Goal: Task Accomplishment & Management: Manage account settings

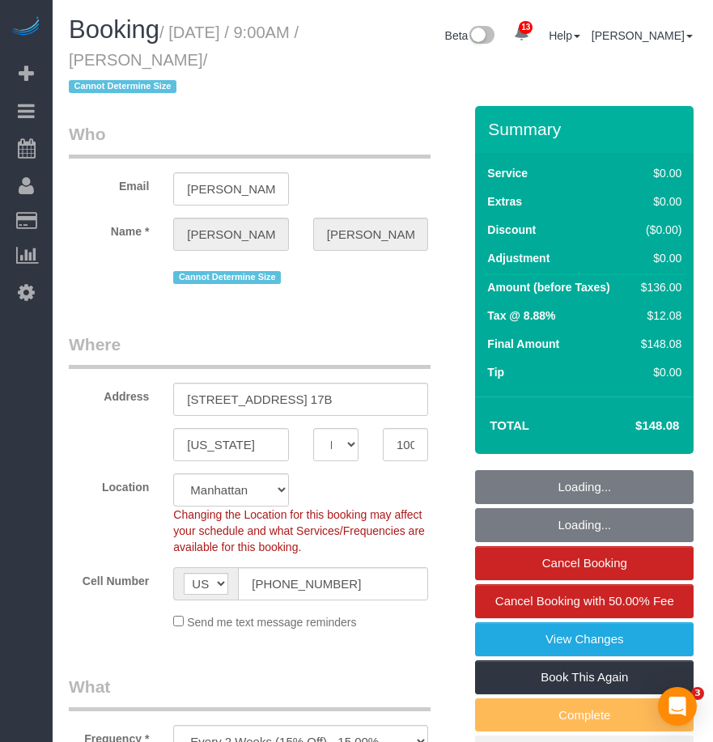
select select "NY"
select select "number:59"
select select "number:77"
select select "number:15"
select select "number:6"
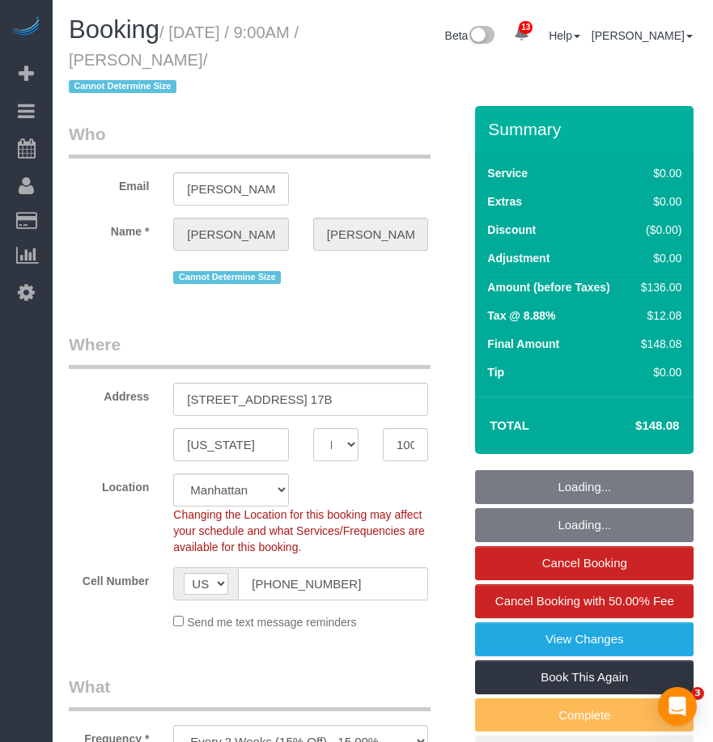
select select "object:896"
select select "1"
select select "spot1"
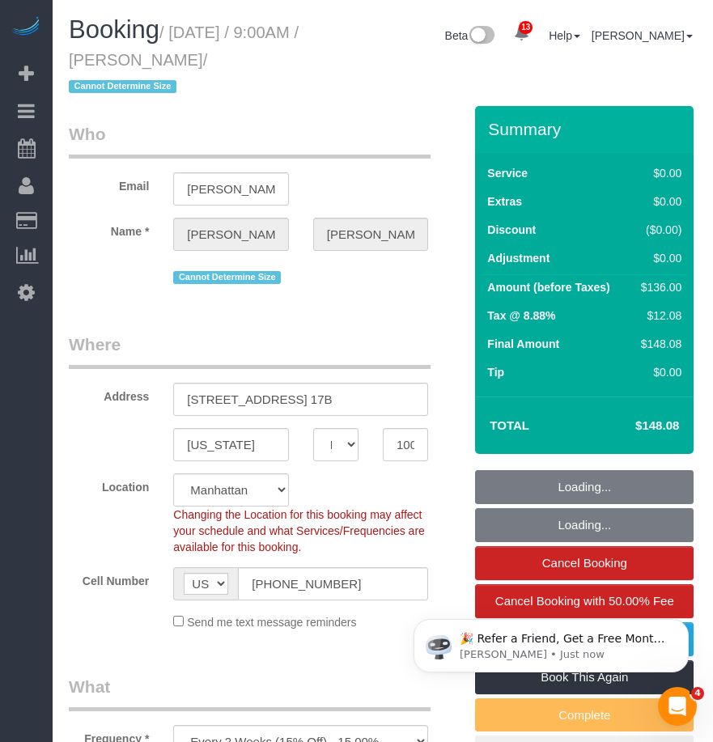
select select "1"
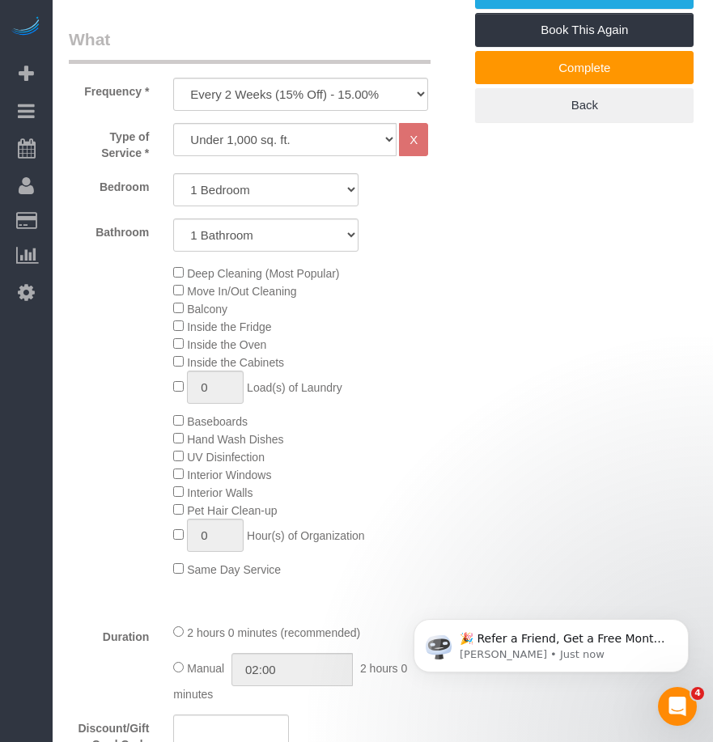
scroll to position [729, 0]
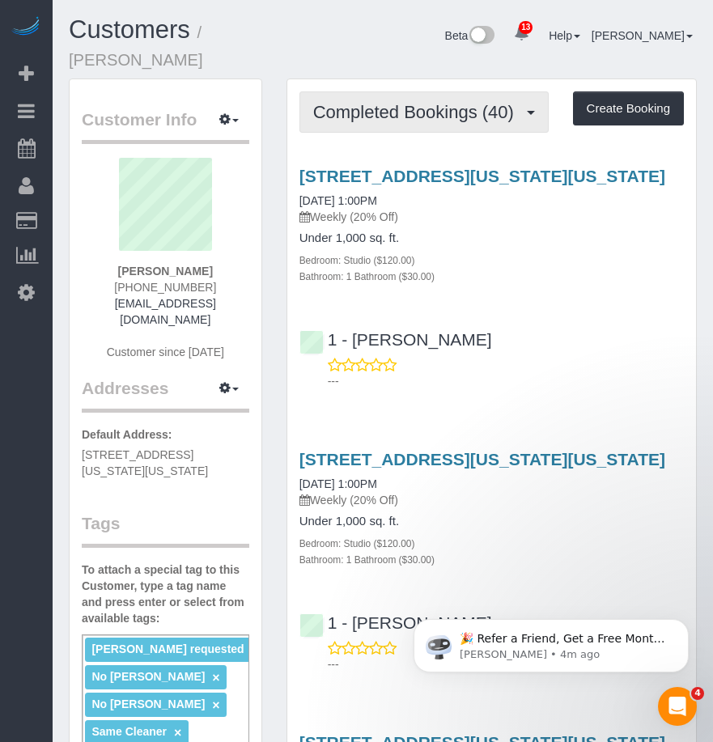
click at [359, 121] on button "Completed Bookings (40)" at bounding box center [424, 111] width 249 height 41
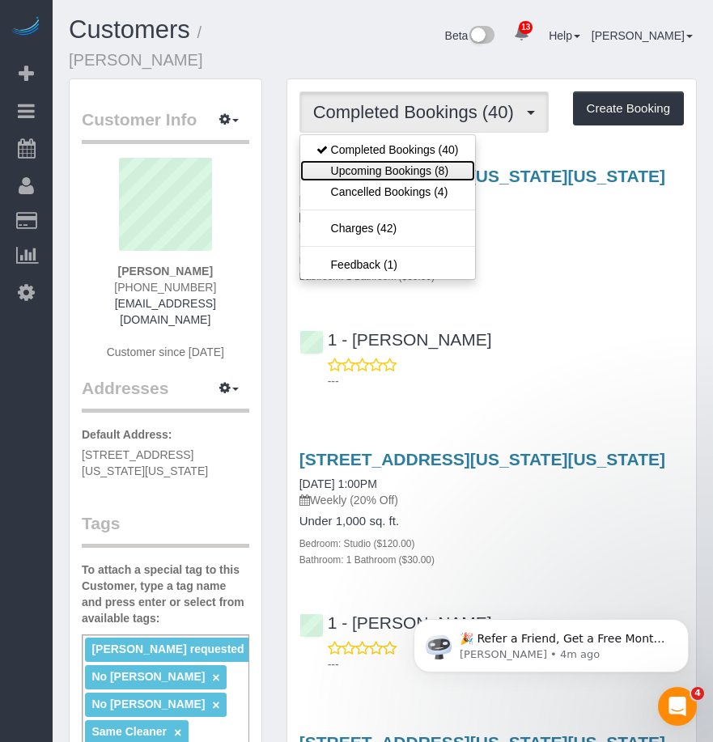
click at [350, 163] on link "Upcoming Bookings (8)" at bounding box center [387, 170] width 175 height 21
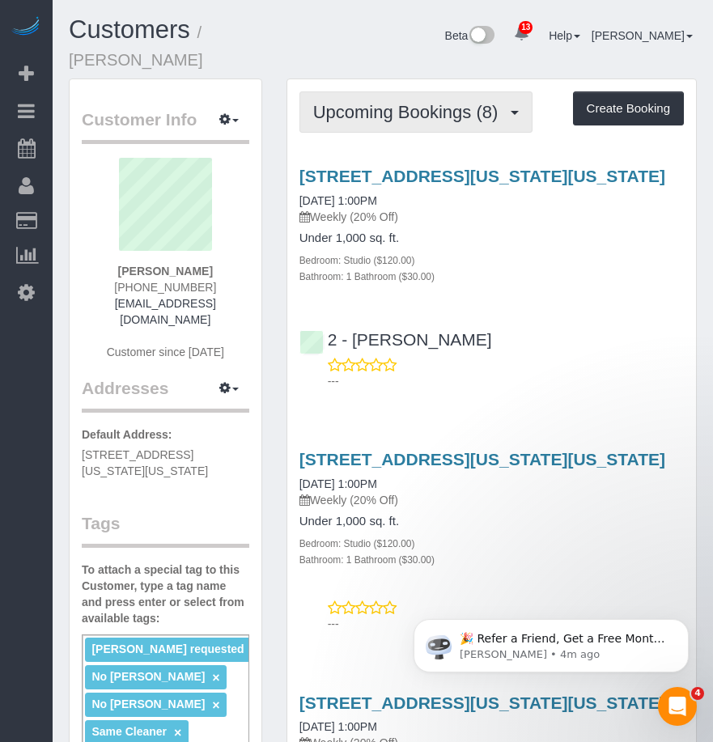
click at [420, 96] on button "Upcoming Bookings (8)" at bounding box center [417, 111] width 234 height 41
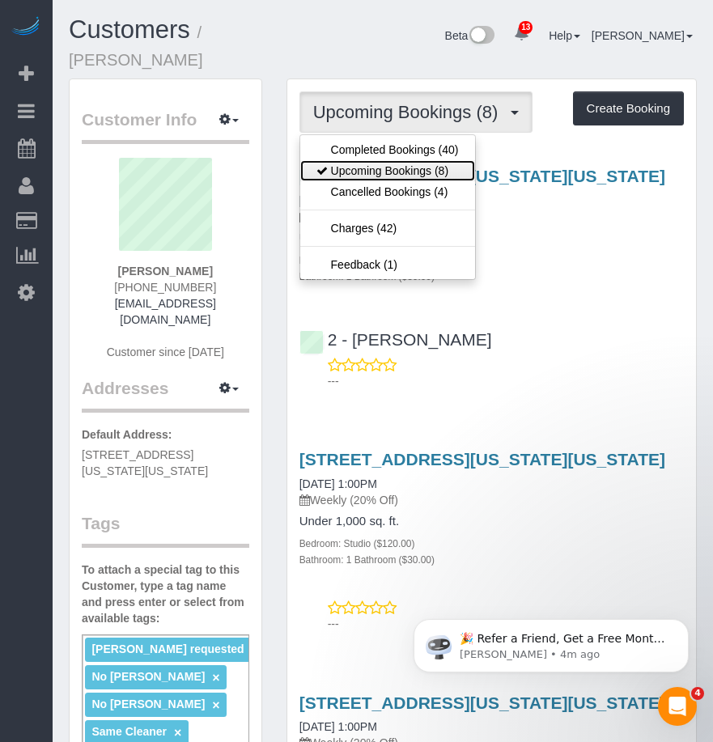
click at [363, 165] on link "Upcoming Bookings (8)" at bounding box center [387, 170] width 175 height 21
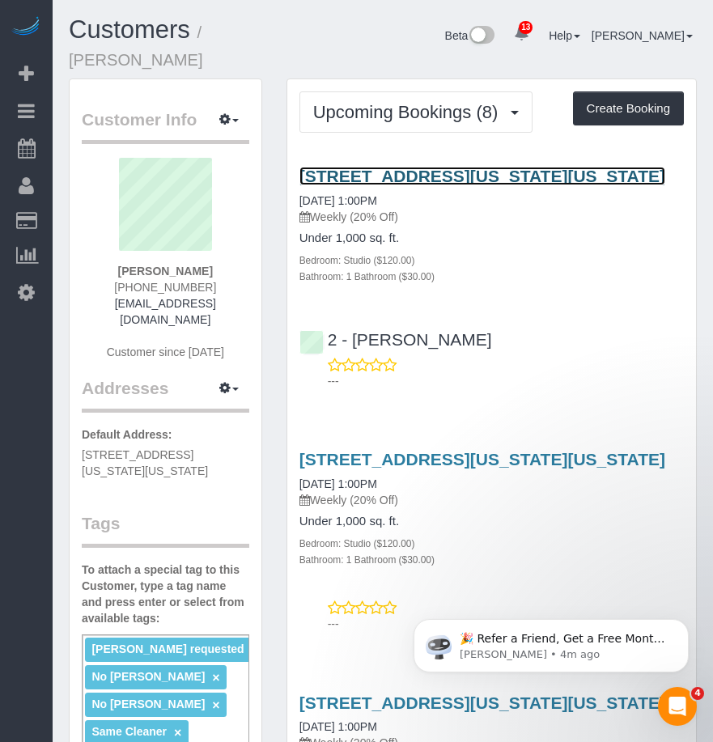
click at [387, 178] on link "600 Washington Street, Apt.708, New York, NY 10014" at bounding box center [483, 176] width 366 height 19
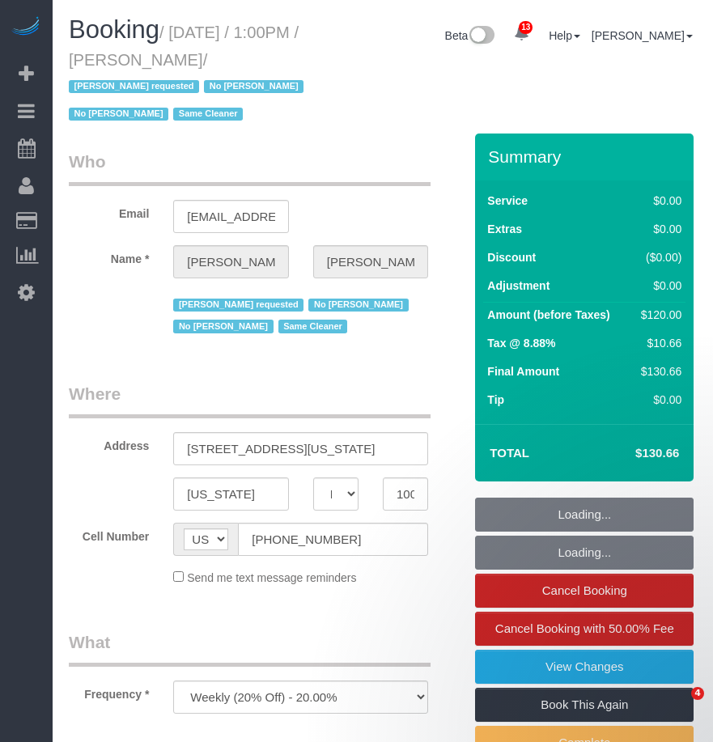
select select "NY"
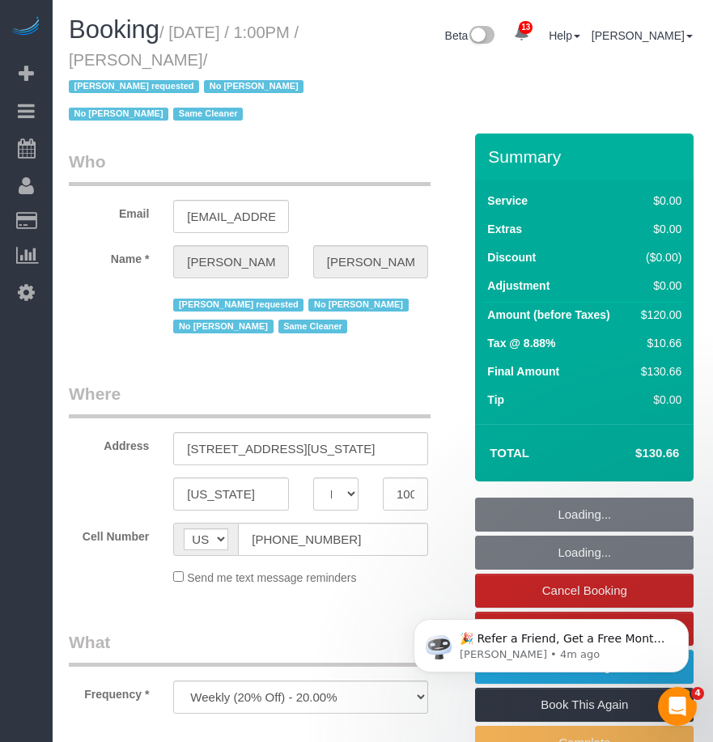
select select "string:stripe-pm_1RlZe34VGloSiKo7V0Y4Tepe"
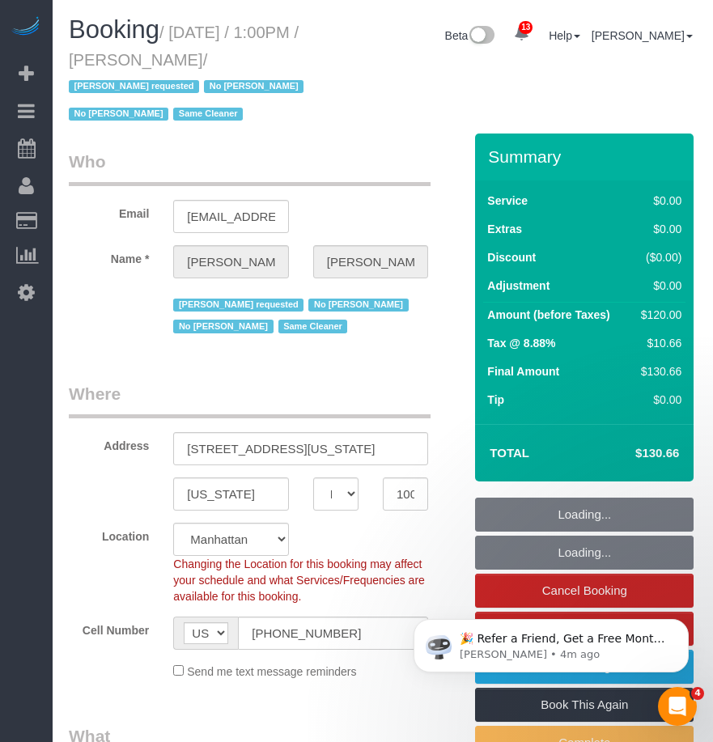
select select "spot1"
select select "number:89"
select select "number:90"
select select "number:15"
select select "number:6"
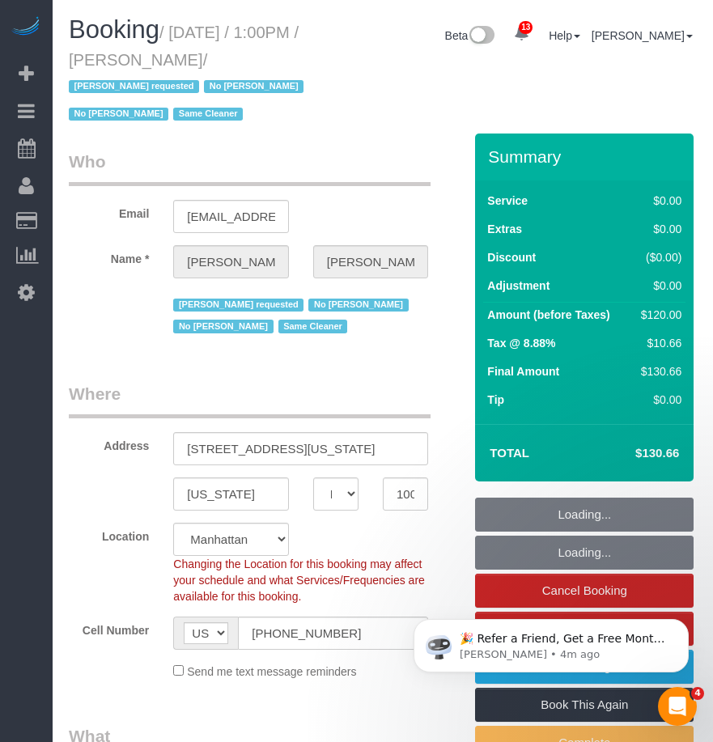
select select "object:1428"
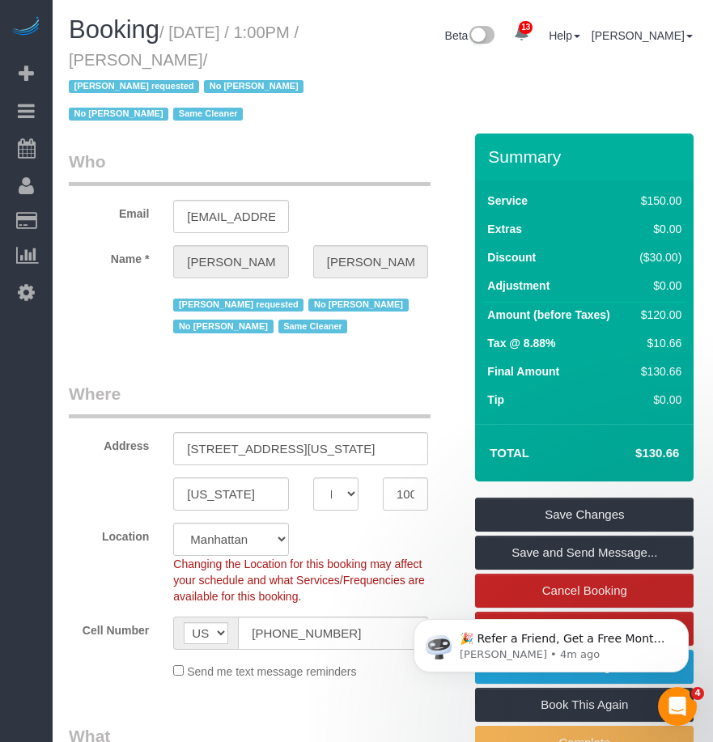
drag, startPoint x: 176, startPoint y: 28, endPoint x: 265, endPoint y: 60, distance: 93.7
click at [265, 60] on small "/ August 21, 2025 / 1:00PM / Christopher Doyle / Maria camas requested No Ana A…" at bounding box center [189, 73] width 240 height 100
copy small "August 21, 2025 / 1:00PM / Christopher Doyle"
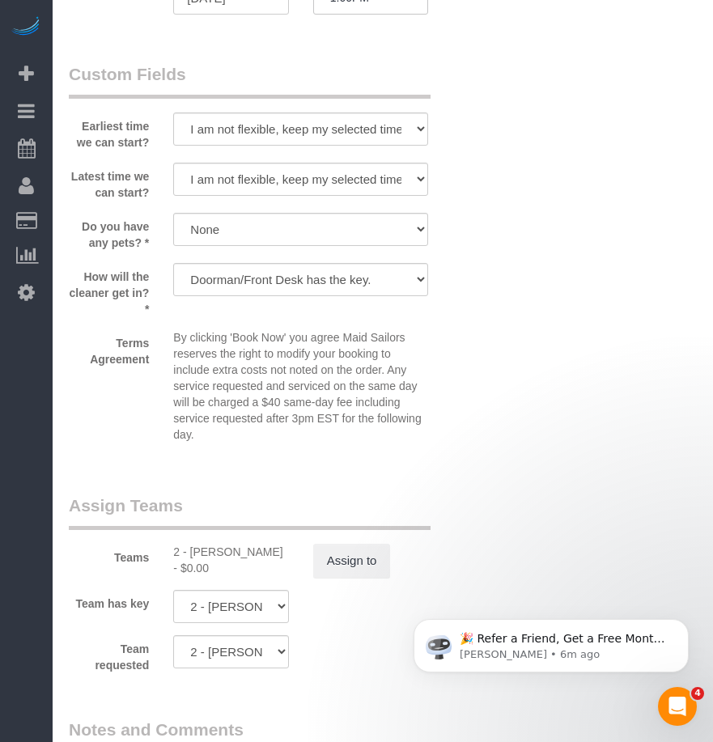
scroll to position [2024, 0]
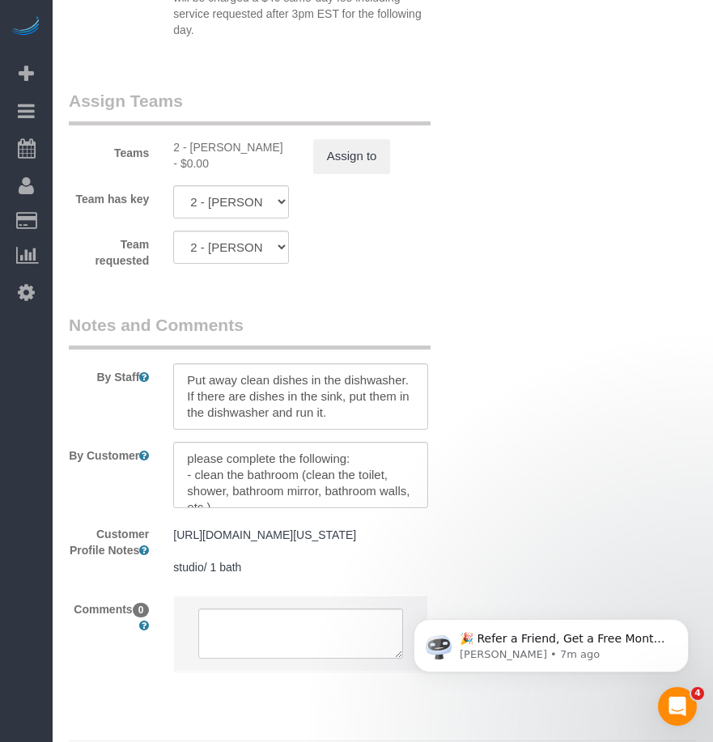
scroll to position [2186, 0]
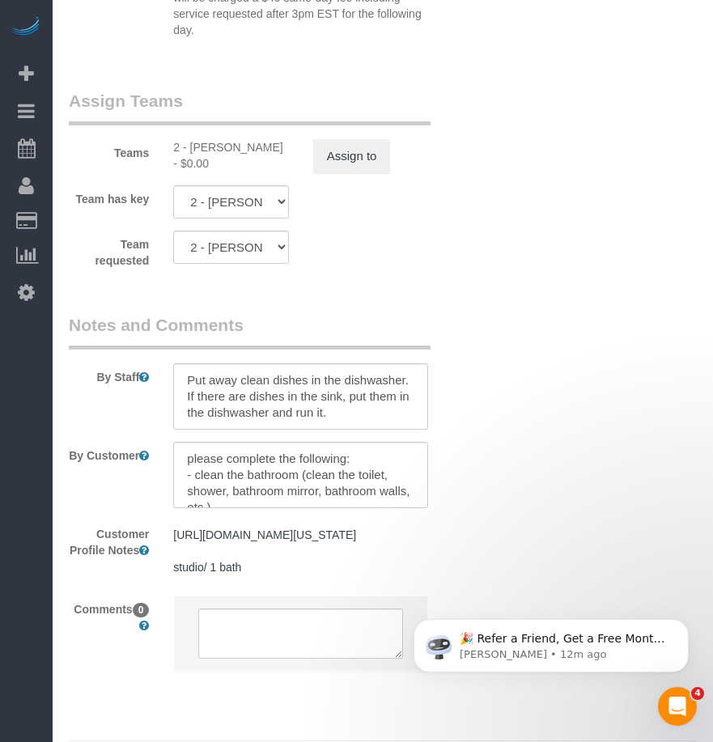
scroll to position [2411, 0]
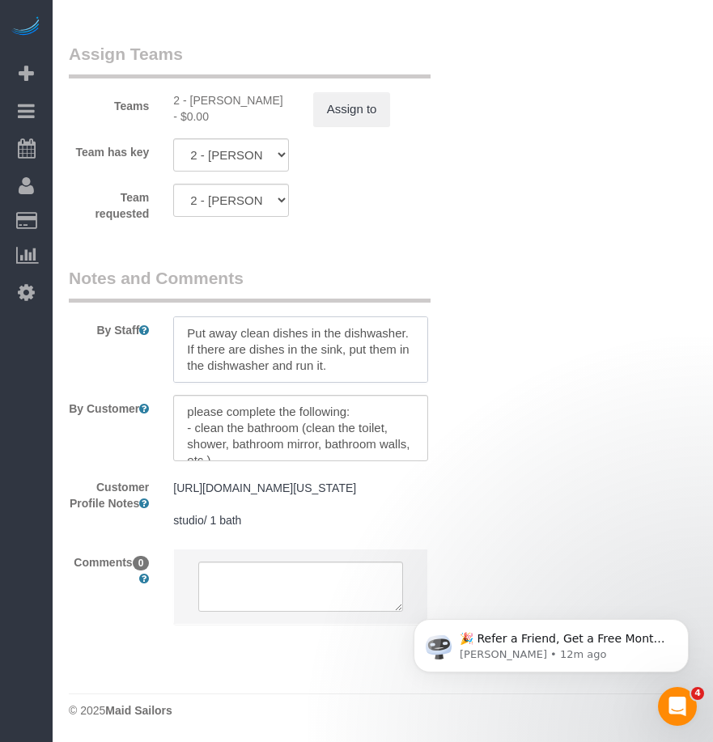
click at [306, 348] on textarea at bounding box center [300, 350] width 255 height 66
click at [234, 333] on textarea at bounding box center [300, 350] width 255 height 66
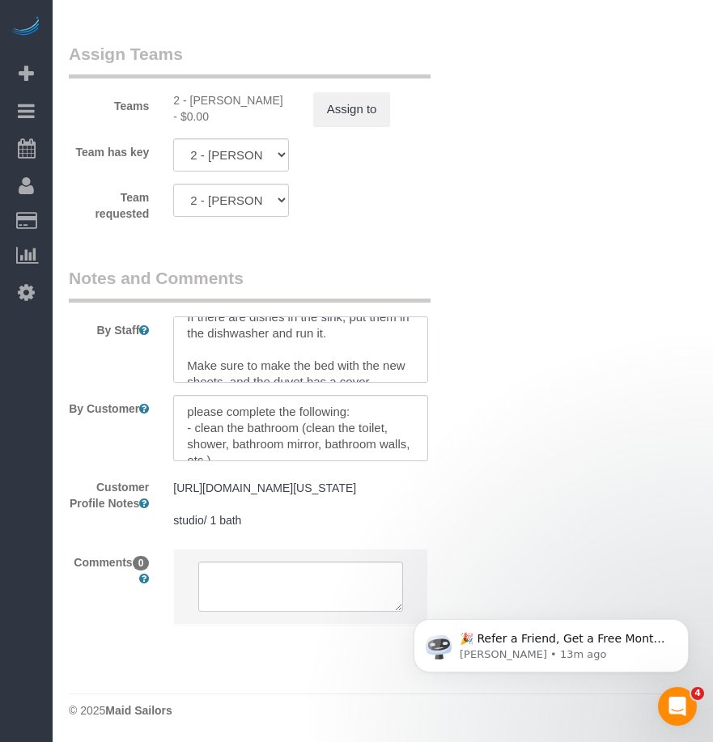
scroll to position [65, 0]
click at [351, 422] on textarea at bounding box center [300, 428] width 255 height 66
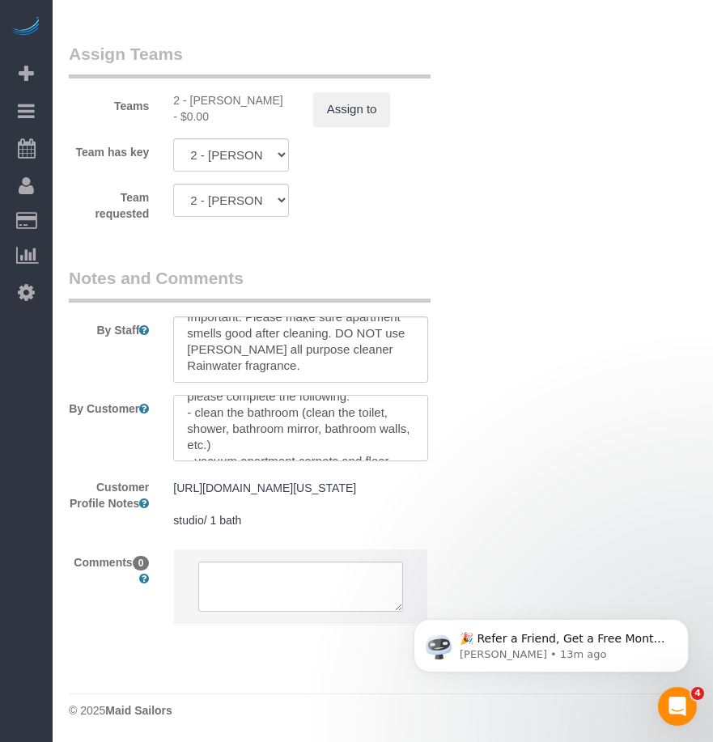
scroll to position [0, 0]
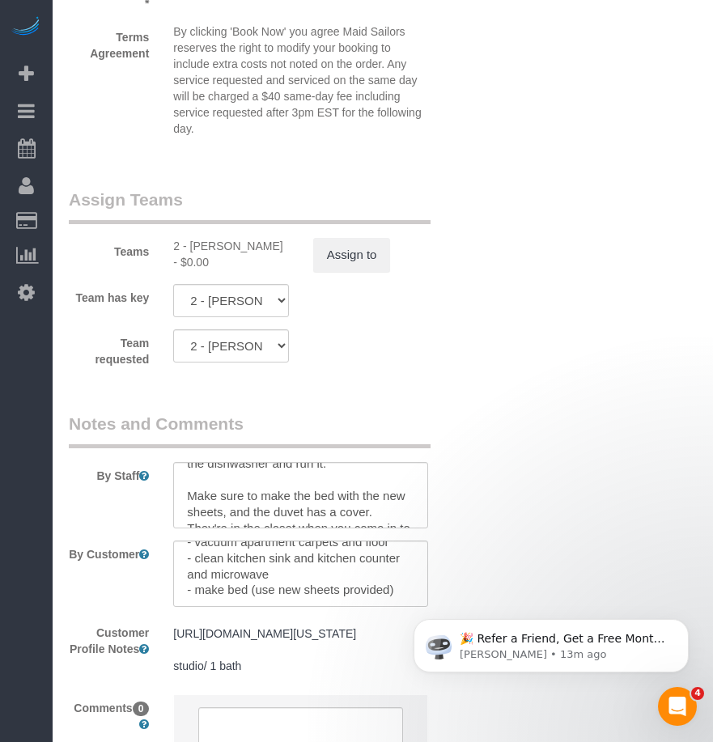
scroll to position [0, 0]
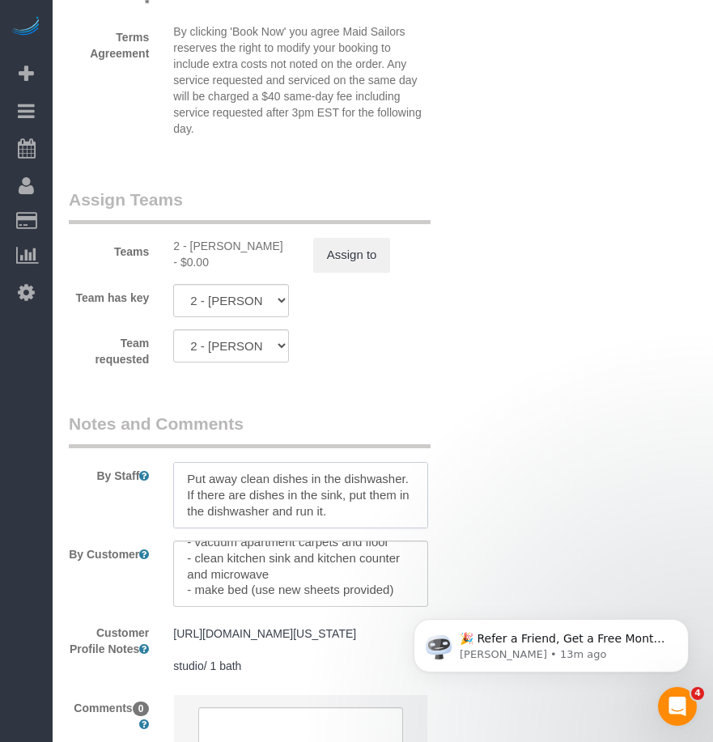
click at [289, 504] on textarea at bounding box center [300, 495] width 255 height 66
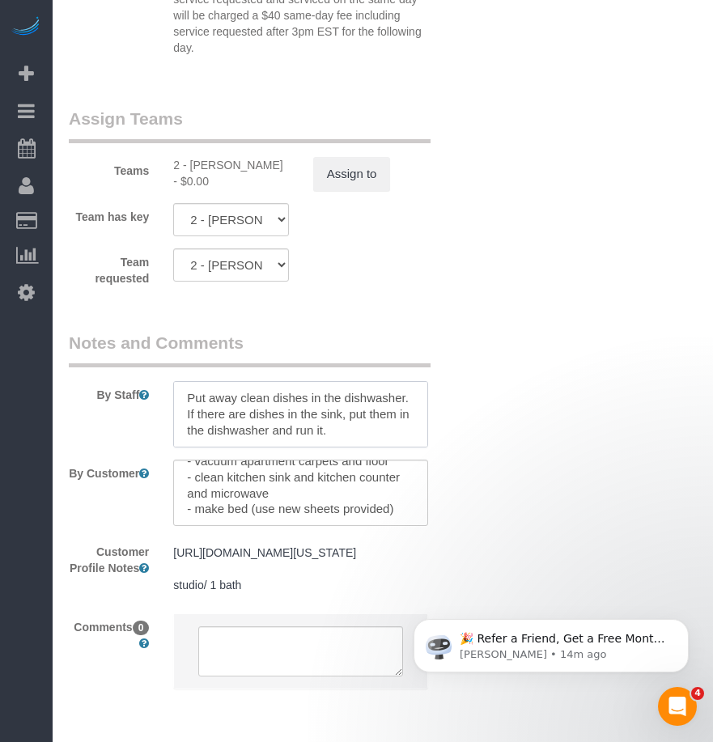
click at [329, 428] on textarea at bounding box center [300, 414] width 255 height 66
drag, startPoint x: 183, startPoint y: 397, endPoint x: 315, endPoint y: 415, distance: 133.3
click at [315, 415] on textarea at bounding box center [300, 414] width 255 height 66
click at [270, 423] on textarea at bounding box center [300, 414] width 255 height 66
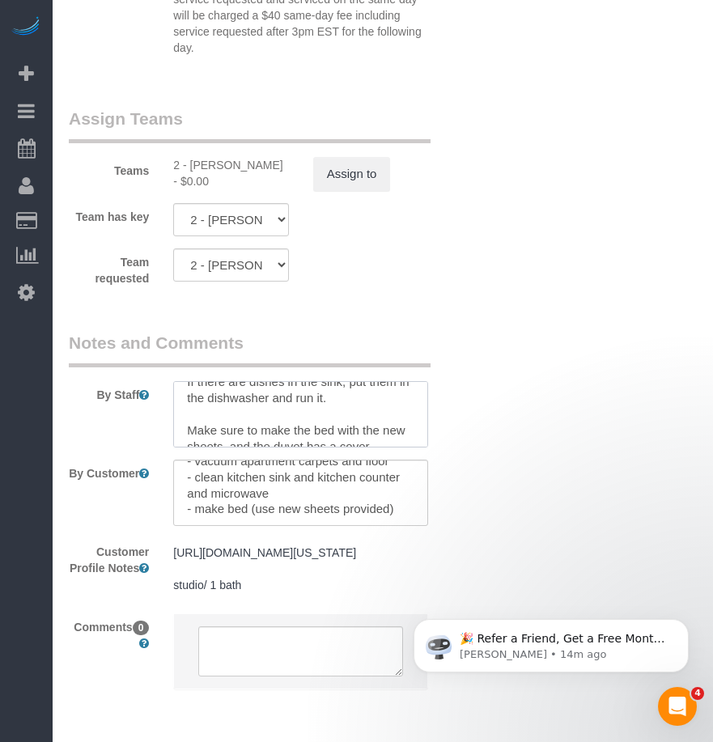
scroll to position [2411, 0]
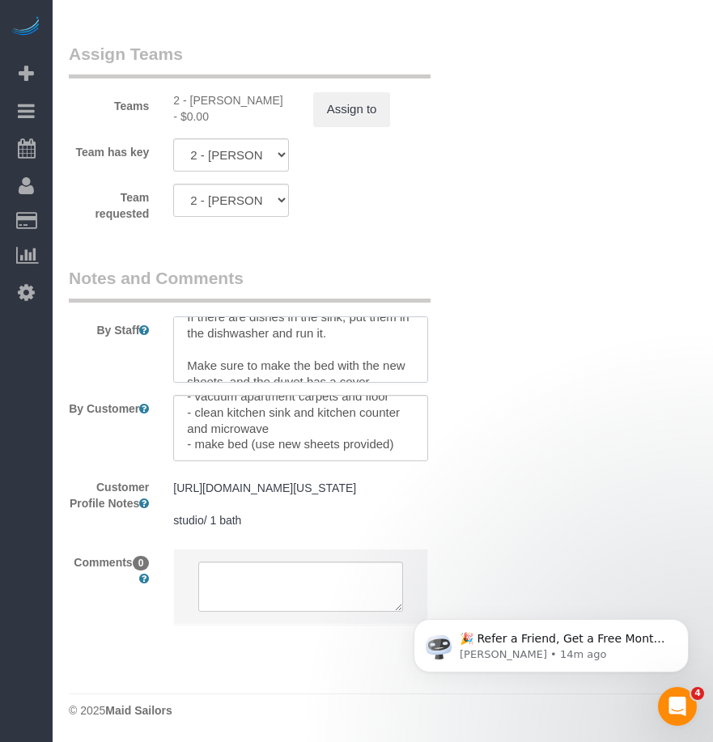
click at [308, 331] on textarea at bounding box center [300, 350] width 255 height 66
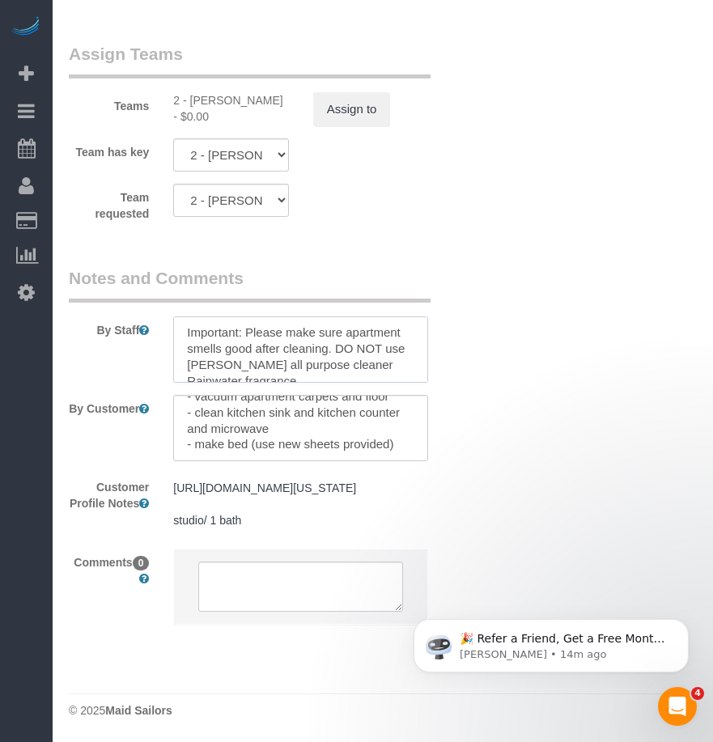
scroll to position [291, 0]
click at [429, 395] on div at bounding box center [300, 428] width 279 height 66
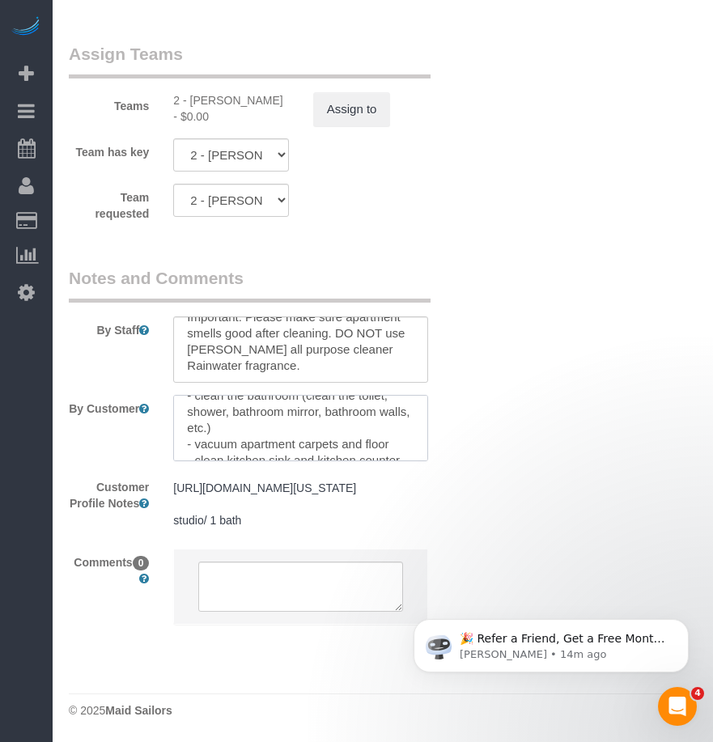
scroll to position [65, 0]
click at [414, 436] on textarea at bounding box center [300, 428] width 255 height 66
click at [427, 434] on textarea at bounding box center [300, 428] width 255 height 66
click at [414, 439] on textarea at bounding box center [300, 428] width 255 height 66
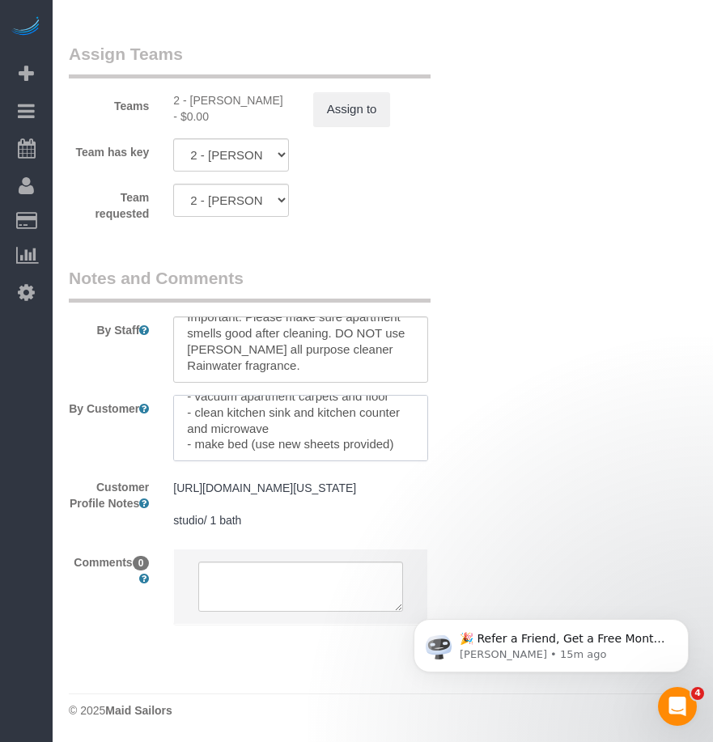
click at [334, 443] on textarea at bounding box center [300, 428] width 255 height 66
drag, startPoint x: 325, startPoint y: 435, endPoint x: 361, endPoint y: 432, distance: 35.7
click at [361, 432] on textarea at bounding box center [300, 428] width 255 height 66
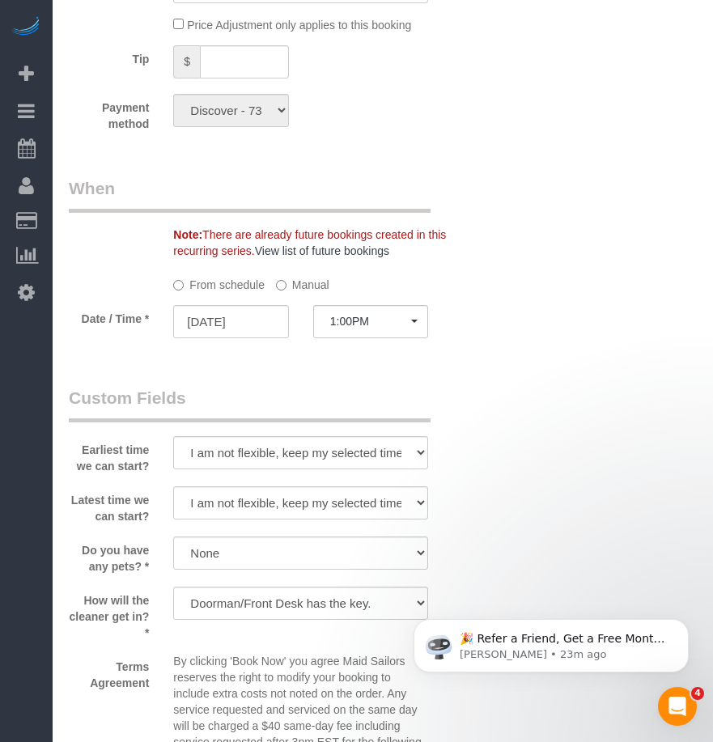
scroll to position [1781, 0]
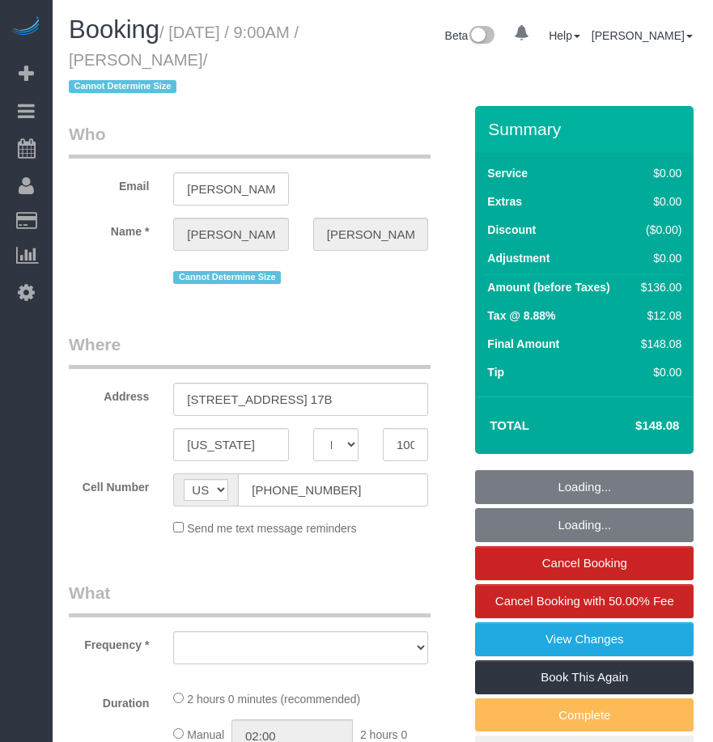
select select "NY"
select select "string:stripe-pm_1R0qzK4VGloSiKo7vGPLo2wP"
select select "number:59"
select select "number:77"
select select "number:15"
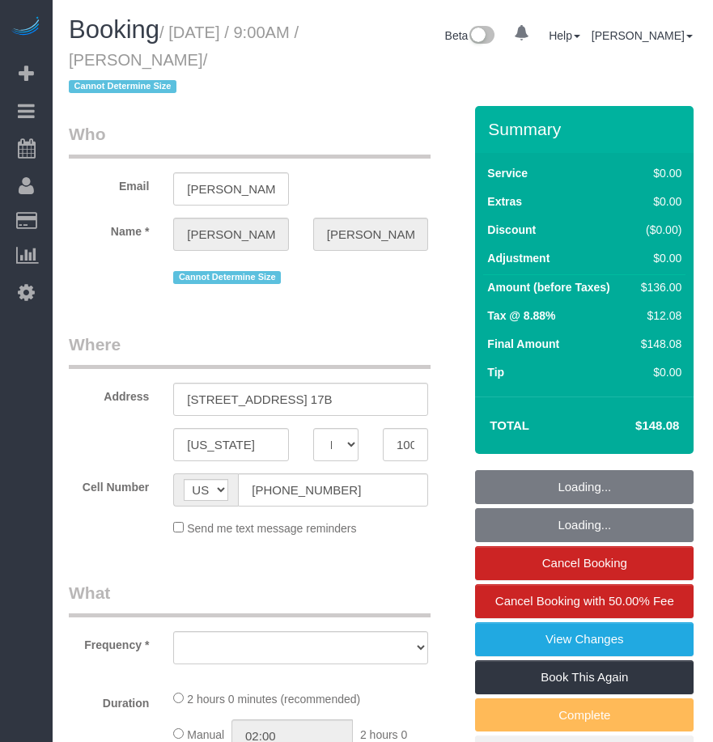
select select "number:6"
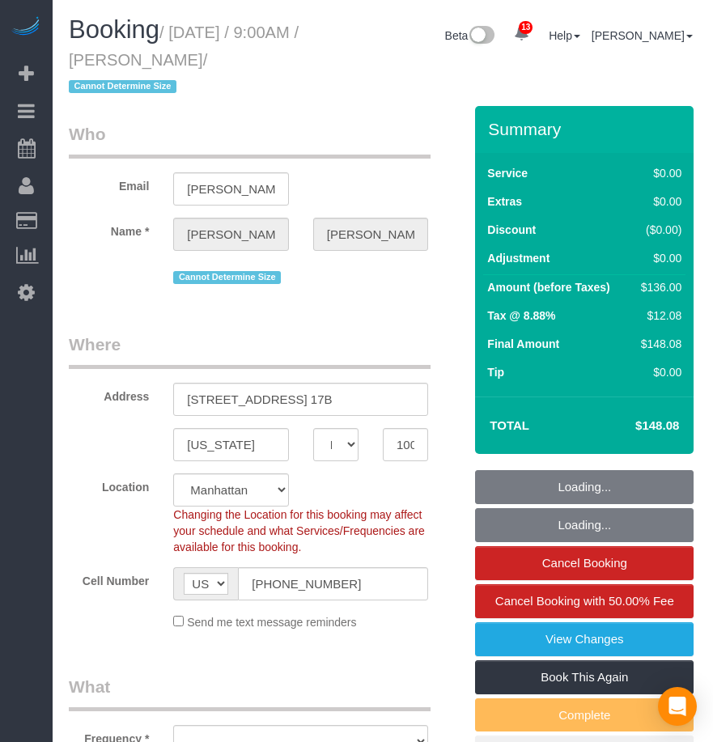
select select "object:892"
select select "spot1"
select select "object:1416"
select select "1"
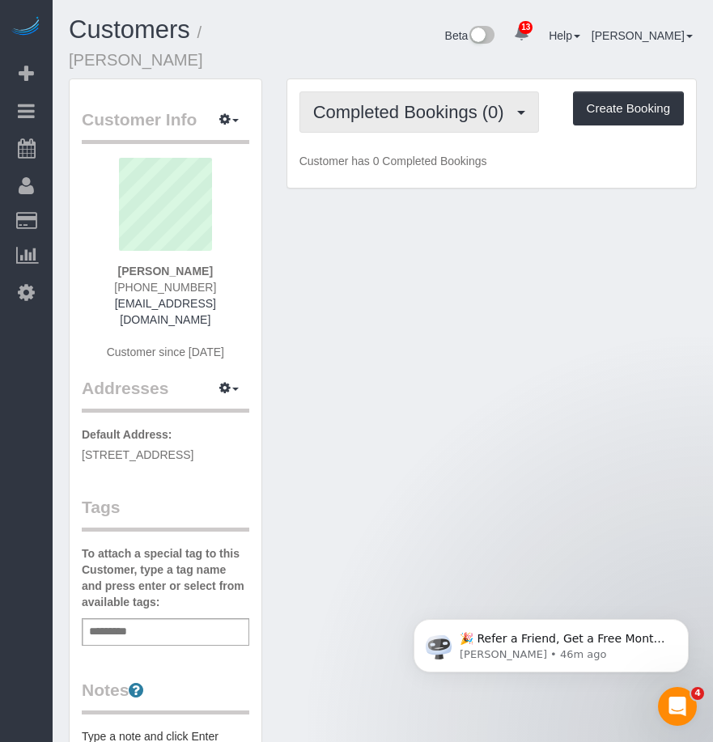
drag, startPoint x: 350, startPoint y: 104, endPoint x: 340, endPoint y: 100, distance: 10.5
click at [350, 104] on button "Completed Bookings (0)" at bounding box center [420, 111] width 240 height 41
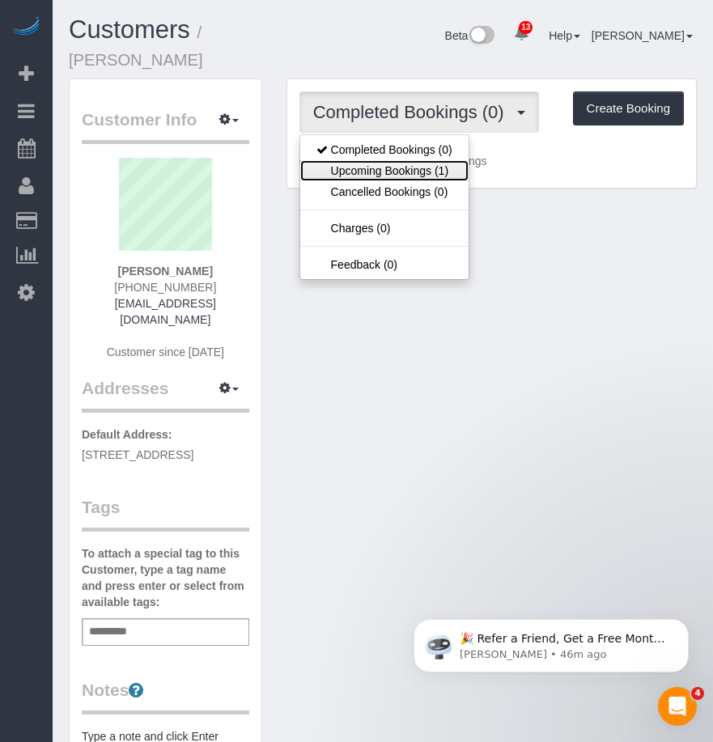
click at [367, 160] on link "Upcoming Bookings (1)" at bounding box center [384, 170] width 168 height 21
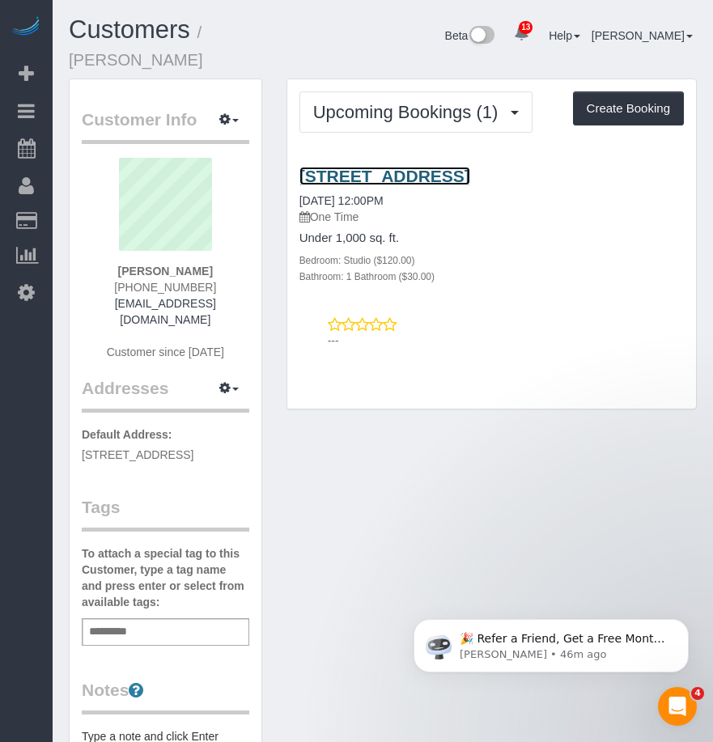
click at [405, 167] on link "205 State Street, 16e, Brooklyn, NY 11201" at bounding box center [385, 176] width 171 height 19
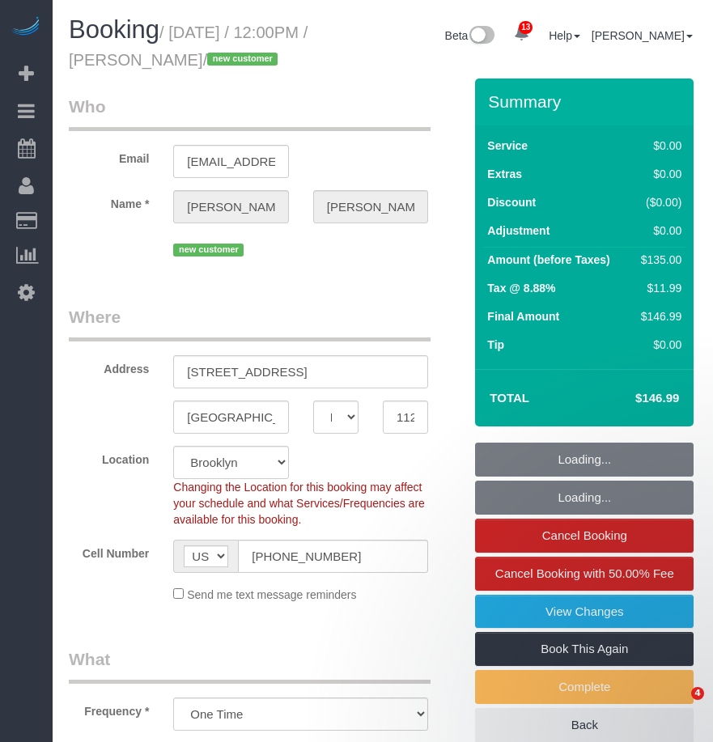
select select "NY"
select select "spot1"
select select "number:89"
select select "number:90"
select select "number:15"
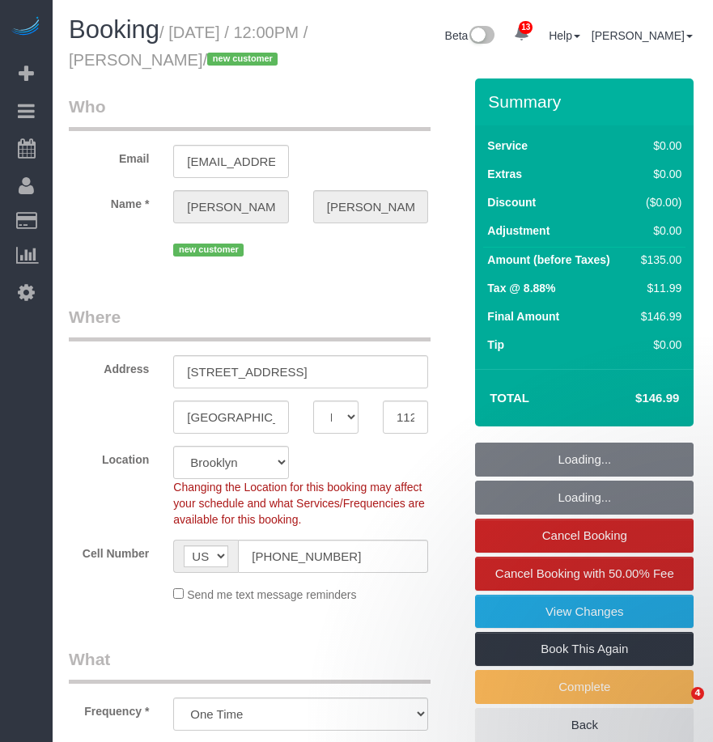
select select "number:5"
select select "object:1421"
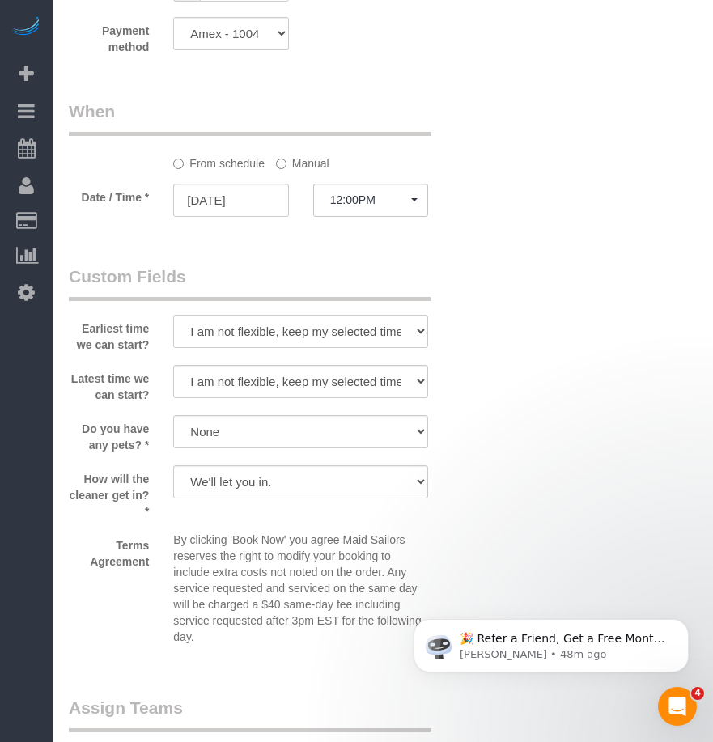
scroll to position [1700, 0]
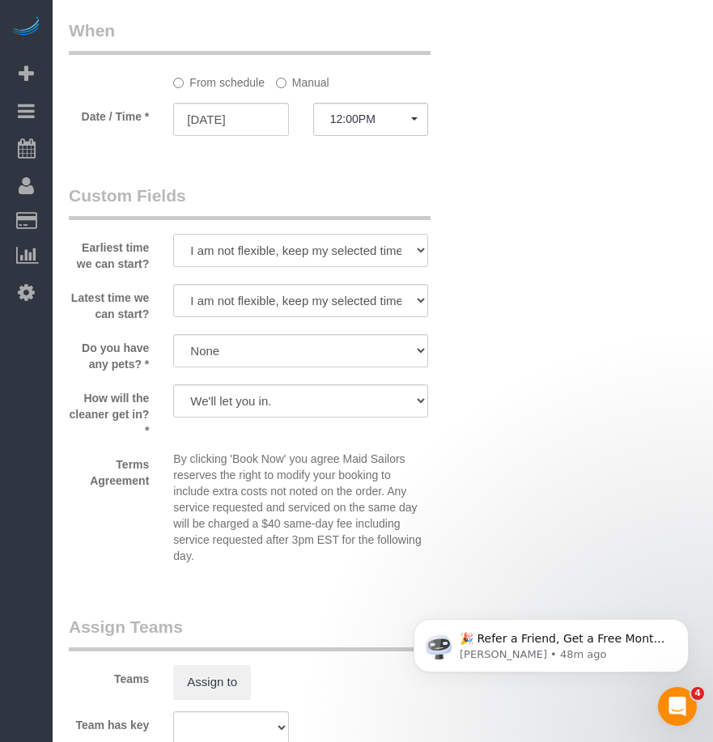
click at [352, 267] on select "I am not flexible, keep my selected time 8:00 AM 9:00 AM 10:00 AM 11:00 AM 12:0…" at bounding box center [300, 250] width 255 height 33
select select "number:58"
click at [173, 261] on select "I am not flexible, keep my selected time 8:00 AM 9:00 AM 10:00 AM 11:00 AM 12:0…" at bounding box center [300, 250] width 255 height 33
click at [300, 317] on select "I am not flexible, keep my selected time 8:00 AM 9:00 AM 10:00 AM 11:00 AM 12:0…" at bounding box center [300, 300] width 255 height 33
select select "number:72"
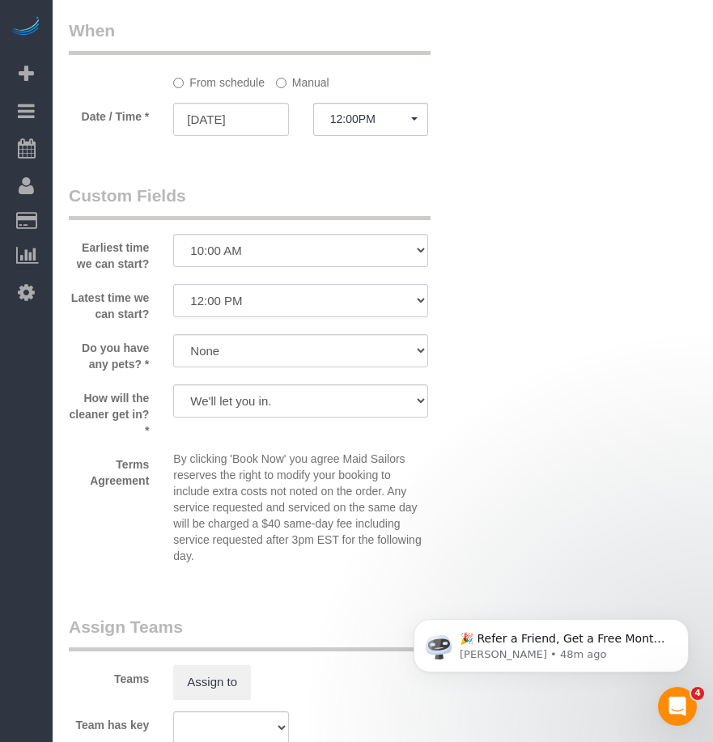
click at [173, 312] on select "I am not flexible, keep my selected time 8:00 AM 9:00 AM 10:00 AM 11:00 AM 12:0…" at bounding box center [300, 300] width 255 height 33
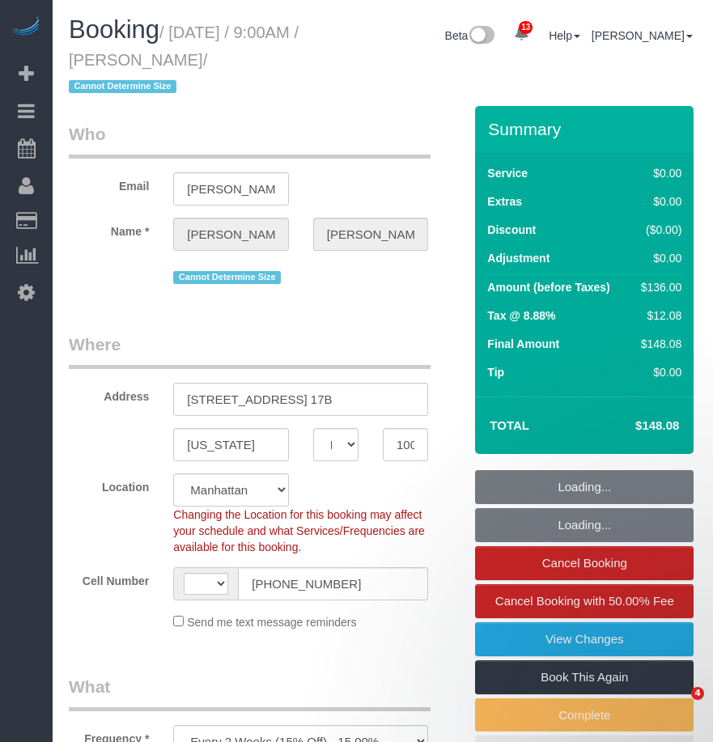
select select "NY"
select select "number:59"
select select "number:77"
select select "number:15"
select select "number:6"
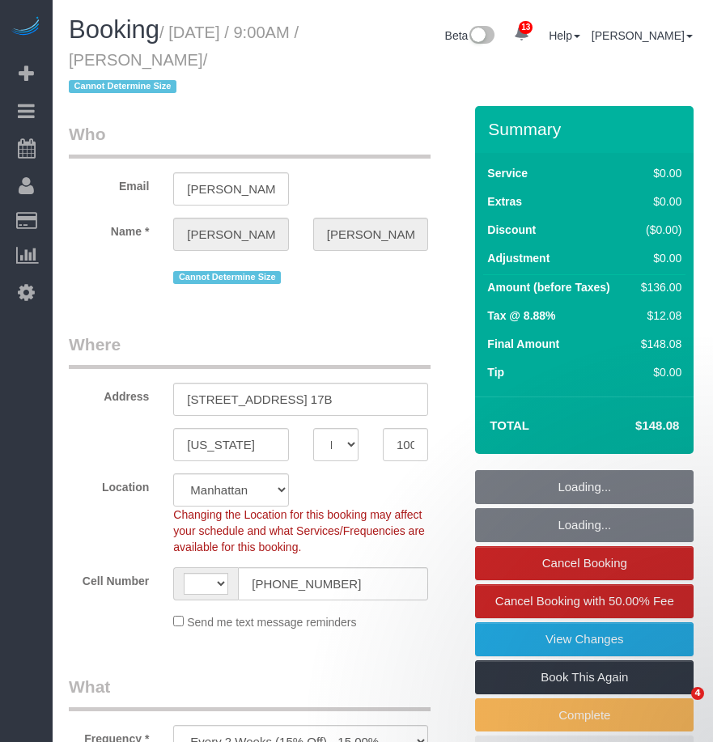
select select "object:999"
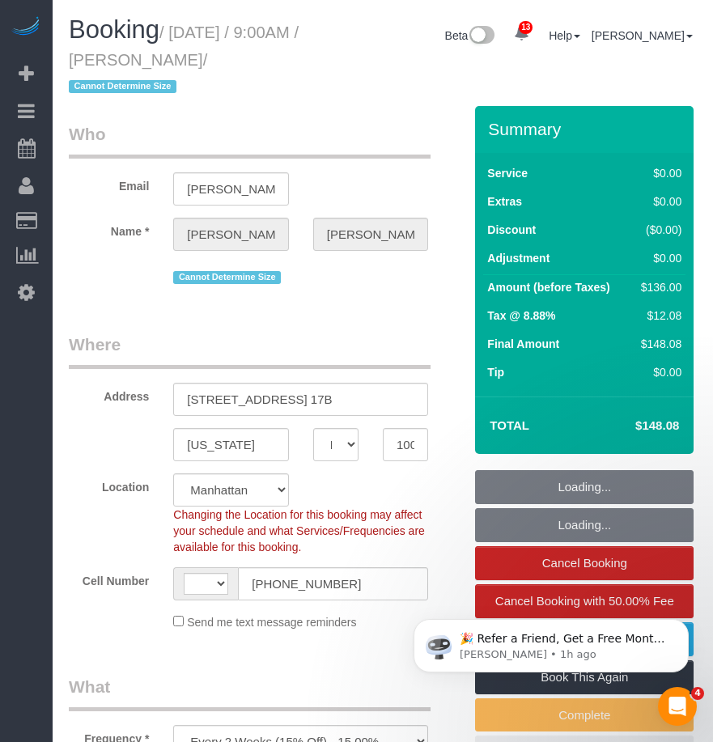
select select "string:[GEOGRAPHIC_DATA]"
select select "spot1"
select select "1"
drag, startPoint x: 146, startPoint y: 57, endPoint x: 216, endPoint y: 62, distance: 70.6
click at [216, 62] on small "/ [DATE] / 9:00AM / [PERSON_NAME] / Cannot Determine Size" at bounding box center [184, 59] width 230 height 73
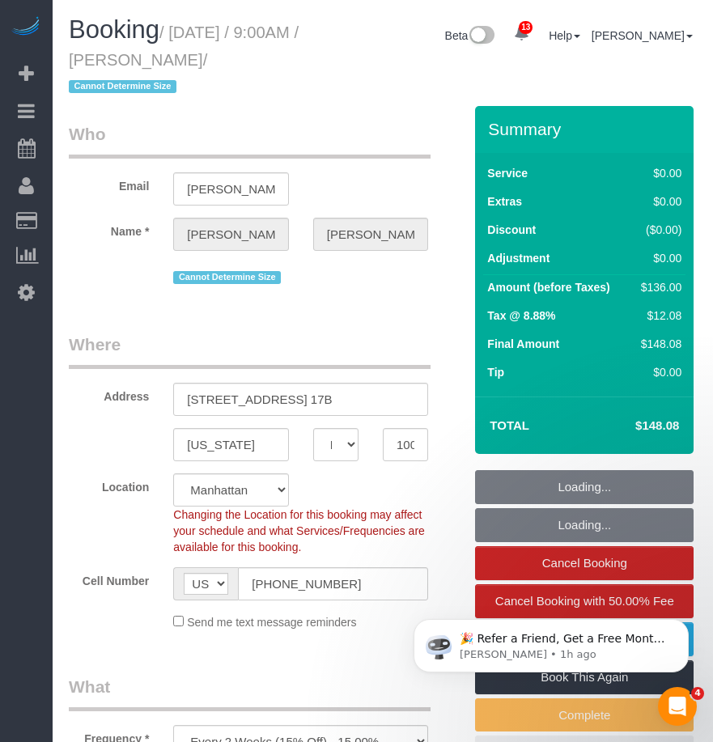
drag, startPoint x: 216, startPoint y: 62, endPoint x: 135, endPoint y: 60, distance: 81.0
click at [148, 65] on small "/ [DATE] / 9:00AM / [PERSON_NAME] / Cannot Determine Size" at bounding box center [184, 59] width 230 height 73
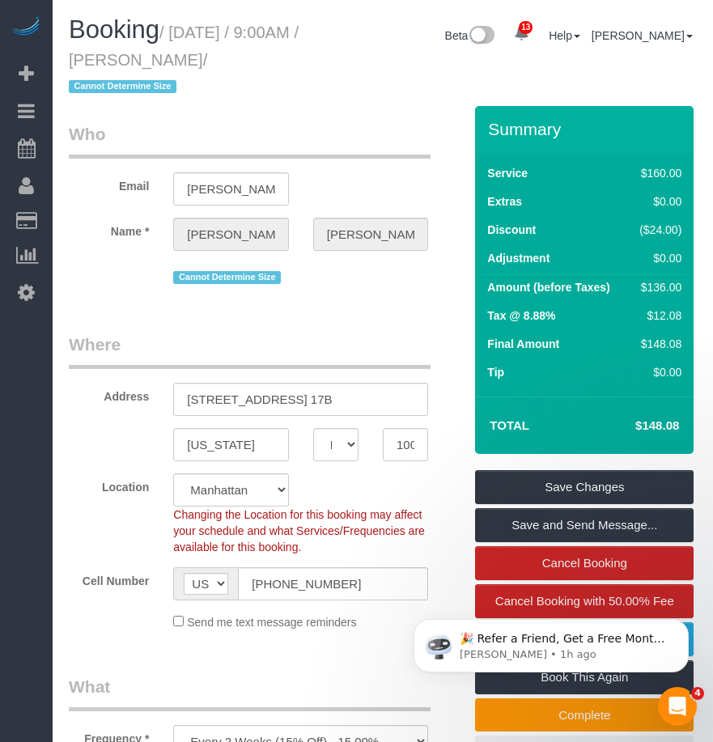
drag, startPoint x: 135, startPoint y: 59, endPoint x: 241, endPoint y: 67, distance: 106.4
click at [241, 67] on small "/ August 21, 2025 / 9:00AM / Paige Franzoi / Cannot Determine Size" at bounding box center [184, 59] width 230 height 73
copy small "Paige Franzoi"
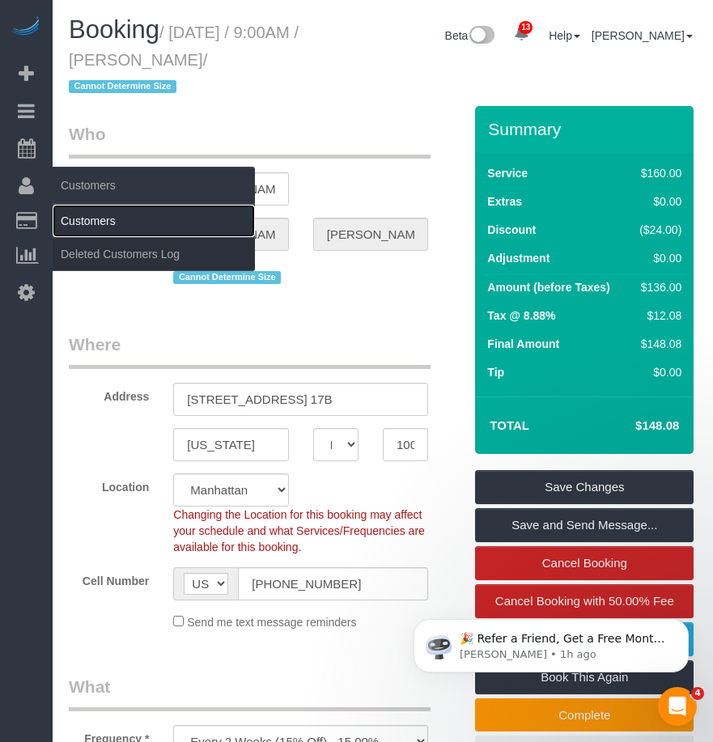
click at [113, 227] on link "Customers" at bounding box center [154, 221] width 202 height 32
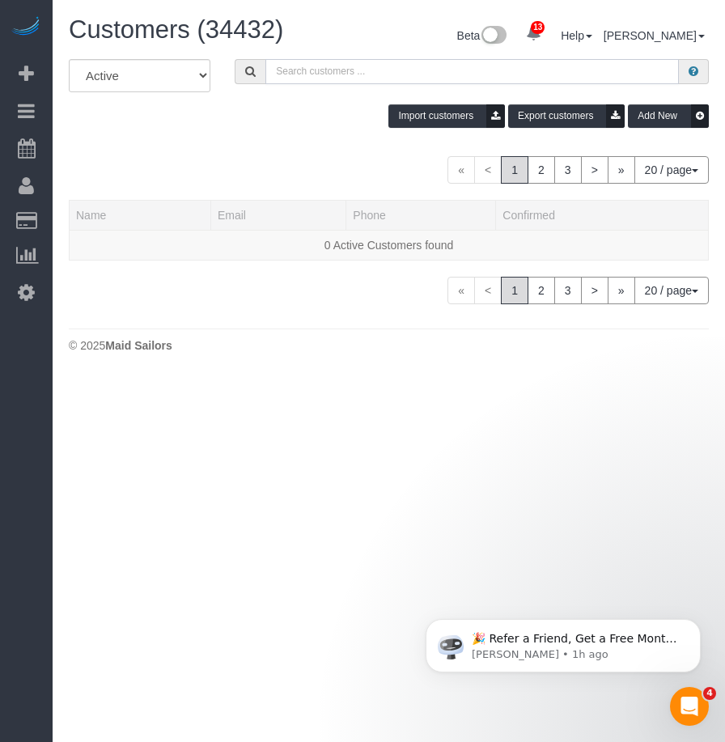
click at [342, 73] on input "text" at bounding box center [473, 71] width 414 height 25
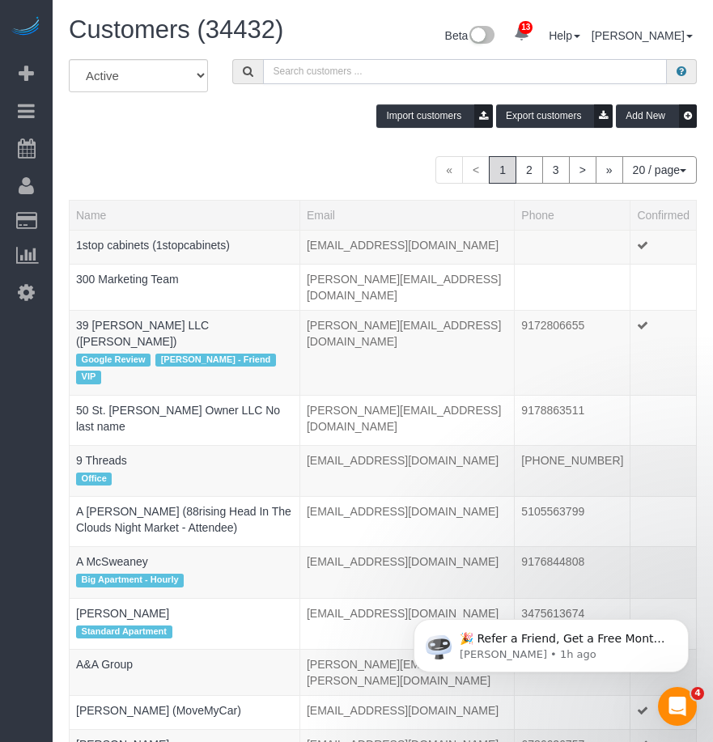
paste input "Paige Franzoi"
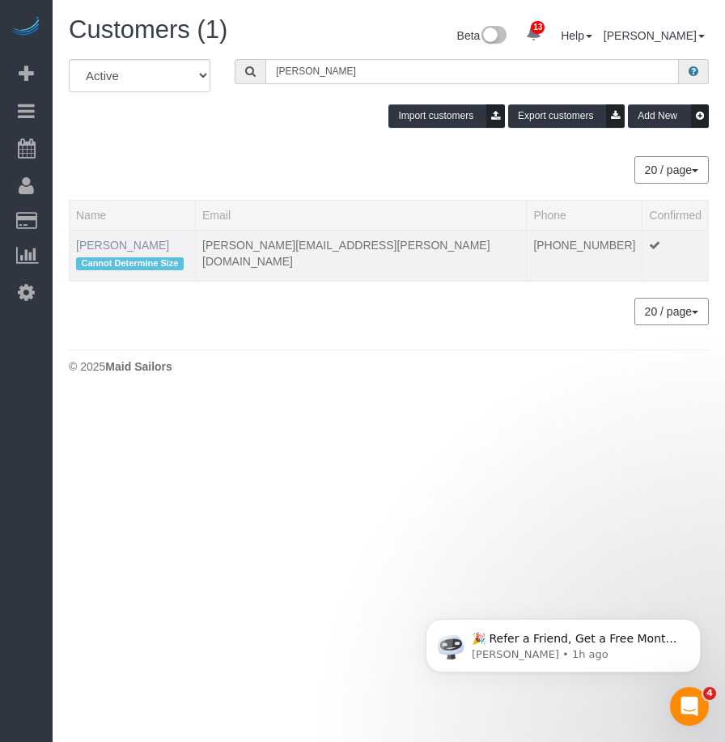
type input "Paige Franzoi"
click at [116, 244] on link "Paige Franzoi" at bounding box center [122, 245] width 93 height 13
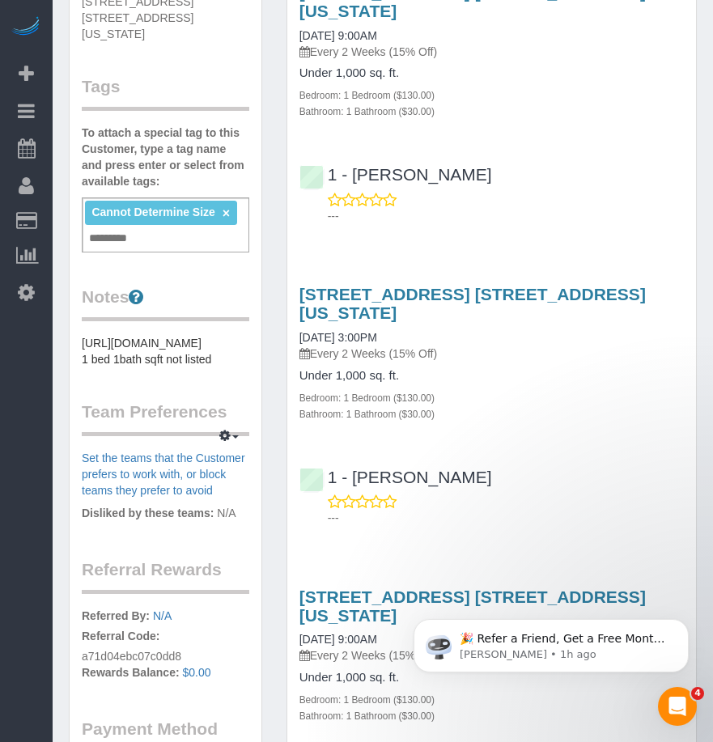
scroll to position [81, 0]
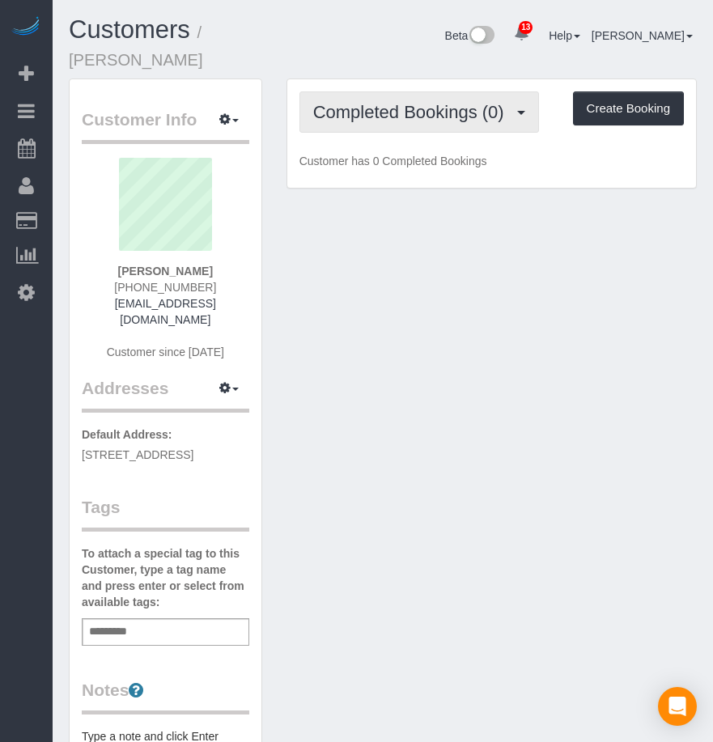
click at [374, 102] on span "Completed Bookings (0)" at bounding box center [412, 112] width 199 height 20
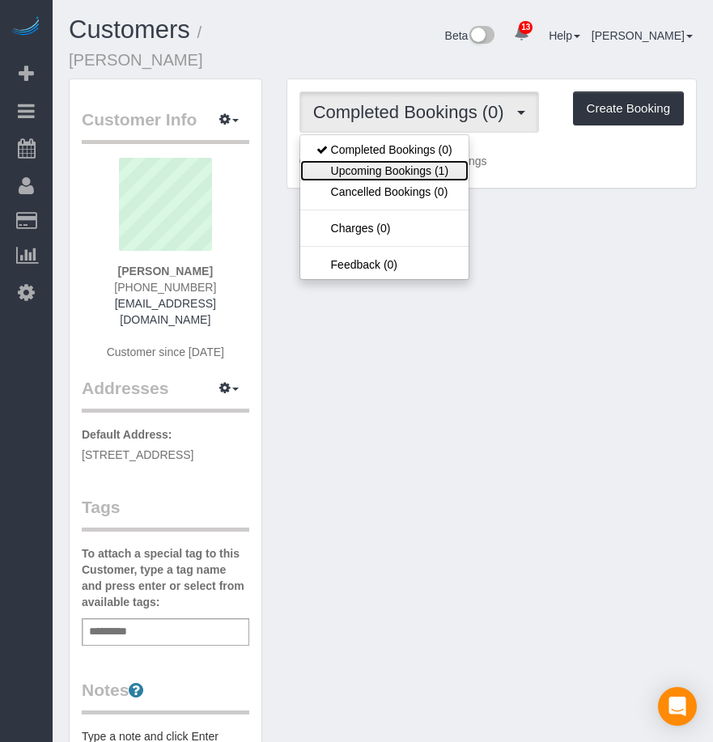
click at [385, 160] on link "Upcoming Bookings (1)" at bounding box center [384, 170] width 168 height 21
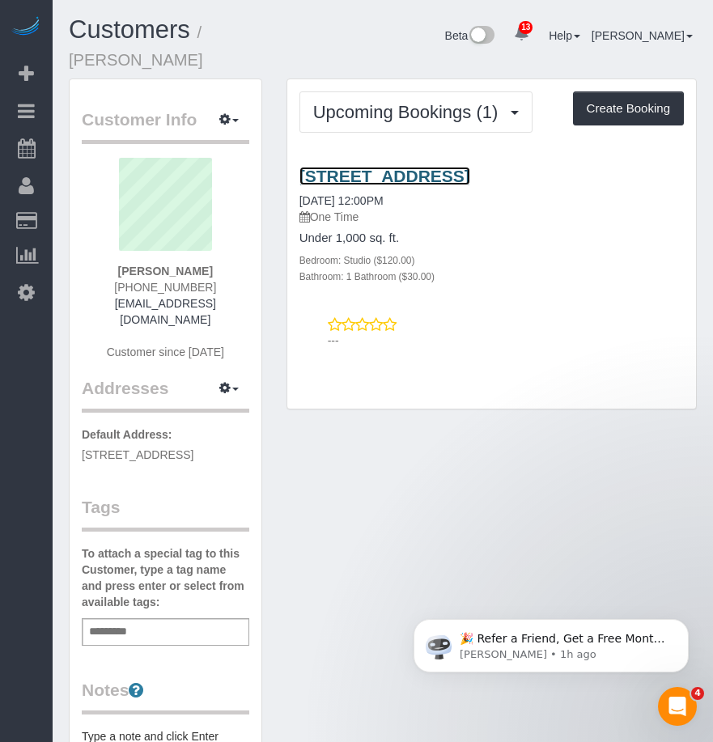
click at [405, 167] on link "[STREET_ADDRESS]" at bounding box center [385, 176] width 171 height 19
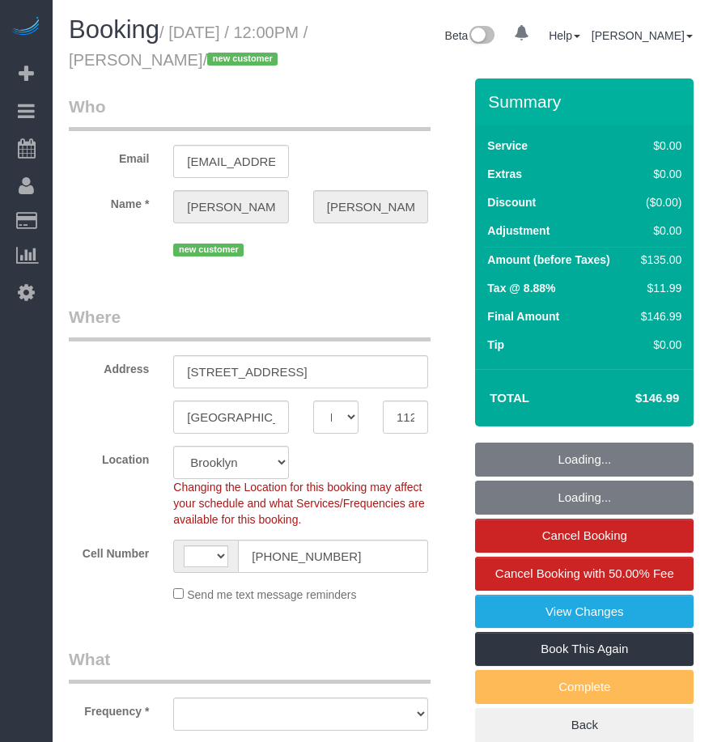
select select "NY"
select select "string:stripe-pm_1RyaQc4VGloSiKo7A9QHNwkJ"
select select "spot1"
select select "string:[GEOGRAPHIC_DATA]"
select select "object:1421"
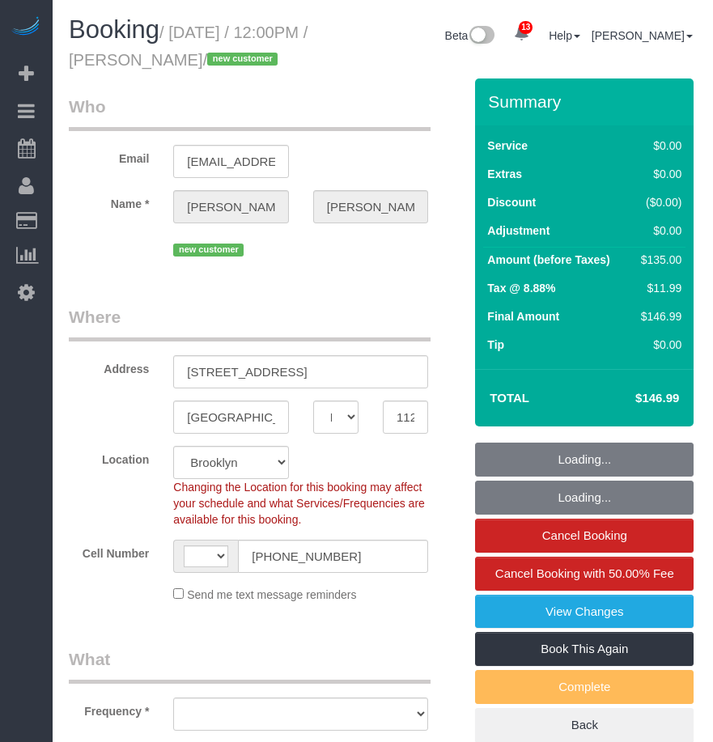
select select "number:89"
select select "number:90"
select select "number:15"
select select "number:5"
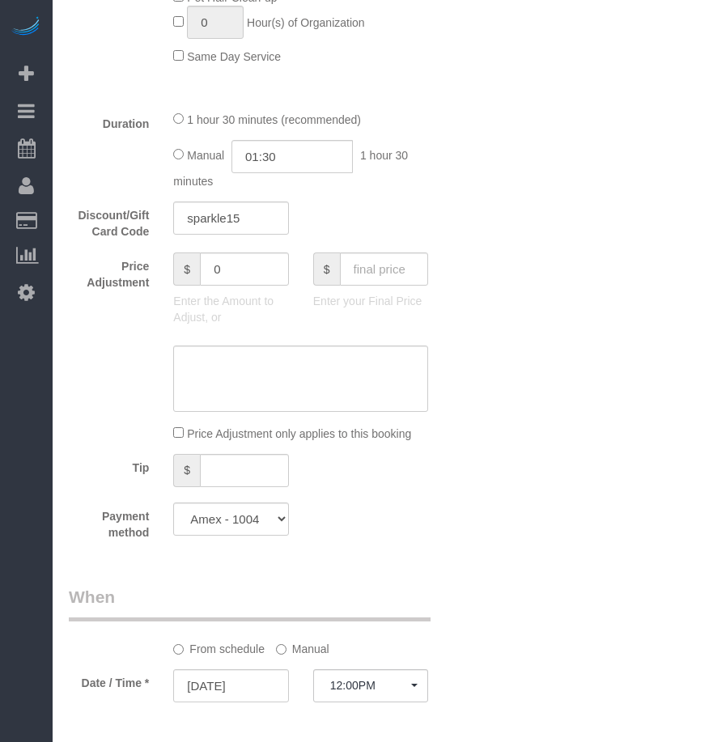
scroll to position [1376, 0]
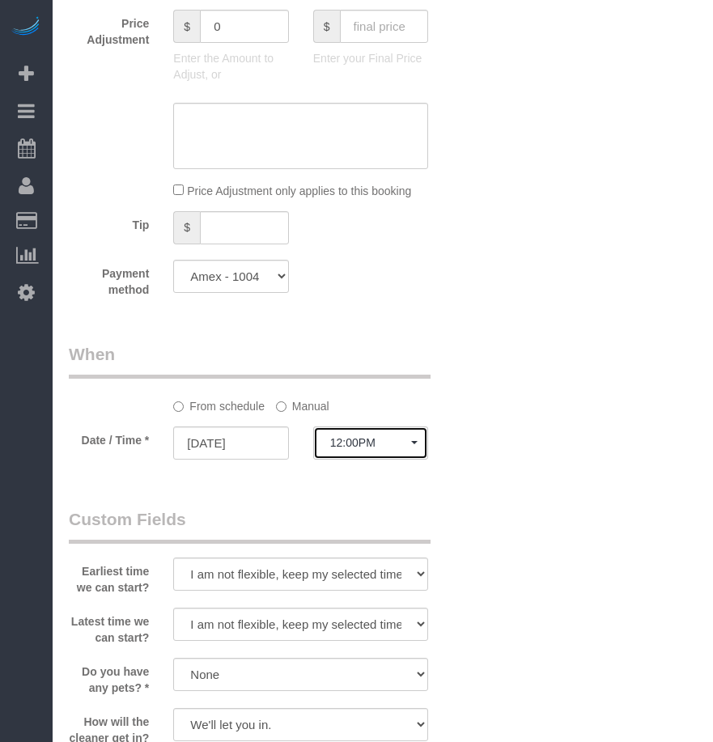
click at [369, 449] on span "12:00PM" at bounding box center [370, 442] width 81 height 13
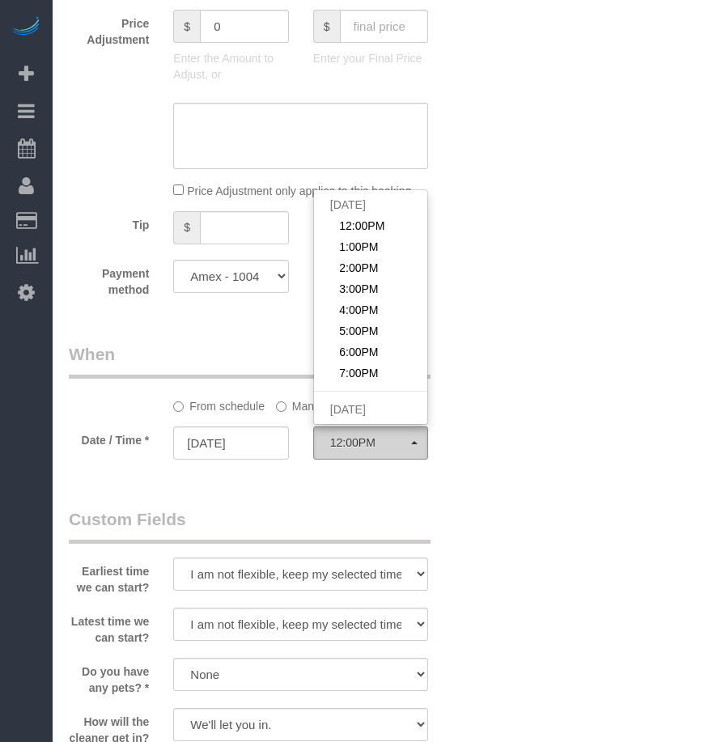
click at [511, 478] on div "Who Email [EMAIL_ADDRESS][DOMAIN_NAME] Name * [PERSON_NAME] new customer Where …" at bounding box center [383, 129] width 628 height 2855
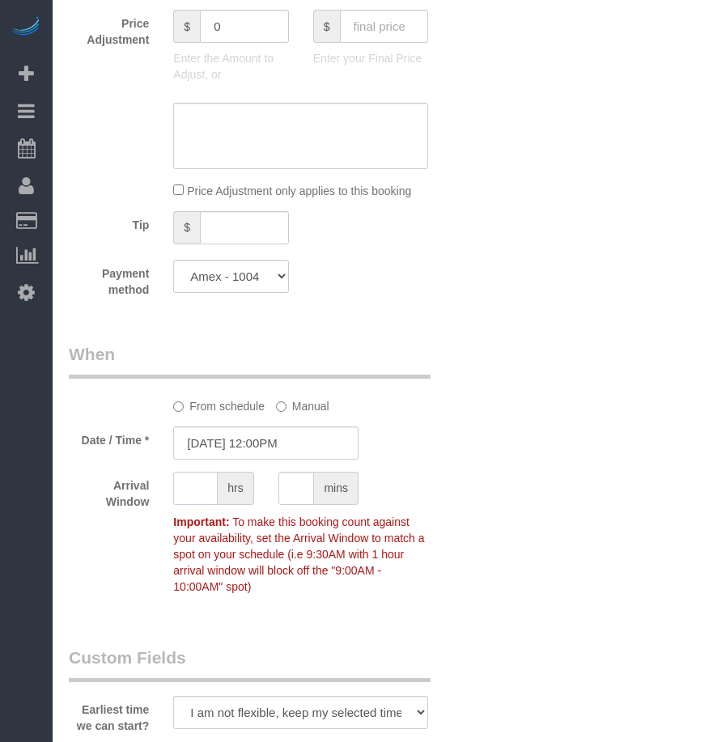
click at [197, 505] on input "text" at bounding box center [195, 488] width 45 height 33
click at [277, 460] on input "[DATE] 12:00PM" at bounding box center [265, 443] width 185 height 33
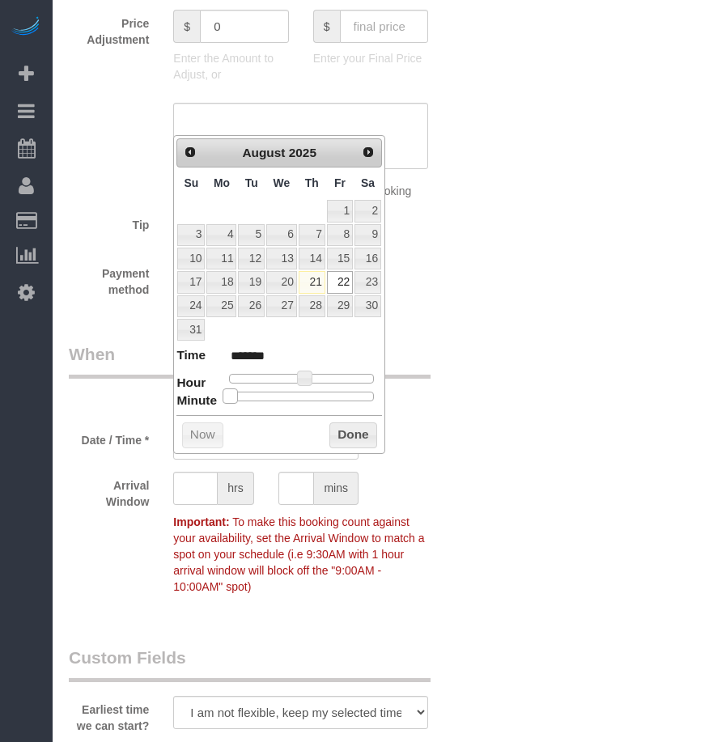
type input "08/22/2025 12:05PM"
type input "*******"
type input "08/22/2025 12:15PM"
type input "*******"
type input "08/22/2025 12:20PM"
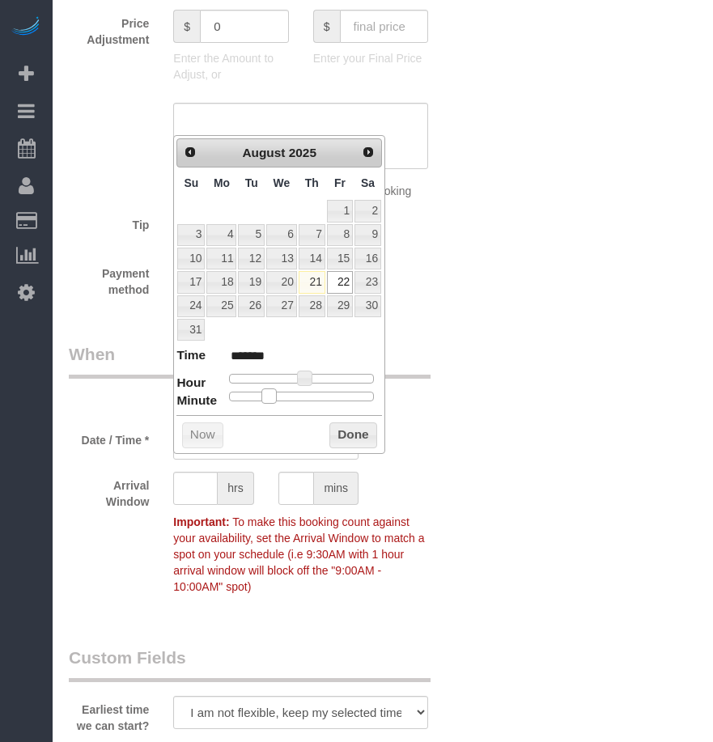
type input "*******"
type input "08/22/2025 12:25PM"
type input "*******"
type input "08/22/2025 12:30PM"
type input "*******"
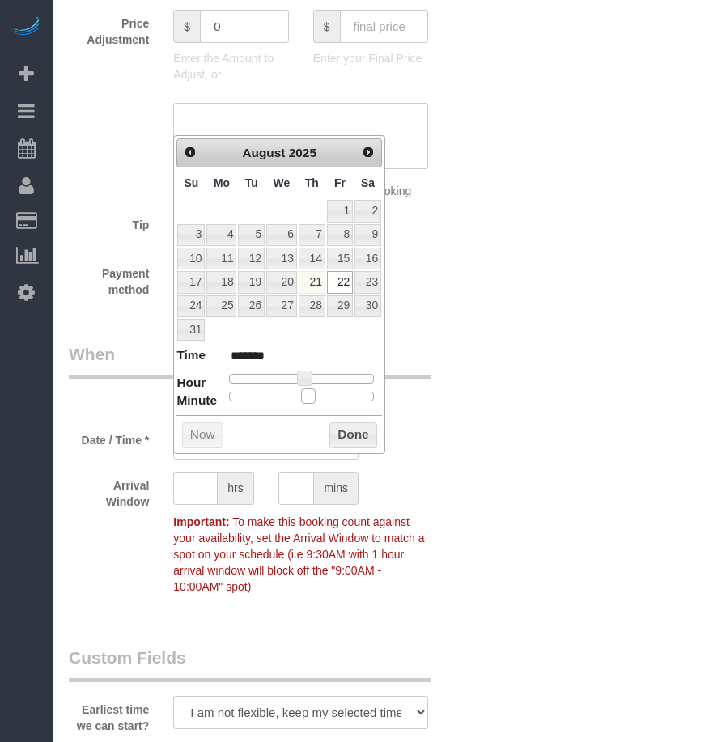
drag, startPoint x: 226, startPoint y: 397, endPoint x: 300, endPoint y: 400, distance: 73.7
click at [300, 400] on div at bounding box center [301, 397] width 145 height 10
click at [345, 439] on button "Done" at bounding box center [353, 436] width 48 height 26
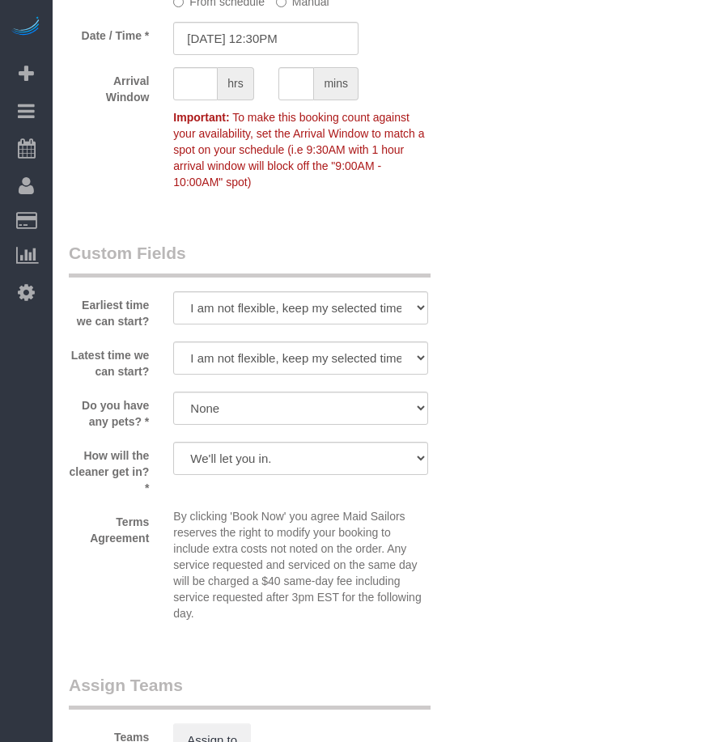
scroll to position [1862, 0]
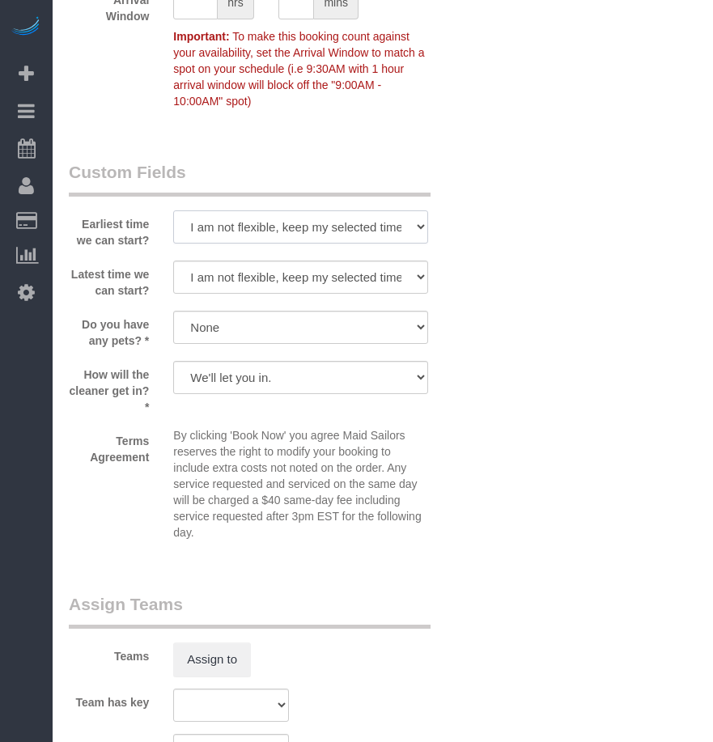
click at [339, 244] on select "I am not flexible, keep my selected time 8:00 AM 9:00 AM 10:00 AM 11:00 AM 12:0…" at bounding box center [300, 226] width 255 height 33
select select "number:58"
click at [173, 238] on select "I am not flexible, keep my selected time 8:00 AM 9:00 AM 10:00 AM 11:00 AM 12:0…" at bounding box center [300, 226] width 255 height 33
click at [282, 294] on select "I am not flexible, keep my selected time 8:00 AM 9:00 AM 10:00 AM 11:00 AM 12:0…" at bounding box center [300, 277] width 255 height 33
select select "number:72"
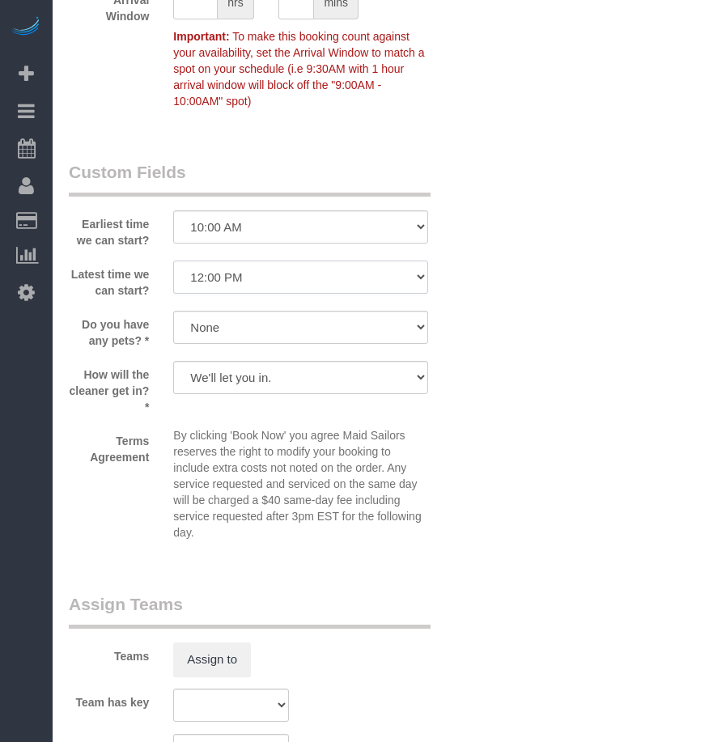
click at [173, 288] on select "I am not flexible, keep my selected time 8:00 AM 9:00 AM 10:00 AM 11:00 AM 12:0…" at bounding box center [300, 277] width 255 height 33
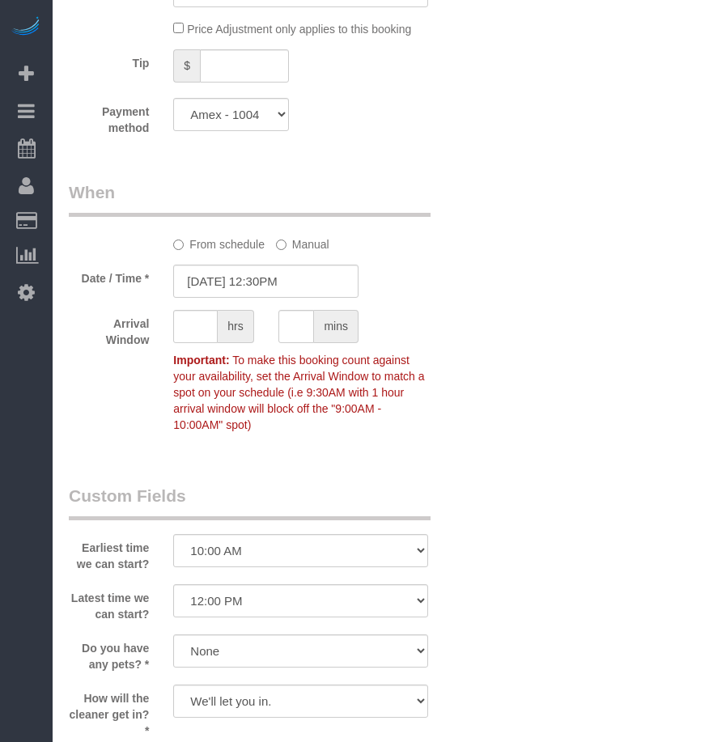
scroll to position [1457, 0]
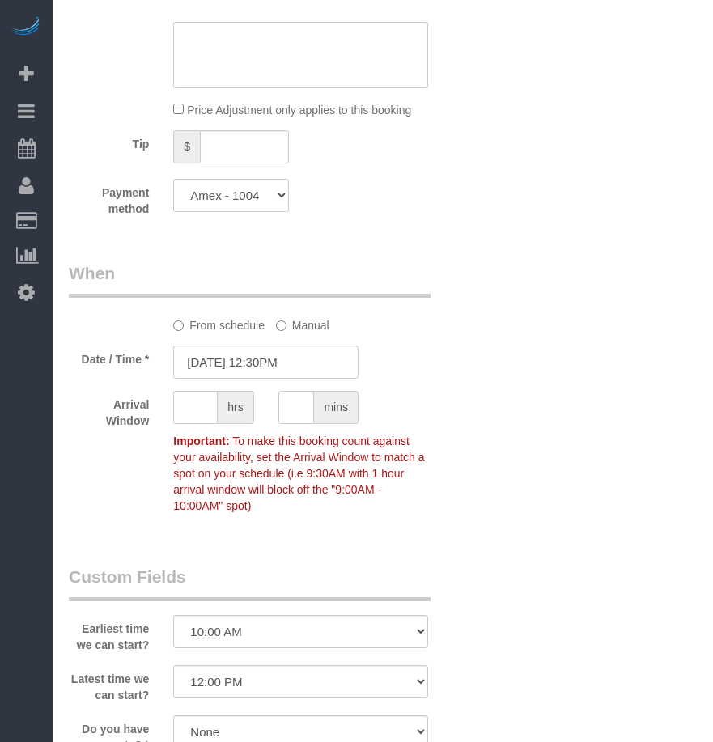
click at [534, 427] on div "Who Email kel488@msn.com Name * Kate Larson new customer Where Address 205 Stat…" at bounding box center [383, 118] width 628 height 2995
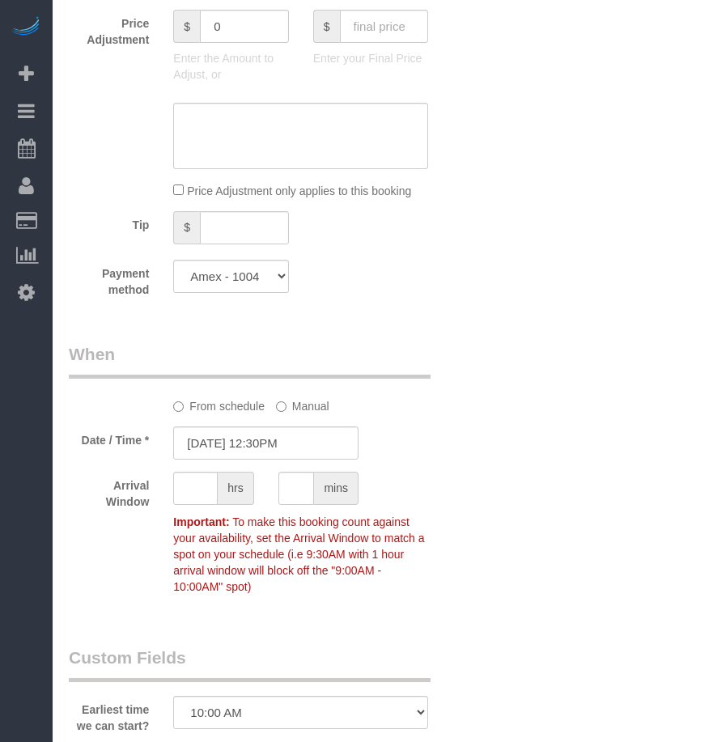
click at [523, 483] on div "Who Email kel488@msn.com Name * Kate Larson new customer Where Address 205 Stat…" at bounding box center [383, 199] width 628 height 2995
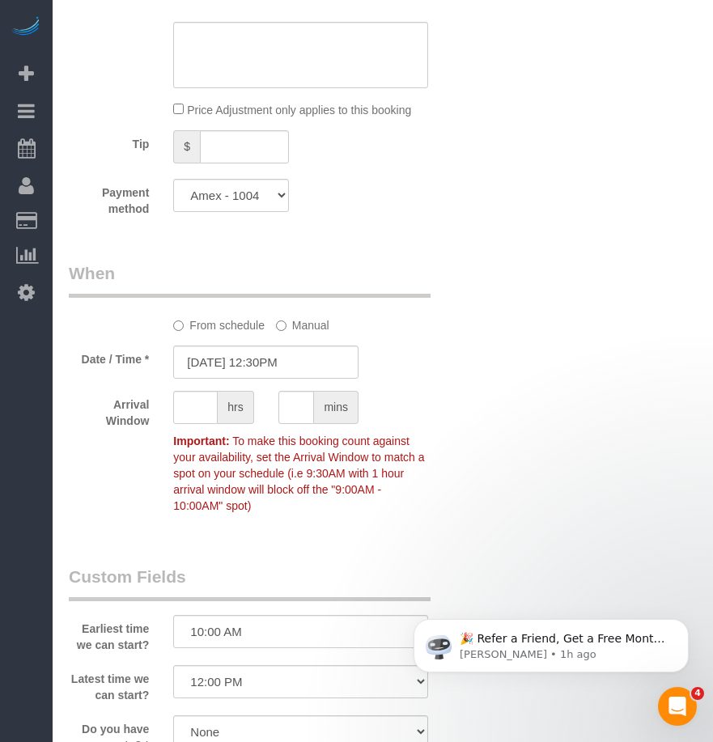
scroll to position [0, 0]
click at [538, 426] on div "Who Email kel488@msn.com Name * Kate Larson new customer Where Address 205 Stat…" at bounding box center [383, 118] width 628 height 2995
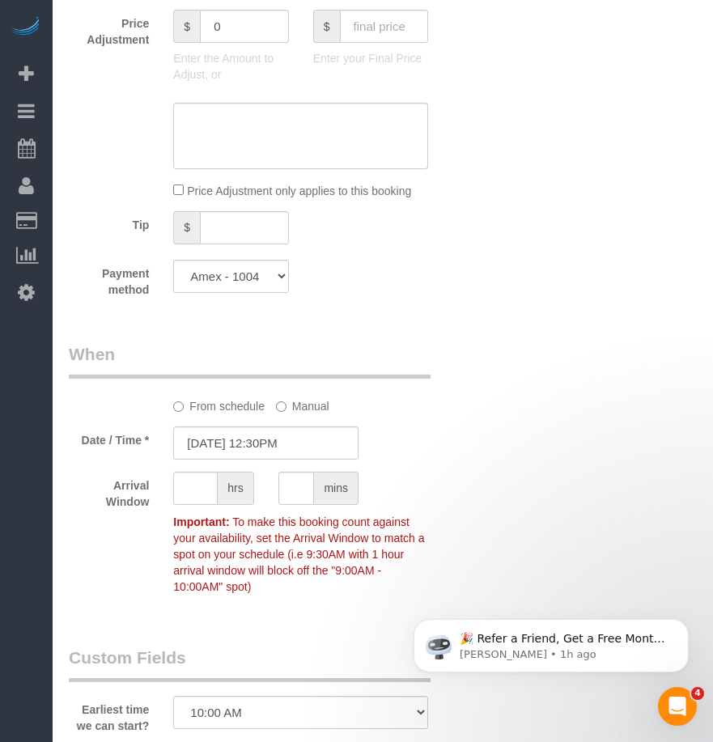
scroll to position [1538, 0]
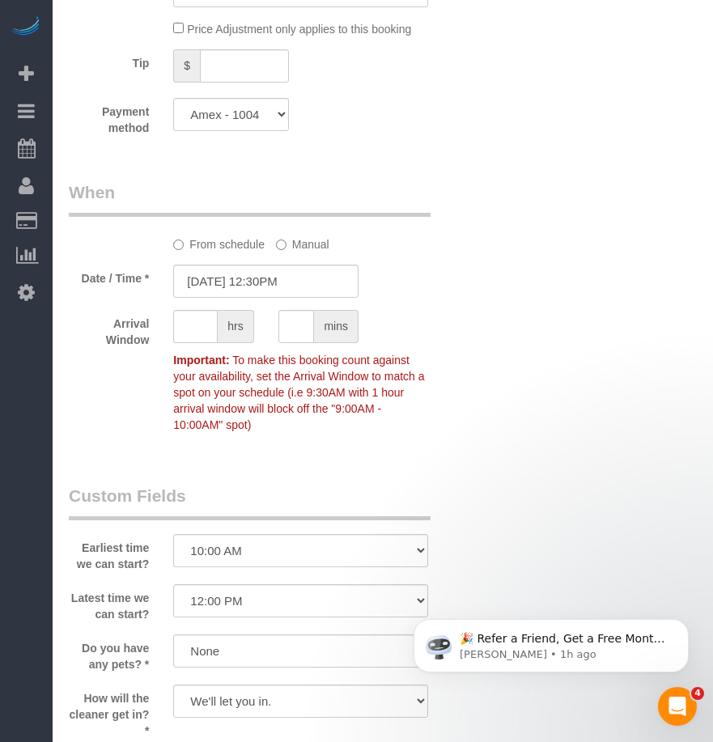
drag, startPoint x: 530, startPoint y: 365, endPoint x: 524, endPoint y: 355, distance: 11.7
click at [530, 364] on div "Who Email kel488@msn.com Name * Kate Larson new customer Where Address 205 Stat…" at bounding box center [383, 37] width 628 height 2995
click at [546, 359] on div "Who Email kel488@msn.com Name * Kate Larson new customer Where Address 205 Stat…" at bounding box center [383, 37] width 628 height 2995
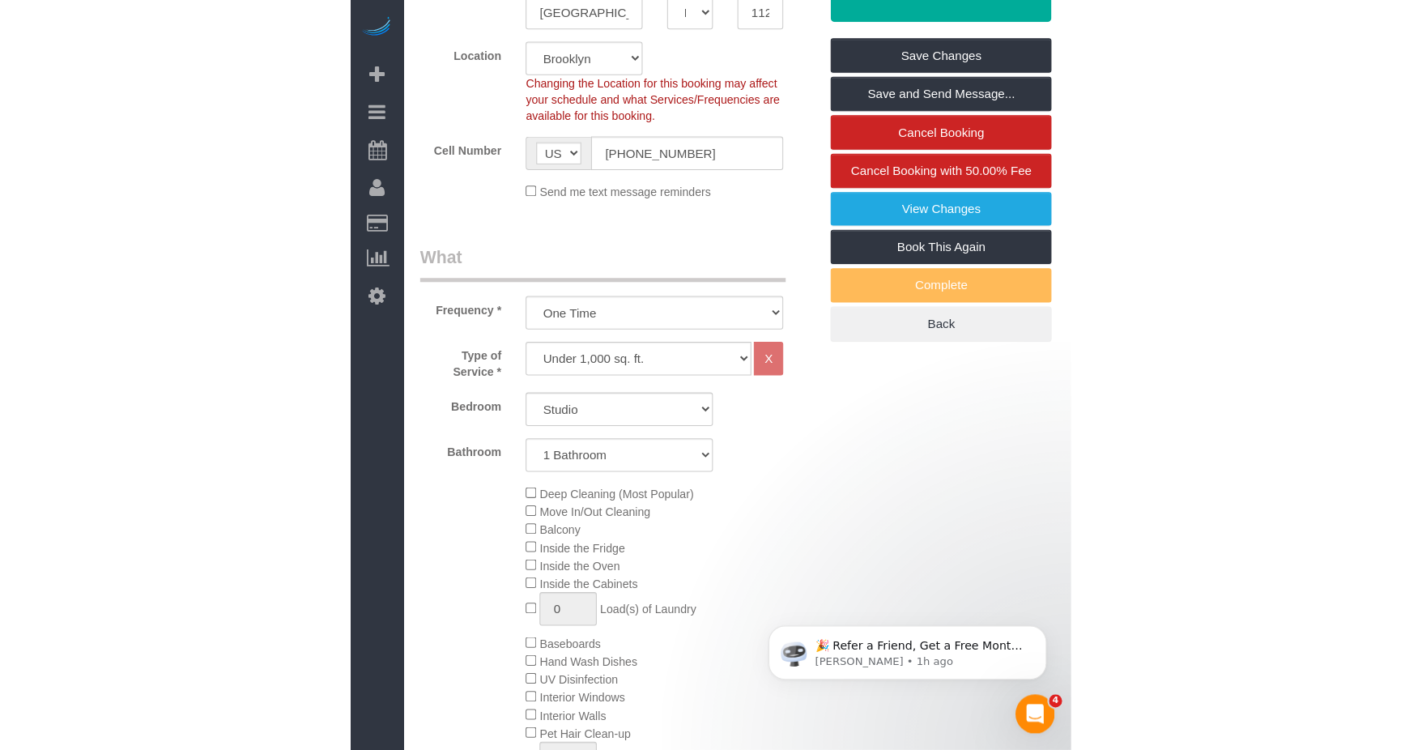
scroll to position [81, 0]
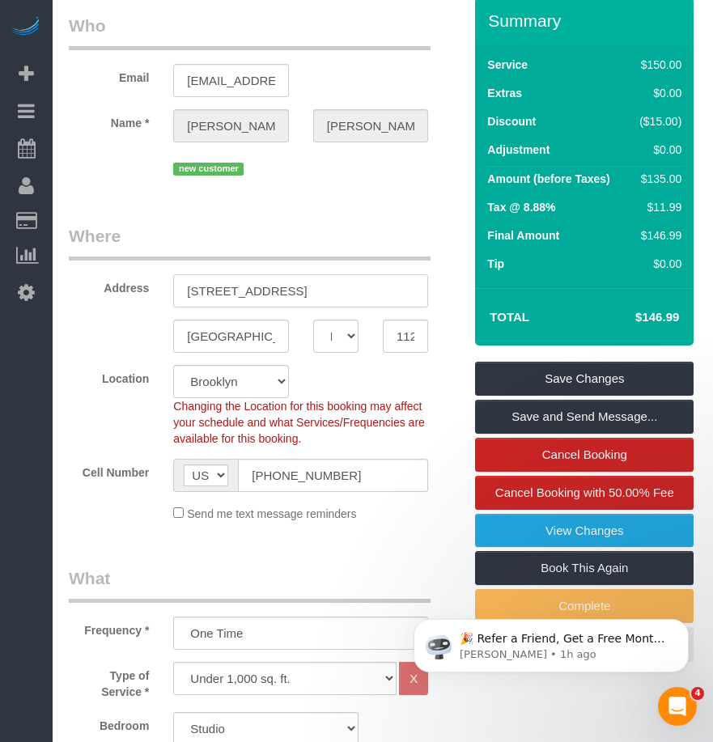
click at [283, 308] on input "205 State Street, 16E" at bounding box center [300, 290] width 255 height 33
click at [288, 308] on input "205 State Street, 16E" at bounding box center [300, 290] width 255 height 33
click at [391, 353] on input "11201" at bounding box center [405, 336] width 45 height 33
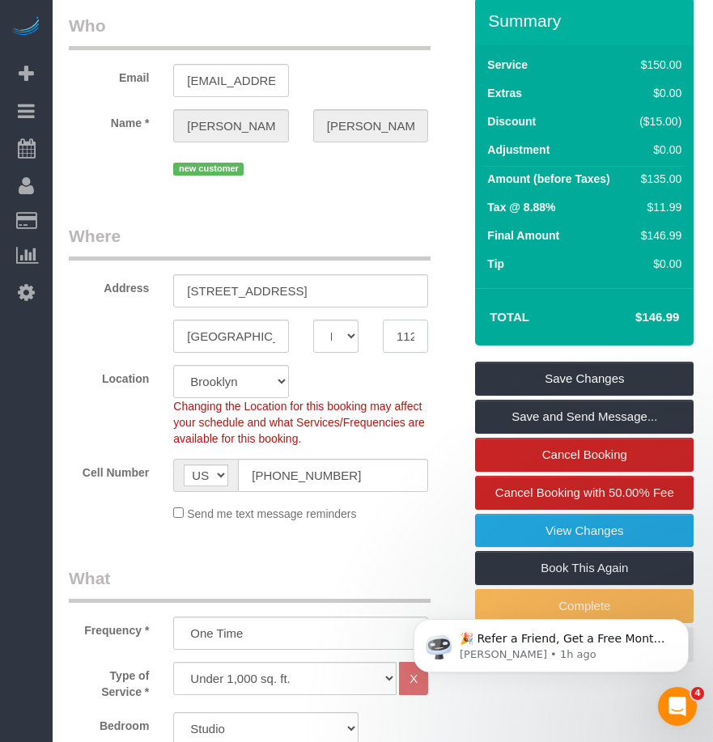
click at [391, 353] on input "11201" at bounding box center [405, 336] width 45 height 33
click at [284, 308] on input "205 State Street, 16E" at bounding box center [300, 290] width 255 height 33
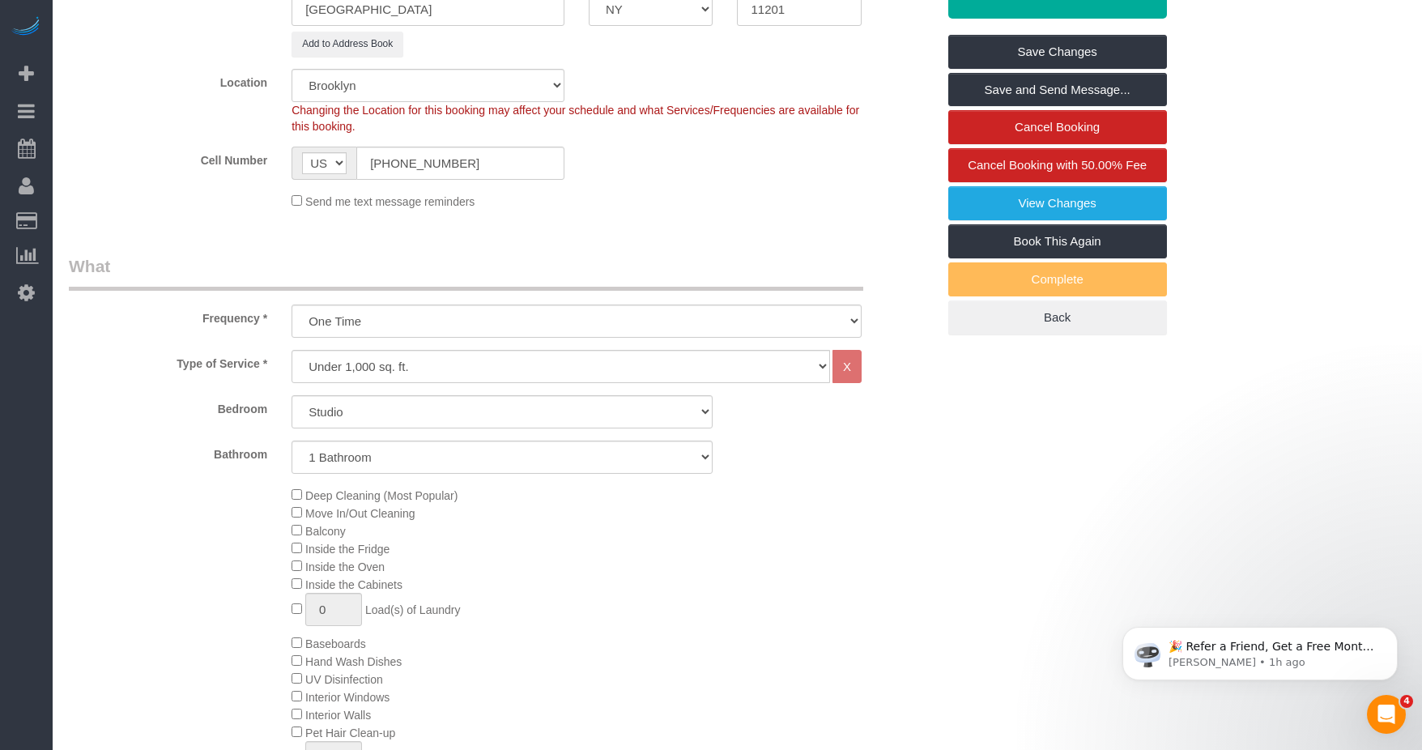
scroll to position [146, 0]
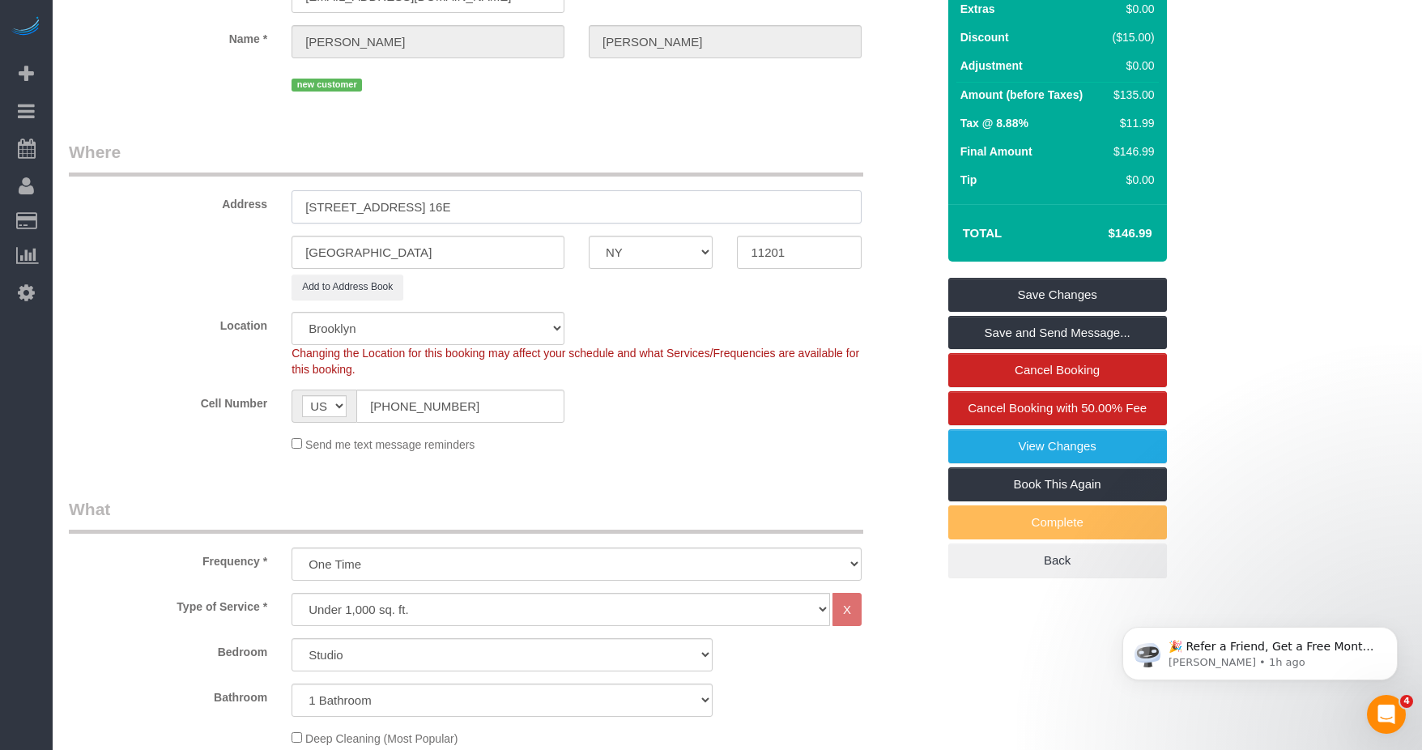
drag, startPoint x: 460, startPoint y: 206, endPoint x: 297, endPoint y: 211, distance: 162.8
click at [303, 206] on input "205 State Street, Apt. 16E" at bounding box center [576, 206] width 570 height 33
type input "205 State Street, Apt. 16E"
click at [572, 150] on legend "Where" at bounding box center [466, 158] width 794 height 36
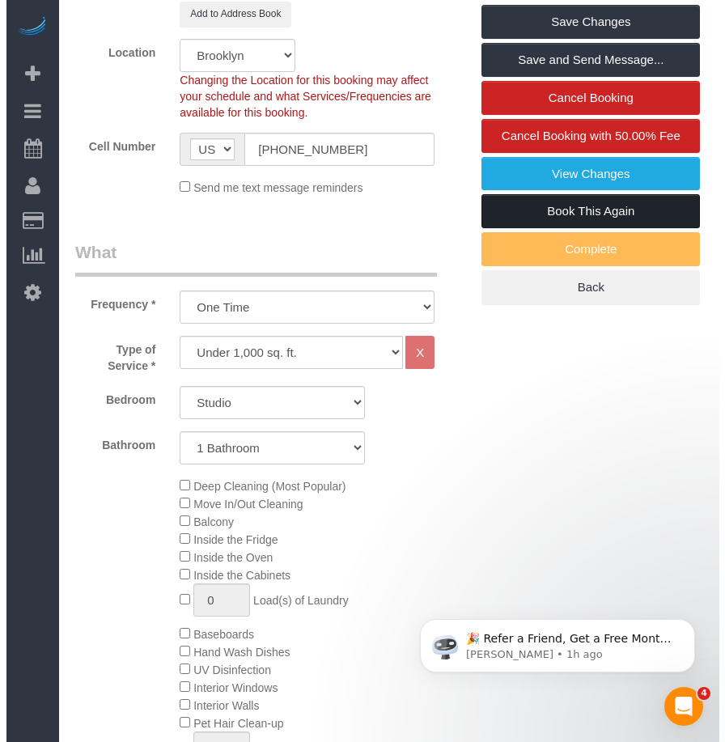
scroll to position [195, 0]
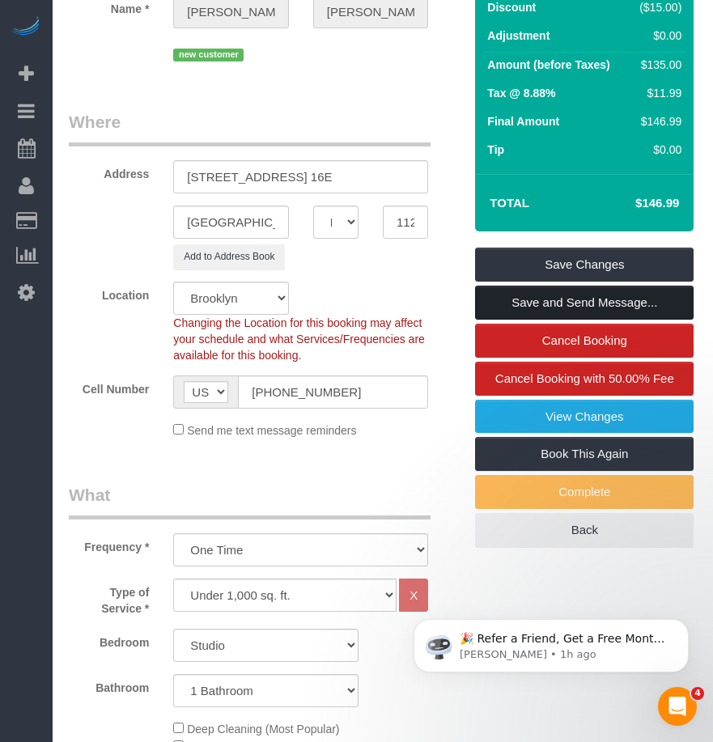
click at [559, 320] on link "Save and Send Message..." at bounding box center [584, 303] width 219 height 34
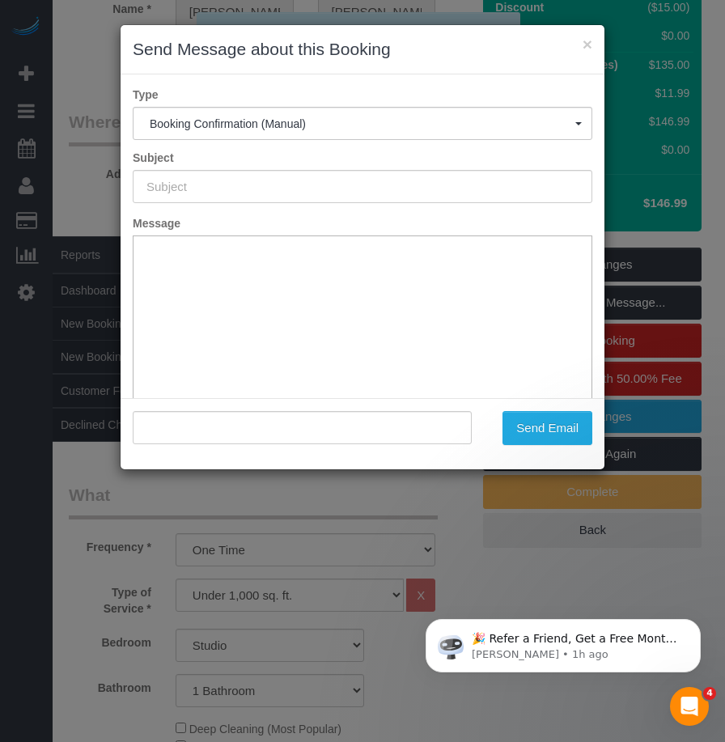
scroll to position [0, 0]
type input "Cleaning Confirmed for 08/22/2025 at 12:30pm"
type input ""Kate Larson" <kel488@msn.com>"
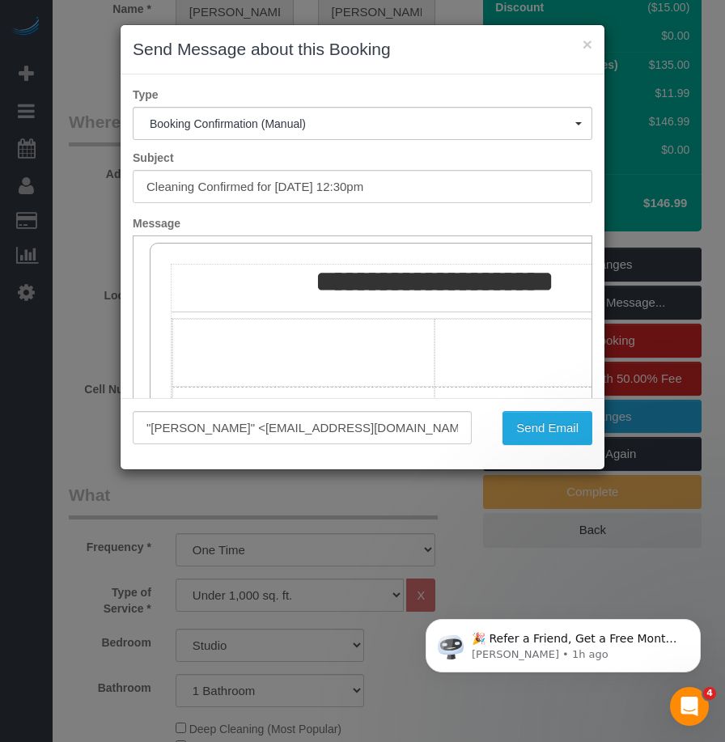
scroll to position [162, 0]
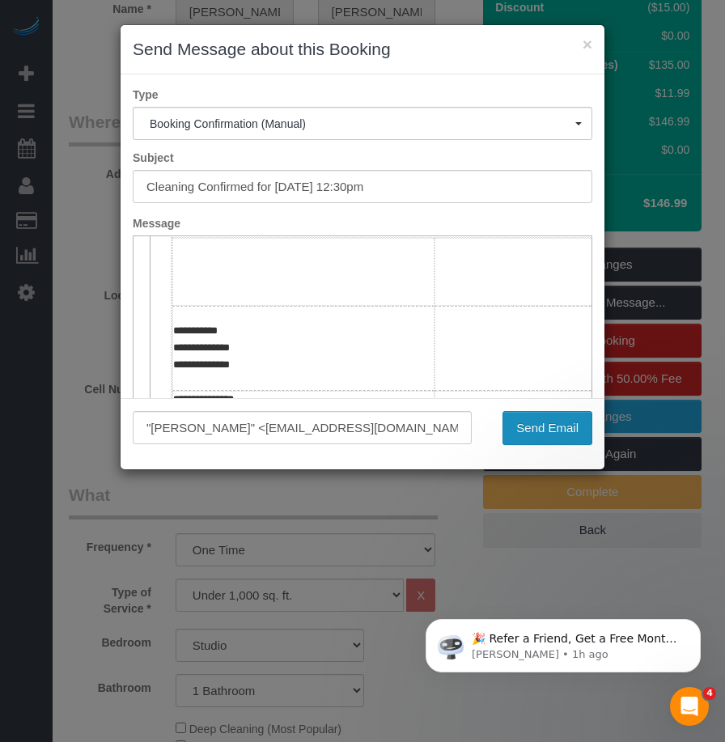
drag, startPoint x: 538, startPoint y: 439, endPoint x: 487, endPoint y: 461, distance: 54.7
click at [538, 439] on button "Send Email" at bounding box center [548, 428] width 90 height 34
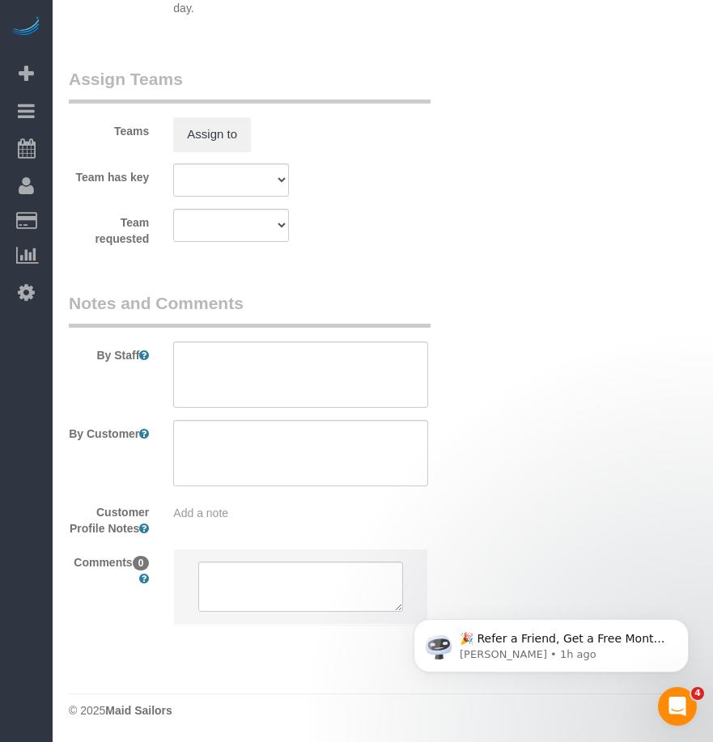
scroll to position [2196, 0]
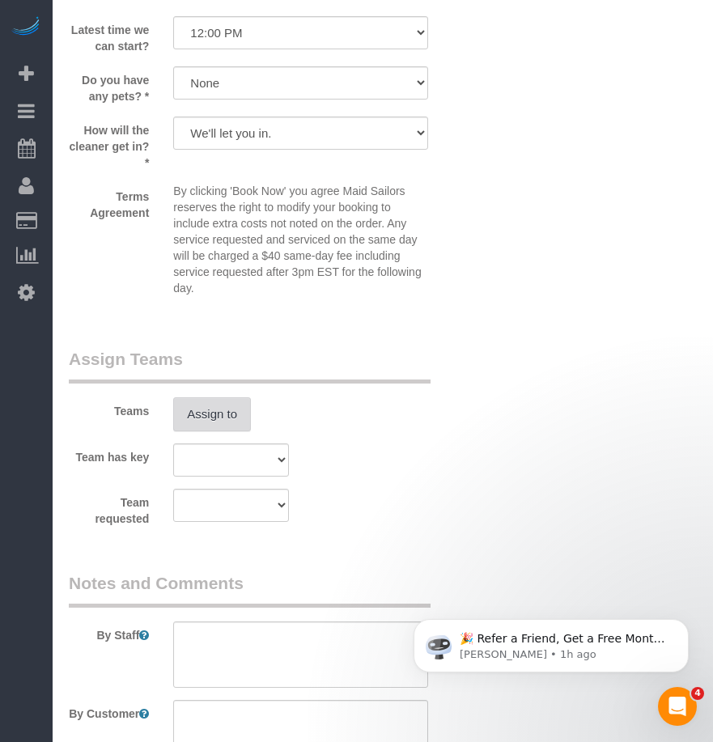
click at [227, 432] on button "Assign to" at bounding box center [212, 415] width 78 height 34
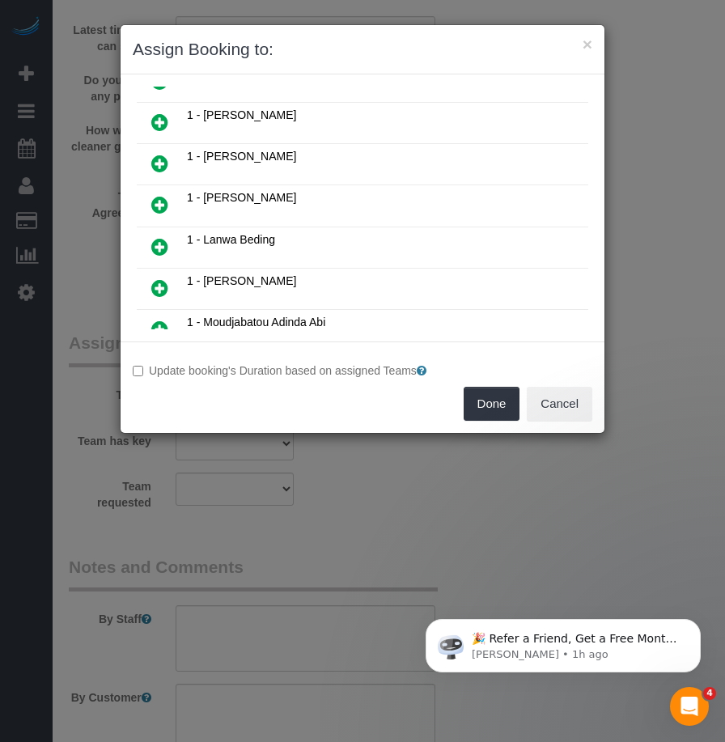
scroll to position [567, 0]
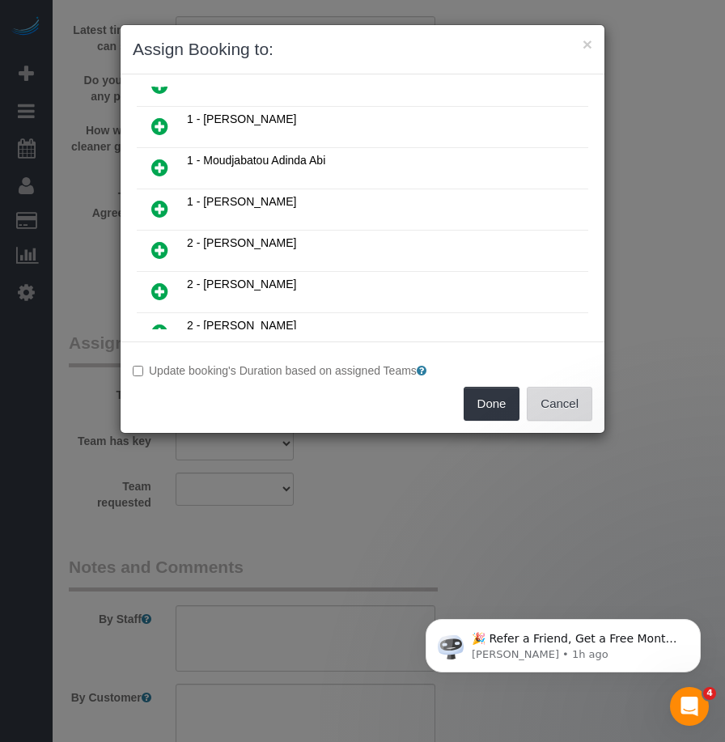
click at [561, 399] on button "Cancel" at bounding box center [560, 404] width 66 height 34
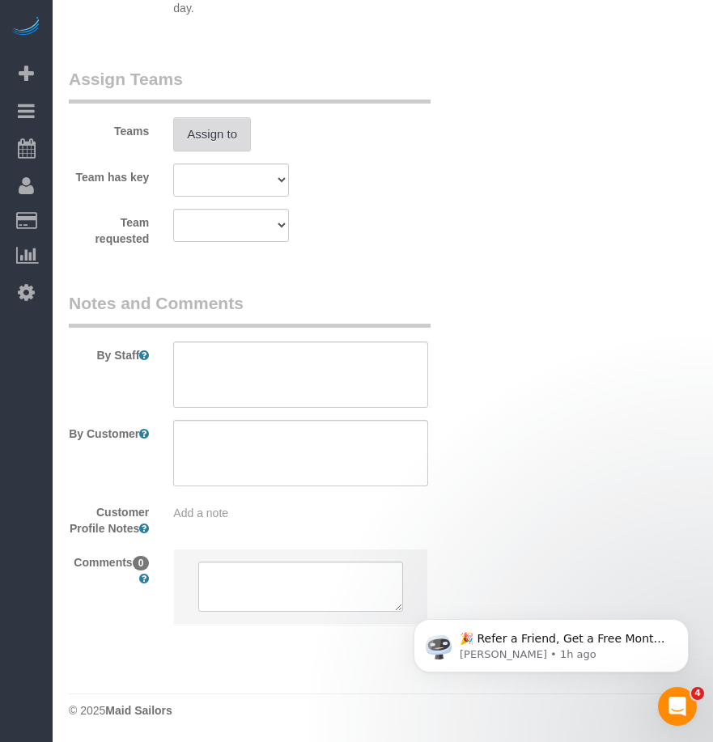
scroll to position [2358, 0]
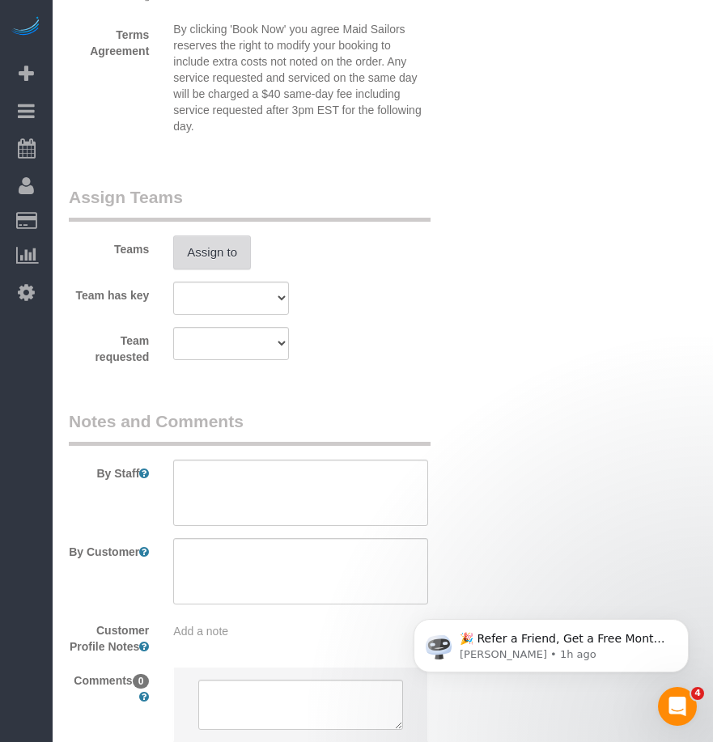
click at [223, 270] on button "Assign to" at bounding box center [212, 253] width 78 height 34
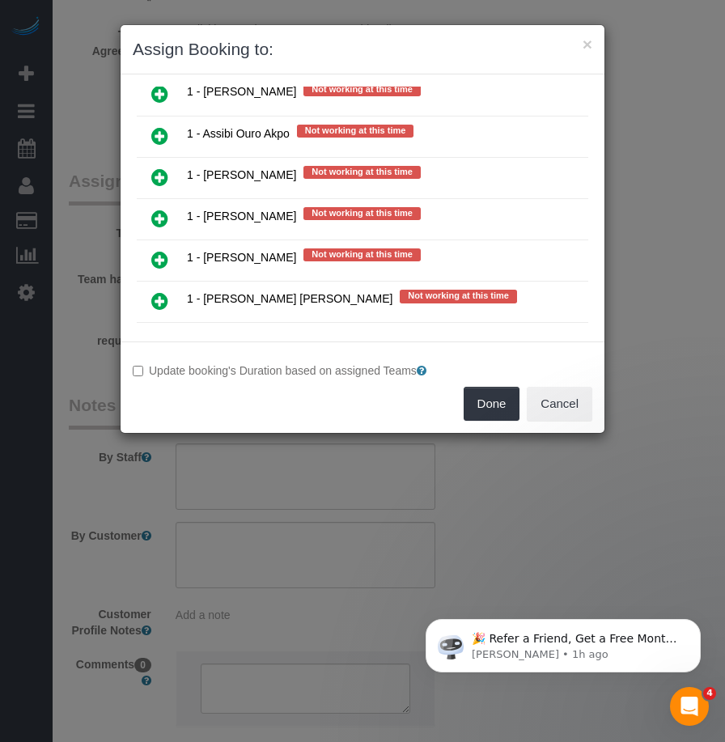
scroll to position [1214, 0]
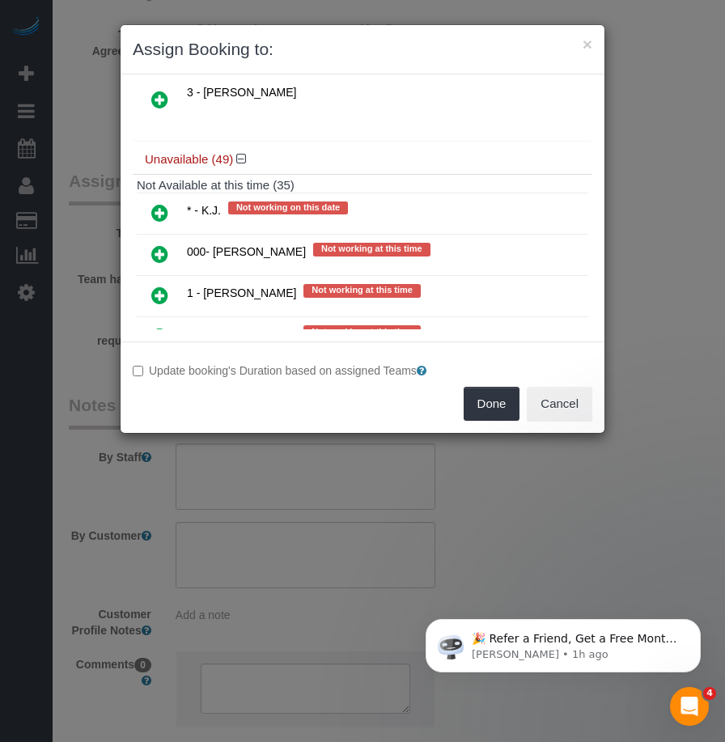
click at [159, 211] on icon at bounding box center [159, 212] width 17 height 19
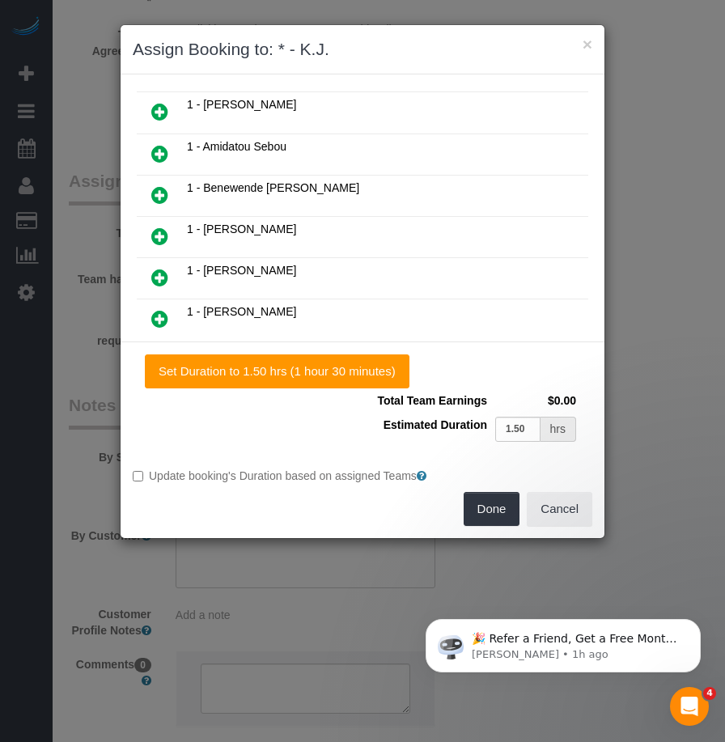
scroll to position [0, 0]
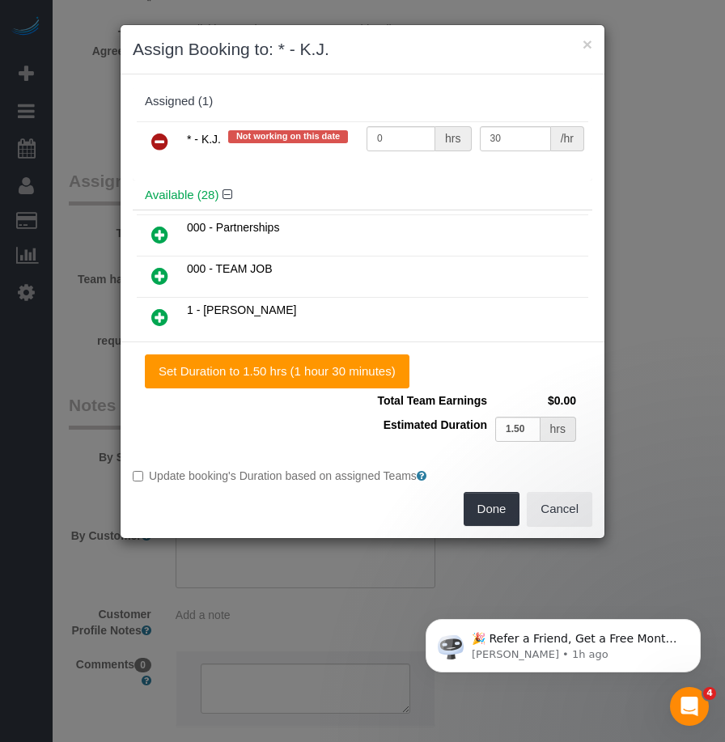
click at [483, 171] on div "* - K.J. Not working on this date 0 hrs 30 /hr" at bounding box center [363, 148] width 460 height 63
click at [389, 141] on input "0" at bounding box center [401, 138] width 69 height 25
click at [404, 185] on div "Available (28)" at bounding box center [363, 196] width 460 height 30
click at [473, 229] on td "000 - Partnerships" at bounding box center [386, 235] width 406 height 41
click at [414, 224] on td "000 - Partnerships" at bounding box center [386, 235] width 406 height 41
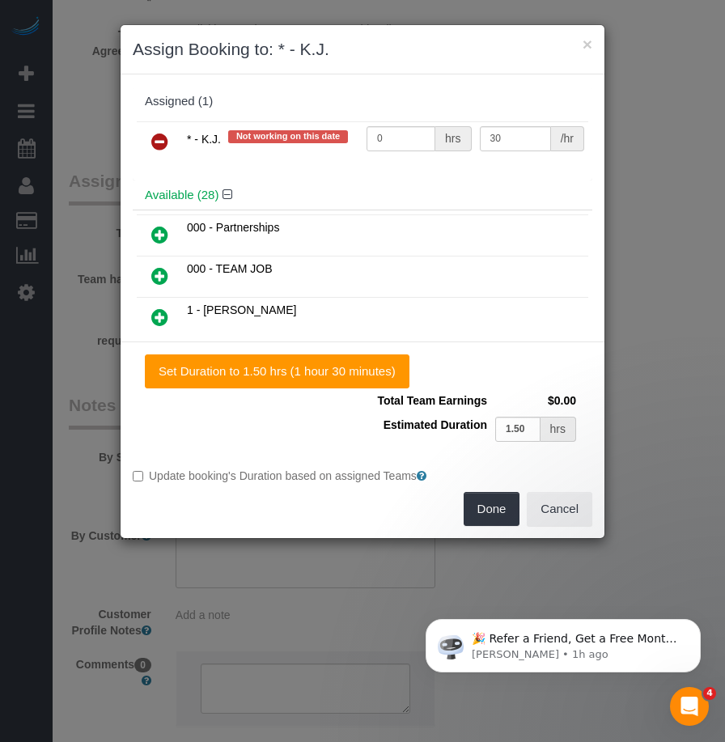
click at [497, 224] on td "000 - Partnerships" at bounding box center [386, 235] width 406 height 41
click at [436, 219] on td "000 - Partnerships" at bounding box center [386, 235] width 406 height 41
click at [412, 201] on h4 "Available (28)" at bounding box center [363, 196] width 436 height 14
click at [393, 134] on input "0" at bounding box center [401, 138] width 69 height 25
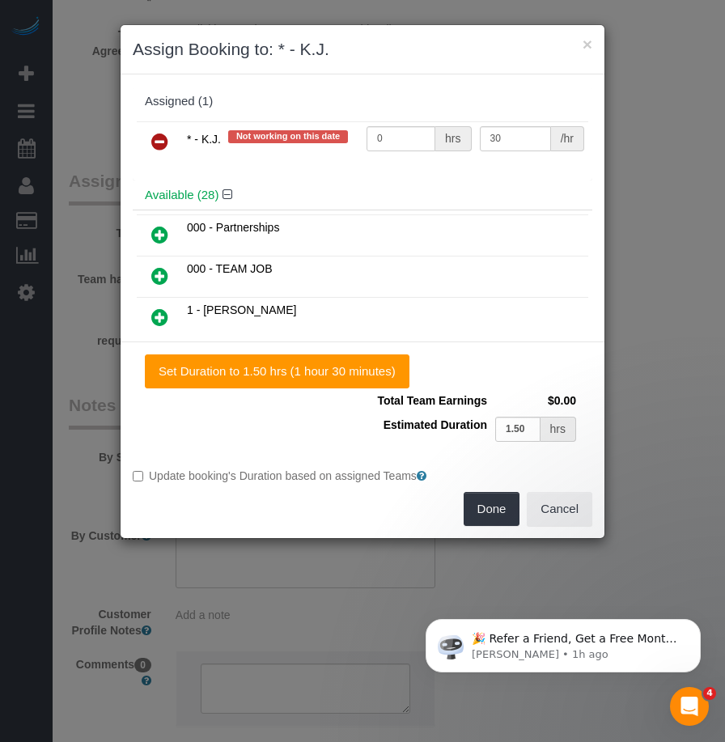
click at [380, 160] on td "0 hrs" at bounding box center [419, 141] width 113 height 41
click at [388, 140] on input "0" at bounding box center [401, 138] width 69 height 25
click at [390, 189] on div "Available (28)" at bounding box center [363, 196] width 460 height 30
click at [383, 137] on input "0" at bounding box center [401, 138] width 69 height 25
type input "1.5"
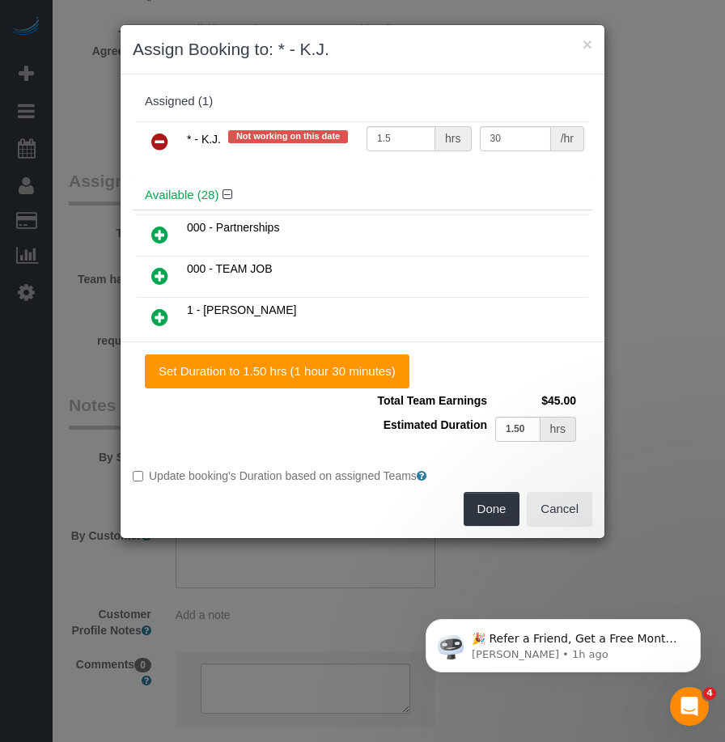
click at [417, 170] on div "* - K.J. Not working on this date 1.5 hrs 30 /hr" at bounding box center [363, 148] width 460 height 63
click at [503, 181] on div "* - K.J. Not working on this date 1.5 hrs 30 /hr" at bounding box center [363, 148] width 460 height 63
click at [501, 177] on div "* - K.J. Not working on this date 1.5 hrs 30 /hr" at bounding box center [363, 148] width 460 height 63
click at [499, 178] on div "* - K.J. Not working on this date 1.5 hrs 30 /hr" at bounding box center [363, 148] width 460 height 63
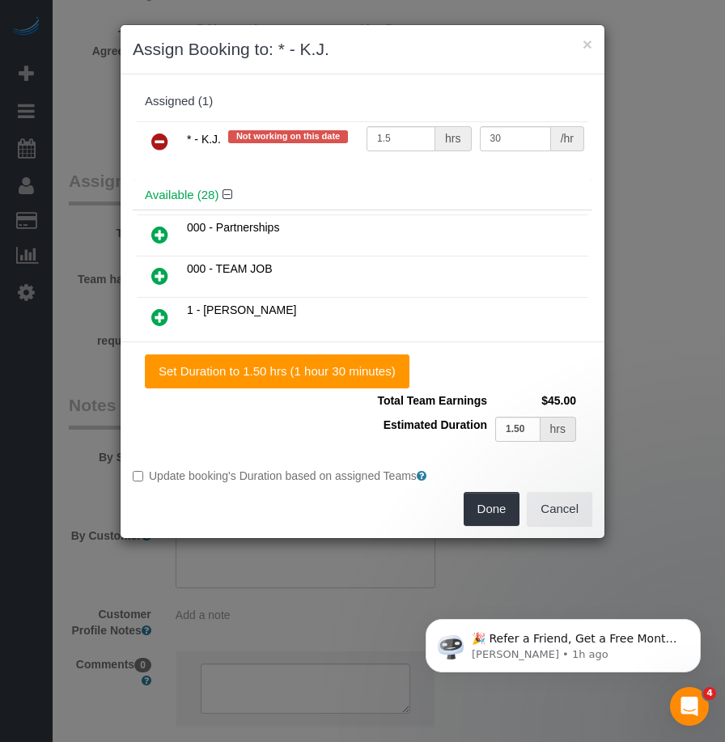
click at [245, 427] on div "Set Duration to 1.50 hrs (1 hour 30 minutes) Total Team Earnings $45.00 Estimat…" at bounding box center [363, 440] width 484 height 197
click at [495, 514] on button "Done" at bounding box center [492, 509] width 57 height 34
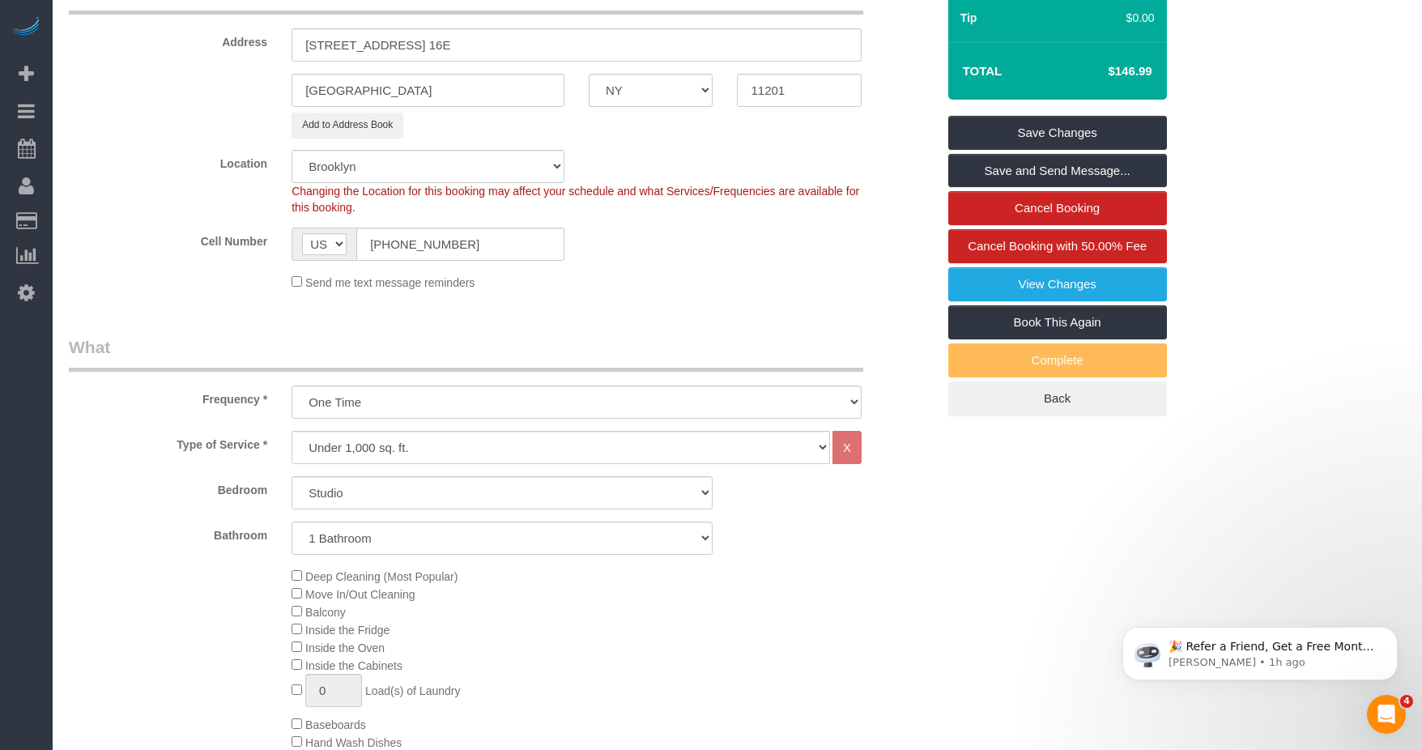
scroll to position [42, 0]
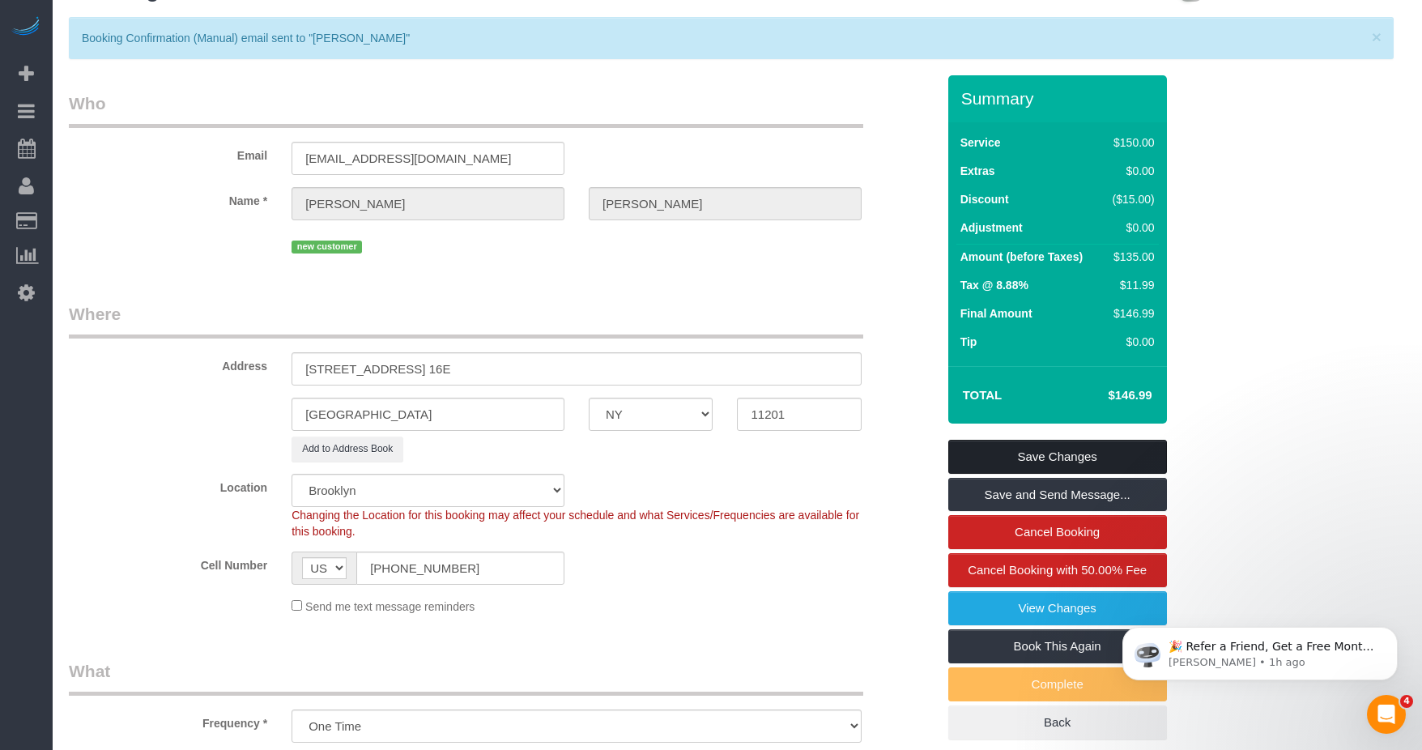
click at [712, 461] on link "Save Changes" at bounding box center [1057, 457] width 219 height 34
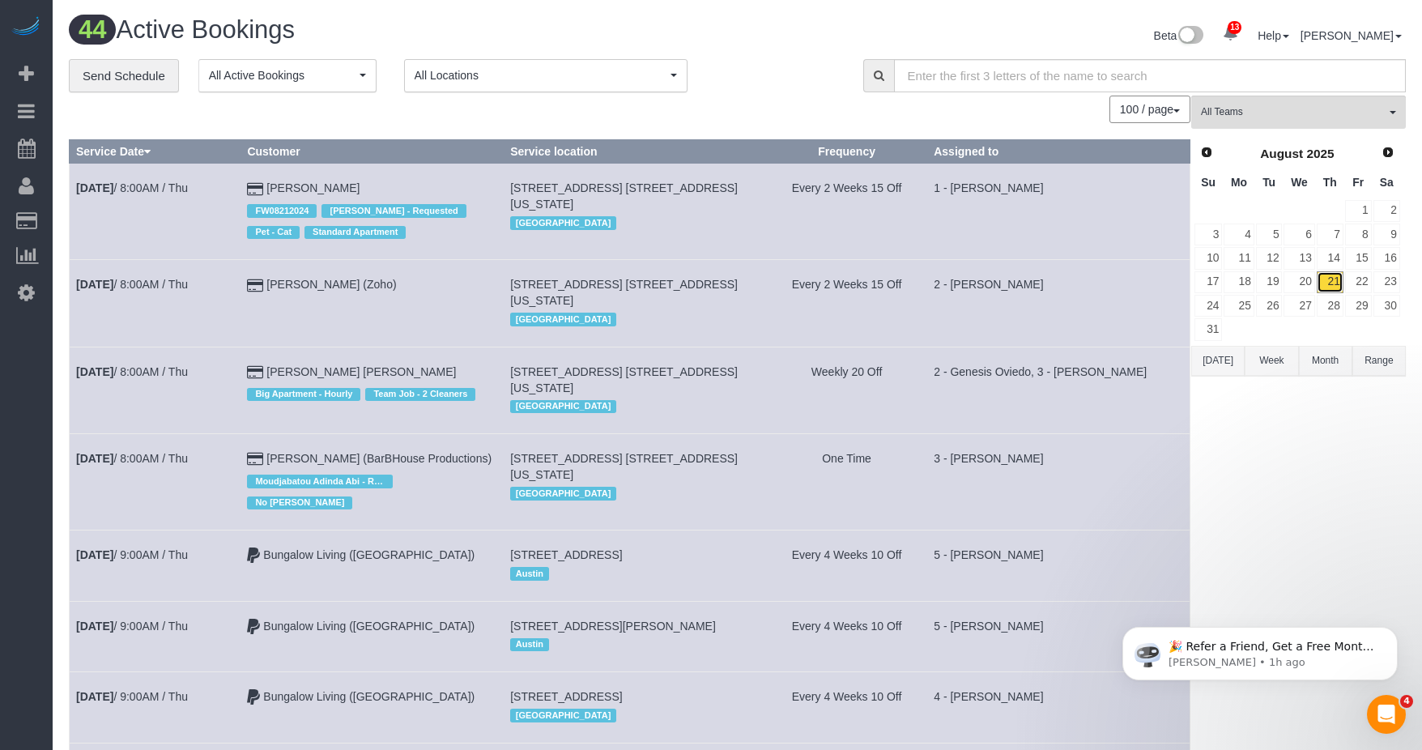
click at [712, 283] on link "21" at bounding box center [1329, 282] width 27 height 22
click at [130, 80] on link "Send Schedule" at bounding box center [124, 76] width 110 height 34
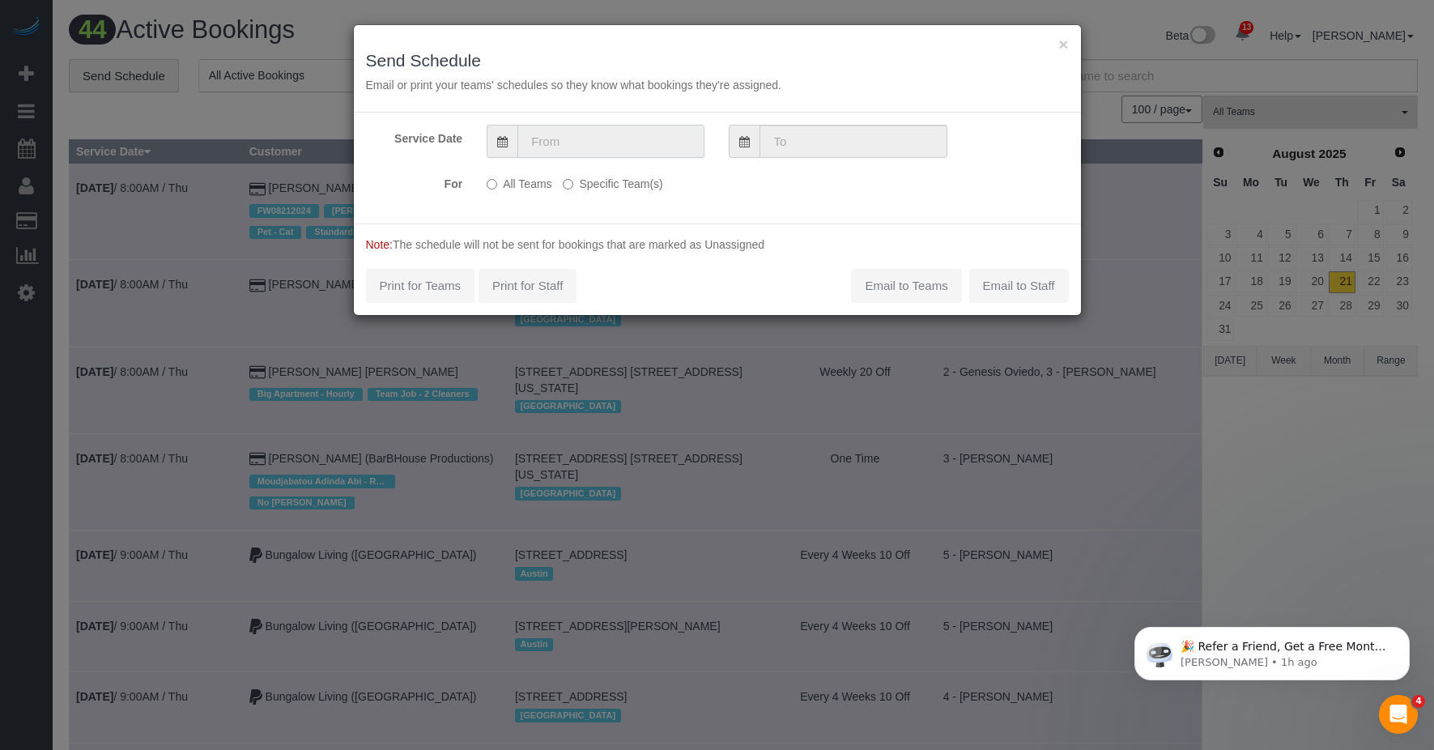
click at [582, 154] on input "text" at bounding box center [610, 141] width 187 height 33
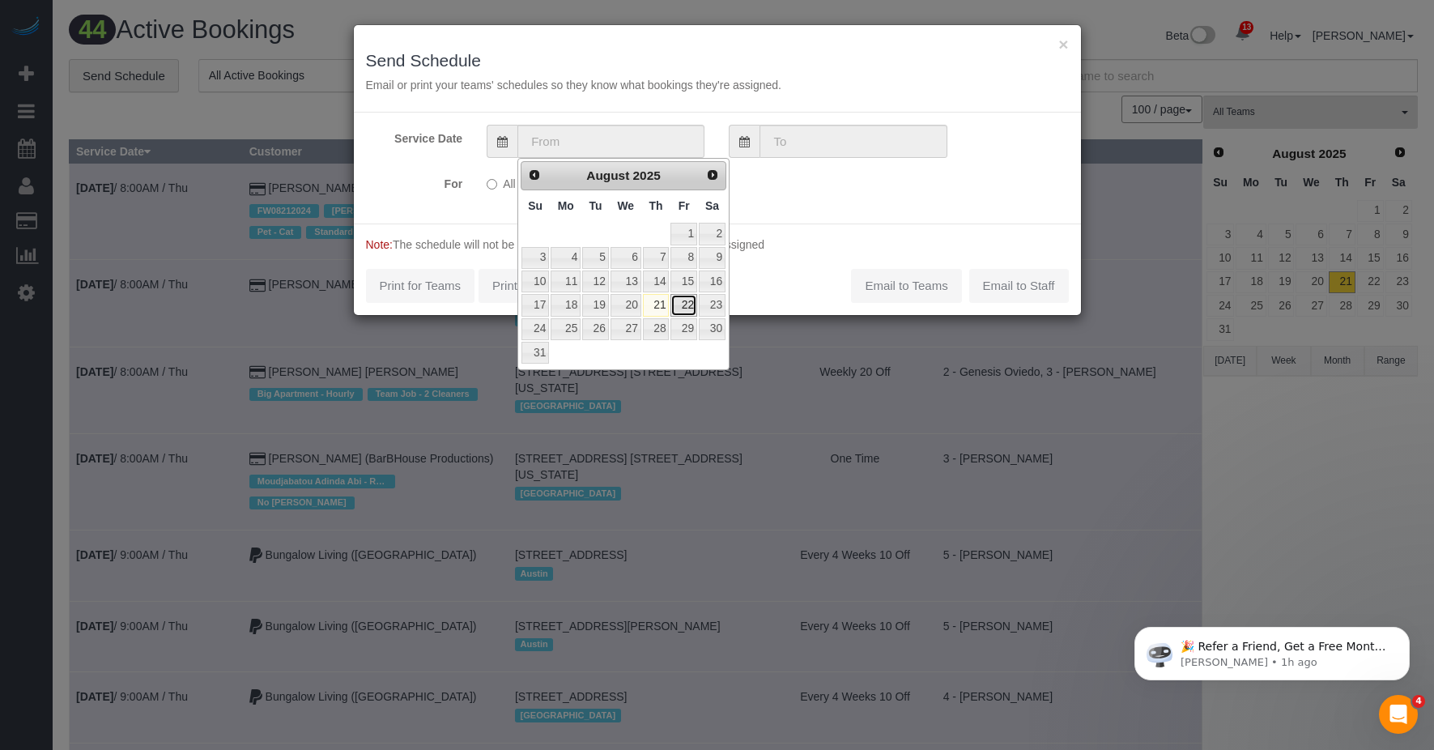
click at [688, 307] on link "22" at bounding box center [683, 305] width 26 height 22
type input "[DATE]"
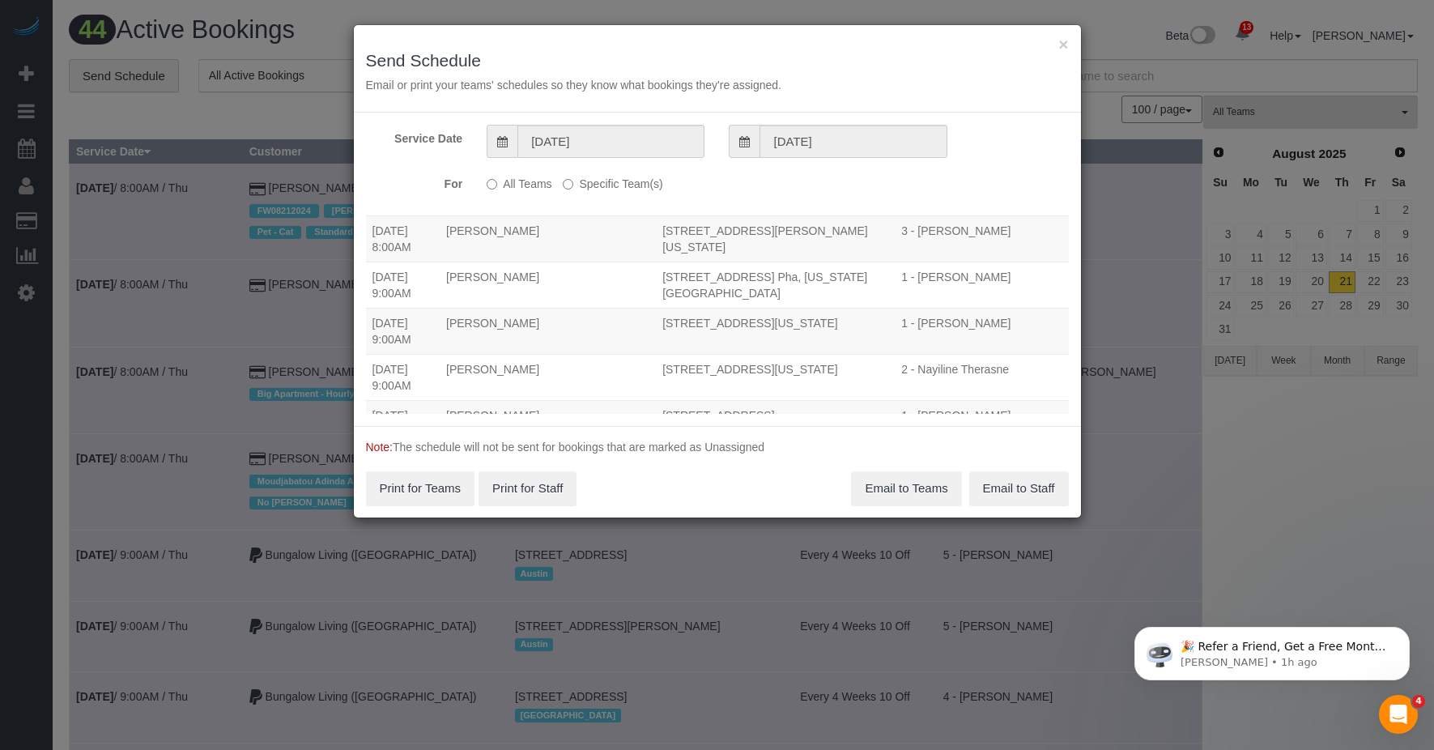
scroll to position [324, 0]
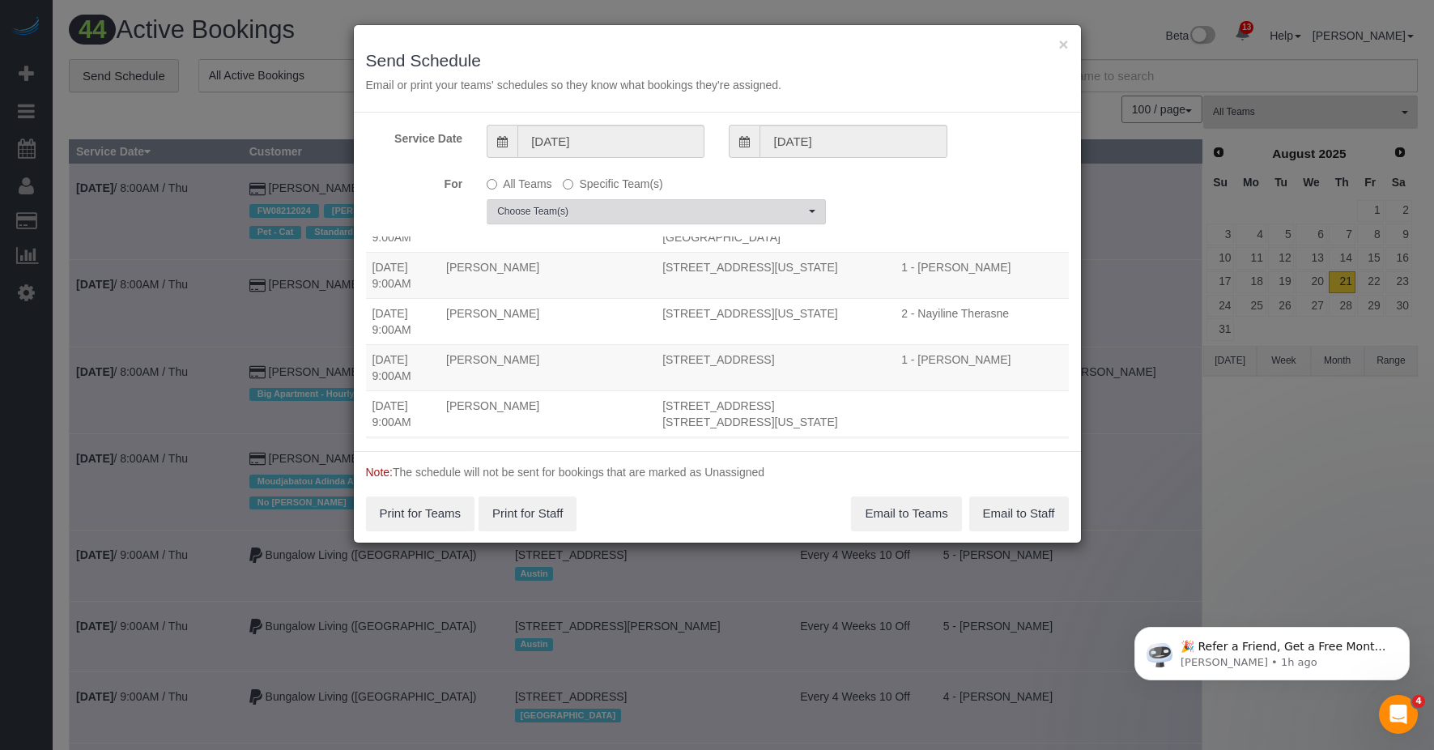
click at [712, 210] on span "Choose Team(s)" at bounding box center [651, 212] width 308 height 14
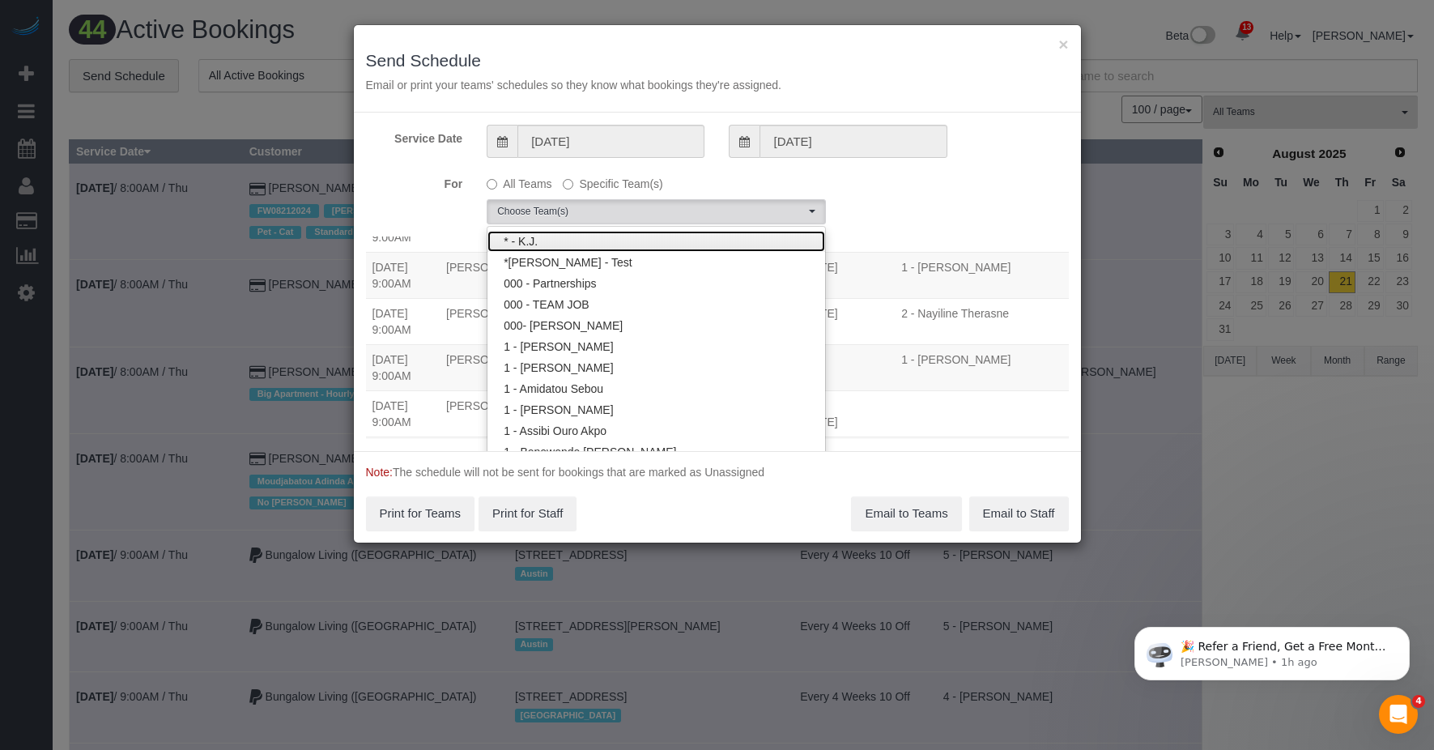
scroll to position [2488, 0]
click at [645, 246] on link "* - K.J." at bounding box center [656, 241] width 338 height 21
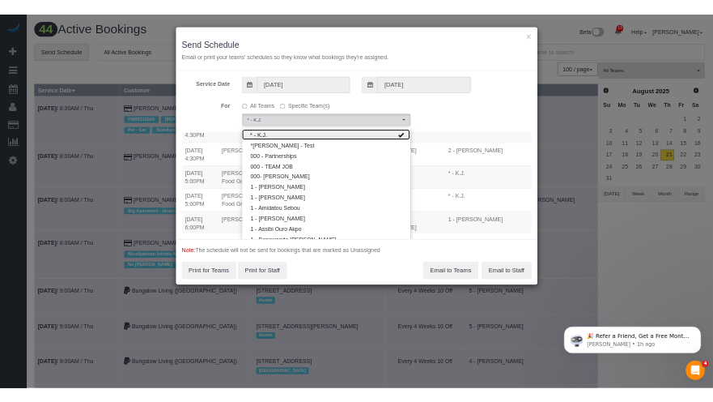
scroll to position [58, 0]
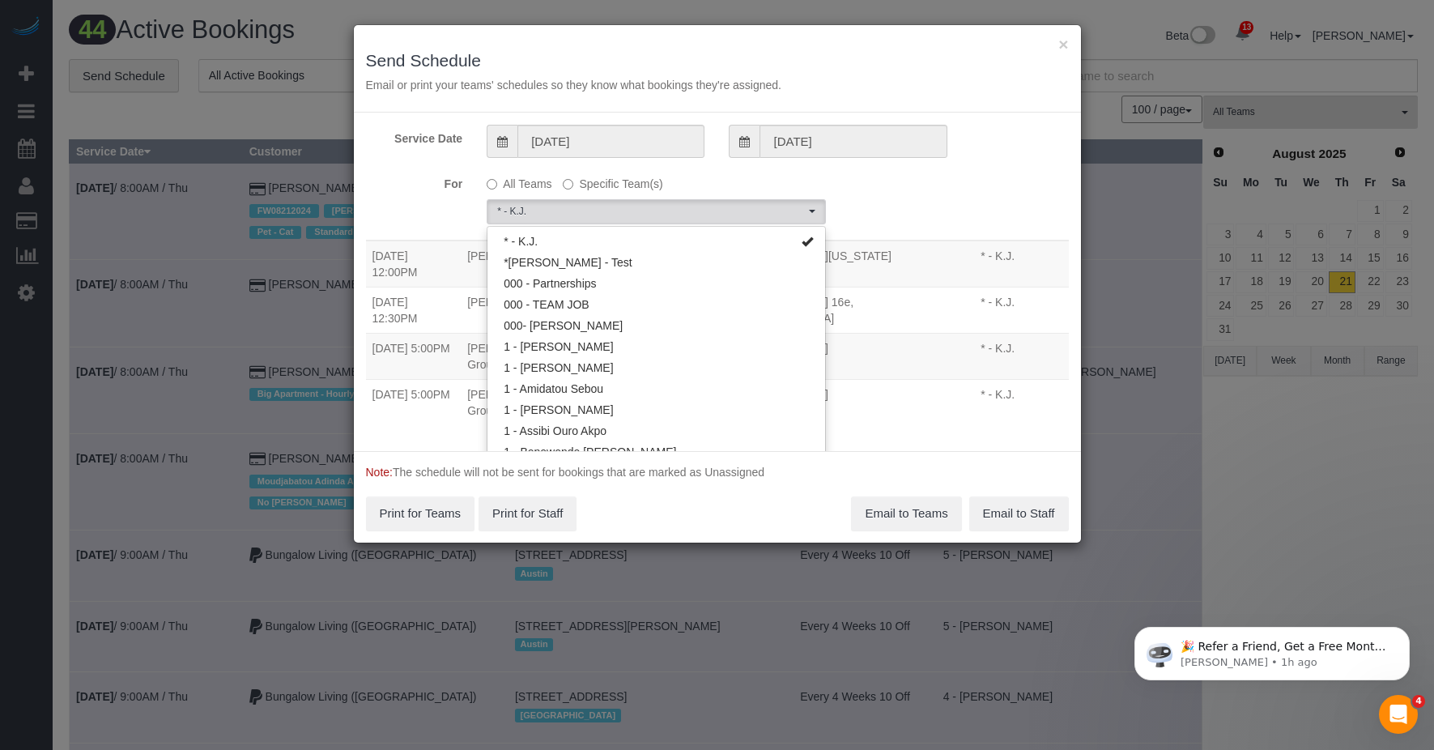
click at [712, 211] on div "For All Teams Specific Team(s) * - K.J. Choose Team(s) * - K.J. *Irene Flores -…" at bounding box center [717, 197] width 727 height 54
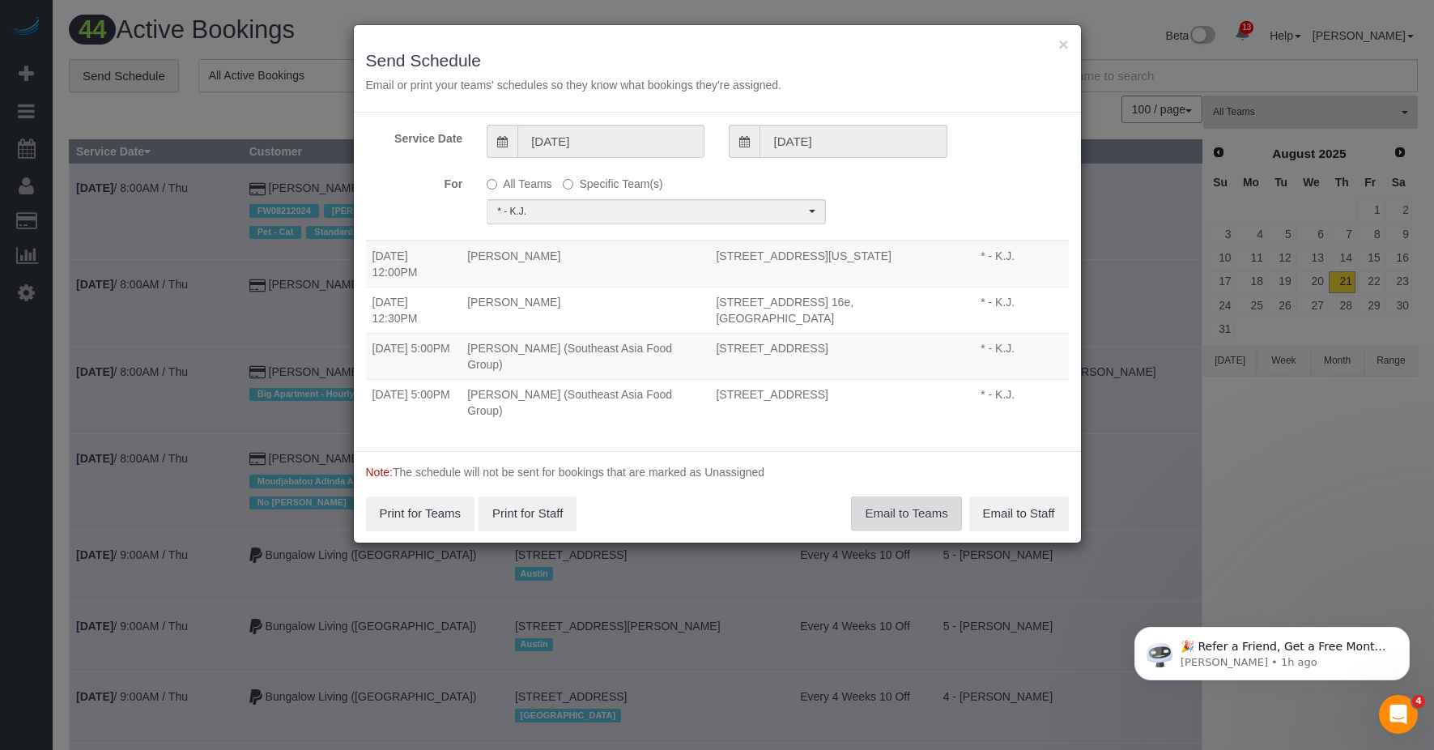
click at [712, 519] on button "Email to Teams" at bounding box center [906, 513] width 110 height 34
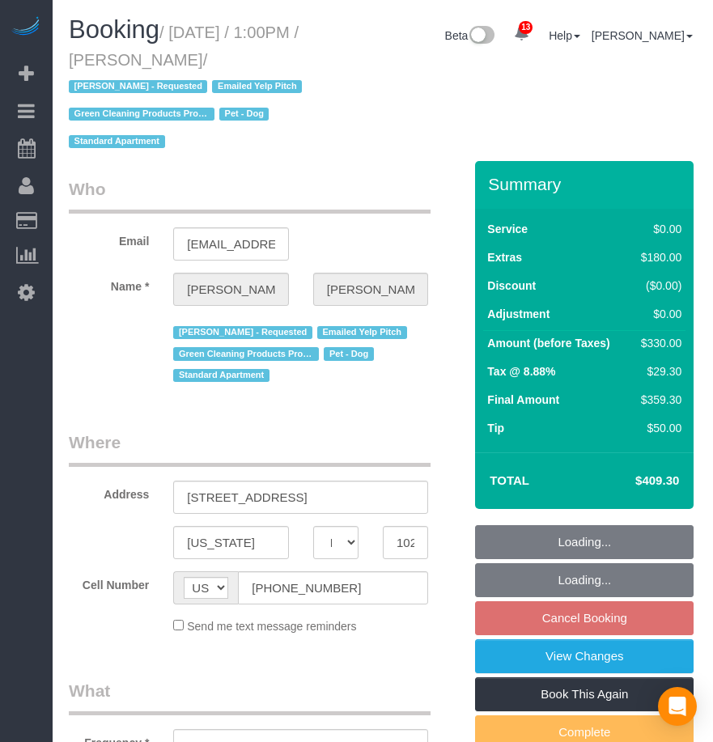
select select "NY"
select select "string:stripe-pm_1RBFiE4VGloSiKo7uWnidLkO"
select select "number:59"
select select "number:73"
select select "number:13"
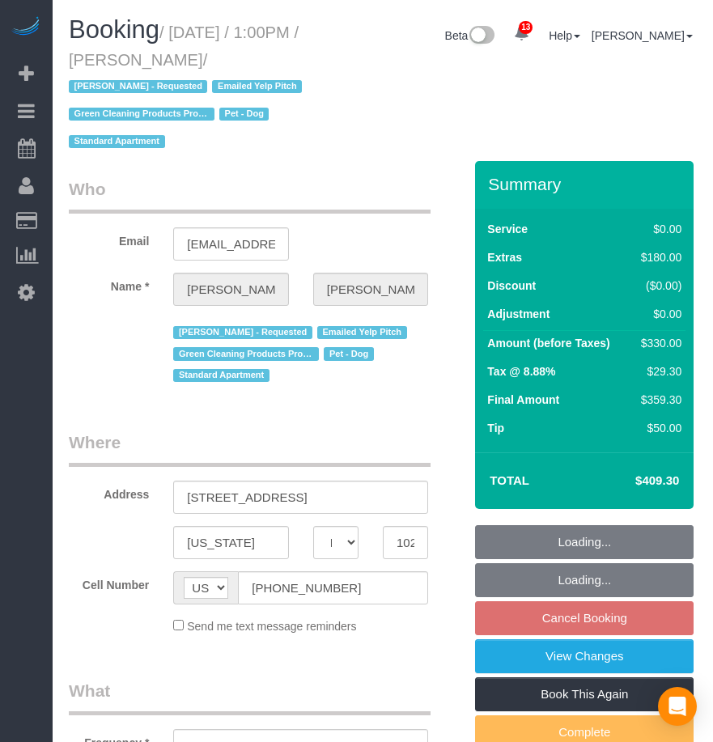
select select "number:5"
select select "object:1425"
select select "spot1"
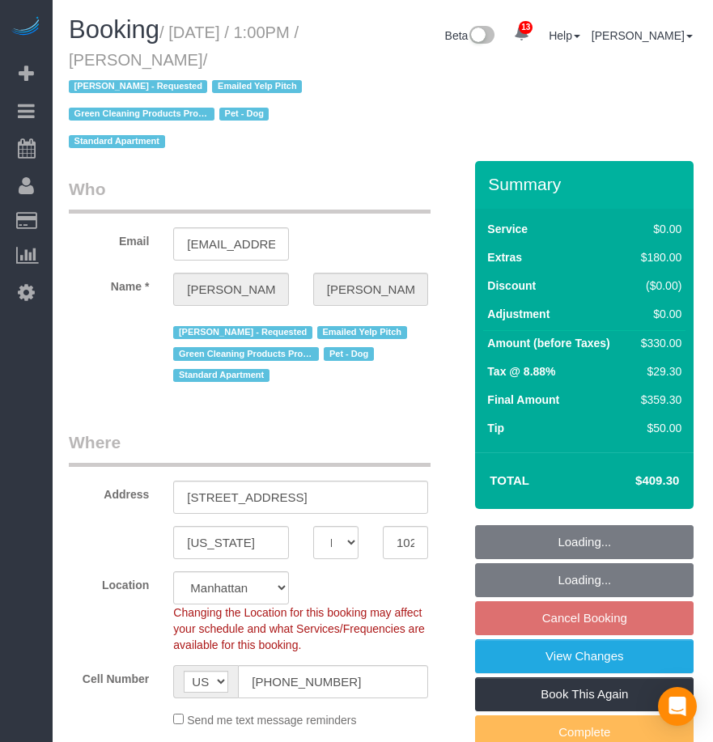
select select "spot52"
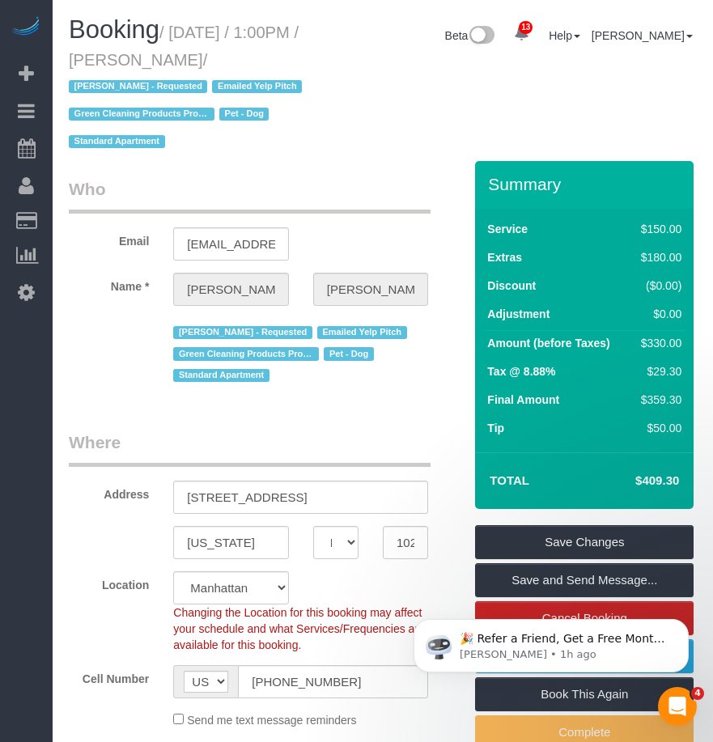
click at [339, 143] on div "Booking / [DATE] / 1:00PM / [PERSON_NAME] / [PERSON_NAME] - Requested Emailed Y…" at bounding box center [383, 88] width 653 height 145
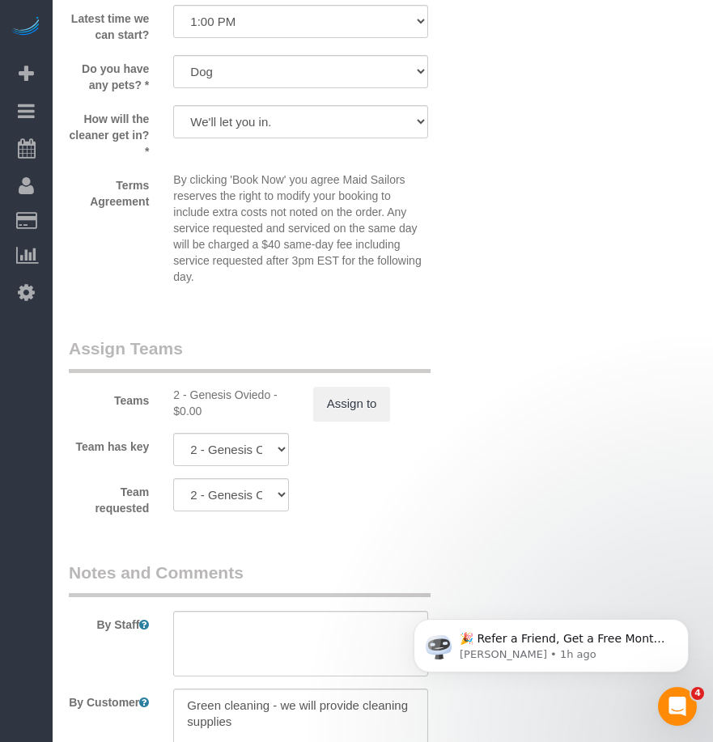
scroll to position [2415, 0]
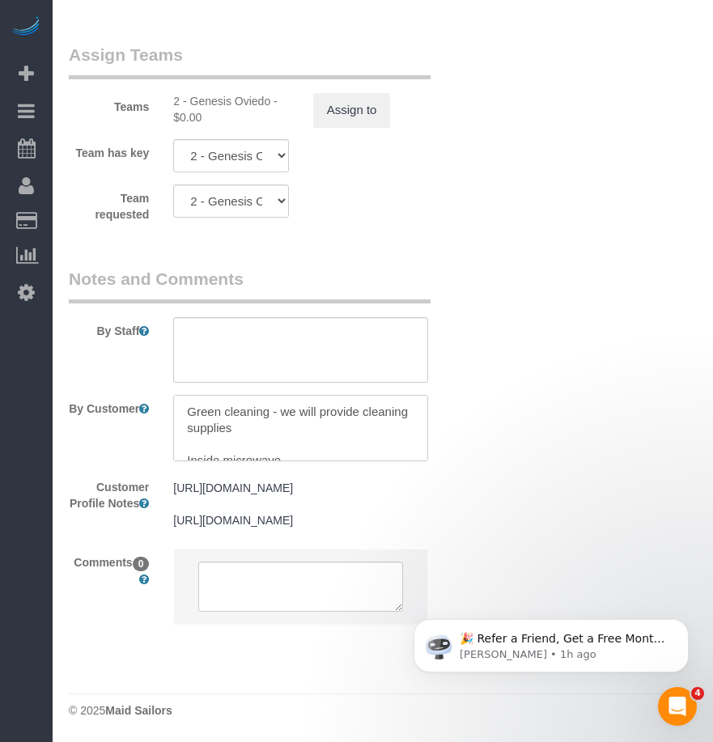
click at [313, 400] on textarea at bounding box center [300, 428] width 255 height 66
click at [269, 406] on textarea at bounding box center [300, 428] width 255 height 66
click at [242, 408] on textarea at bounding box center [300, 428] width 255 height 66
click at [205, 406] on textarea at bounding box center [300, 428] width 255 height 66
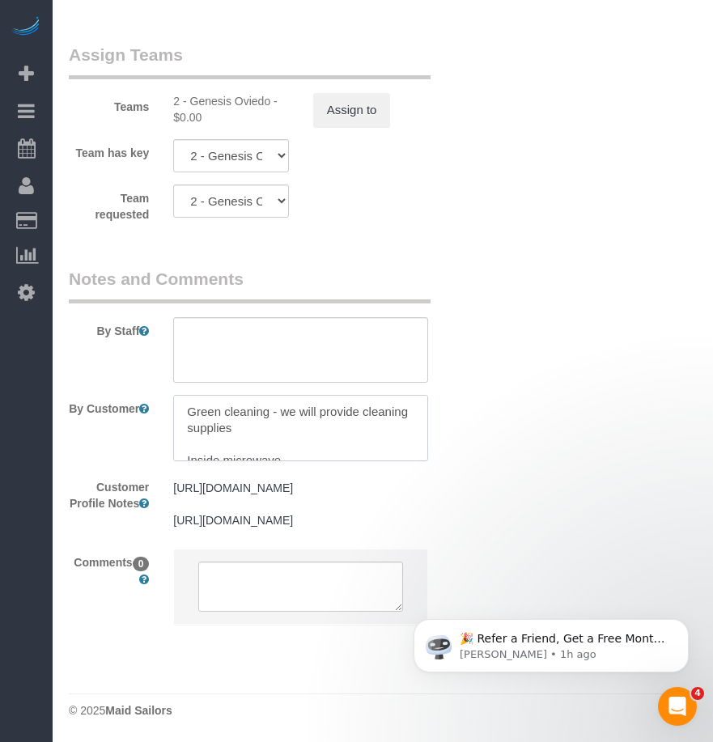
click at [198, 400] on textarea at bounding box center [300, 428] width 255 height 66
click at [284, 410] on textarea at bounding box center [300, 428] width 255 height 66
click at [206, 395] on textarea at bounding box center [300, 428] width 255 height 66
click at [198, 397] on textarea at bounding box center [300, 428] width 255 height 66
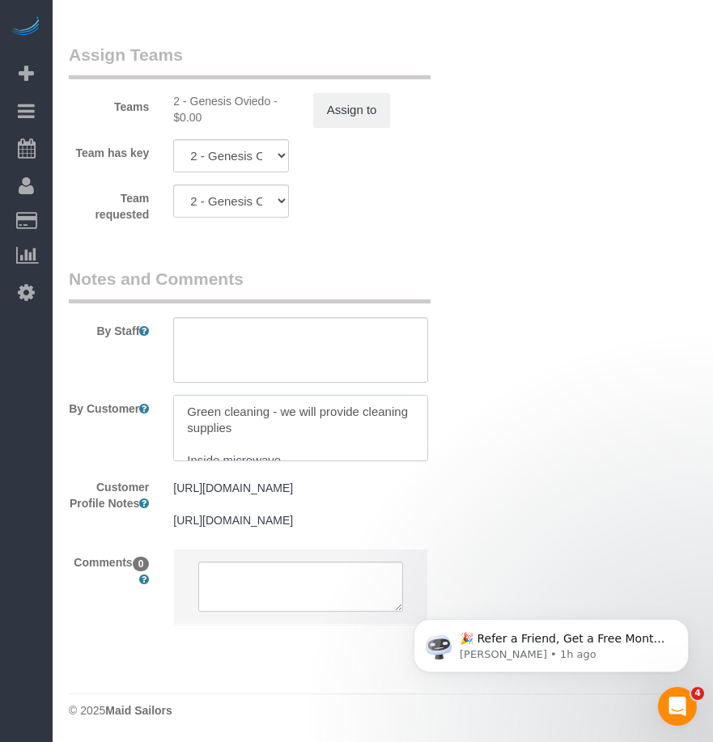
click at [198, 397] on textarea at bounding box center [300, 428] width 255 height 66
click at [198, 395] on textarea at bounding box center [300, 428] width 255 height 66
click at [301, 419] on textarea at bounding box center [300, 428] width 255 height 66
click at [333, 415] on textarea at bounding box center [300, 428] width 255 height 66
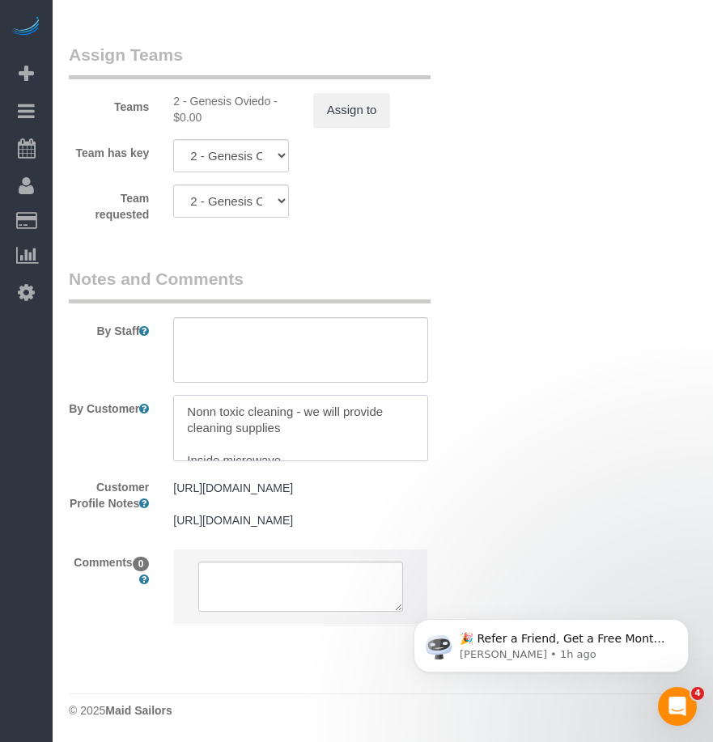
scroll to position [16, 0]
click at [341, 417] on textarea at bounding box center [300, 428] width 255 height 66
click at [328, 431] on textarea at bounding box center [300, 428] width 255 height 66
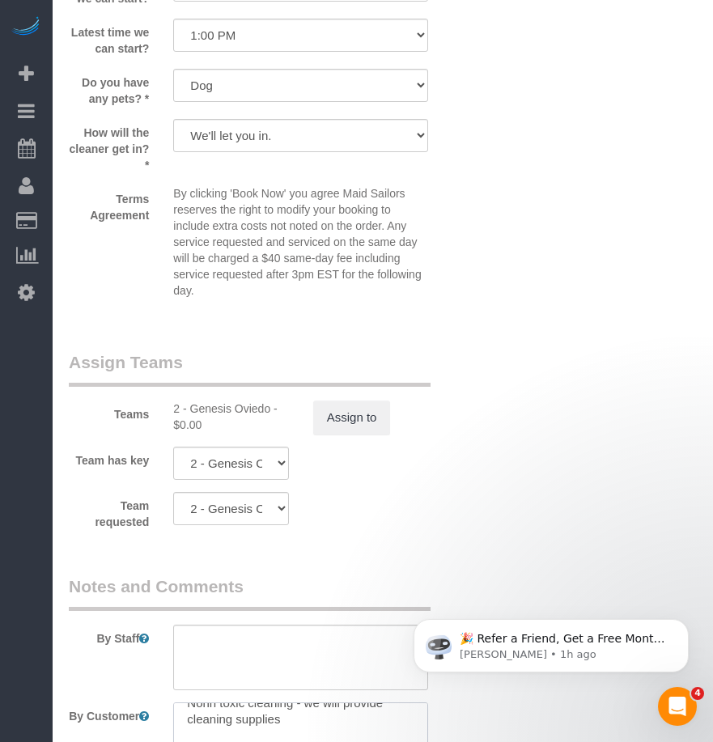
scroll to position [2415, 0]
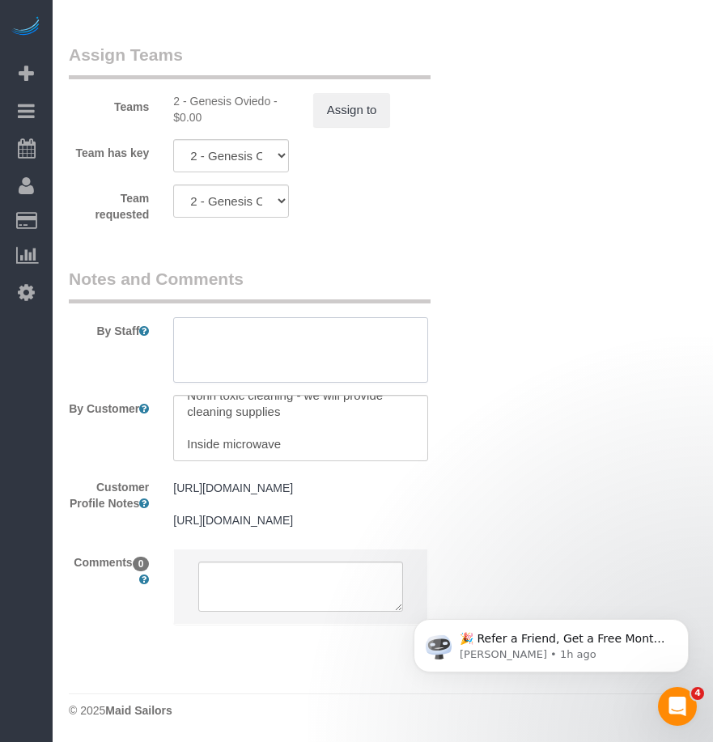
click at [297, 332] on textarea at bounding box center [300, 350] width 255 height 66
click at [222, 402] on textarea at bounding box center [300, 428] width 255 height 66
click at [224, 399] on textarea at bounding box center [300, 428] width 255 height 66
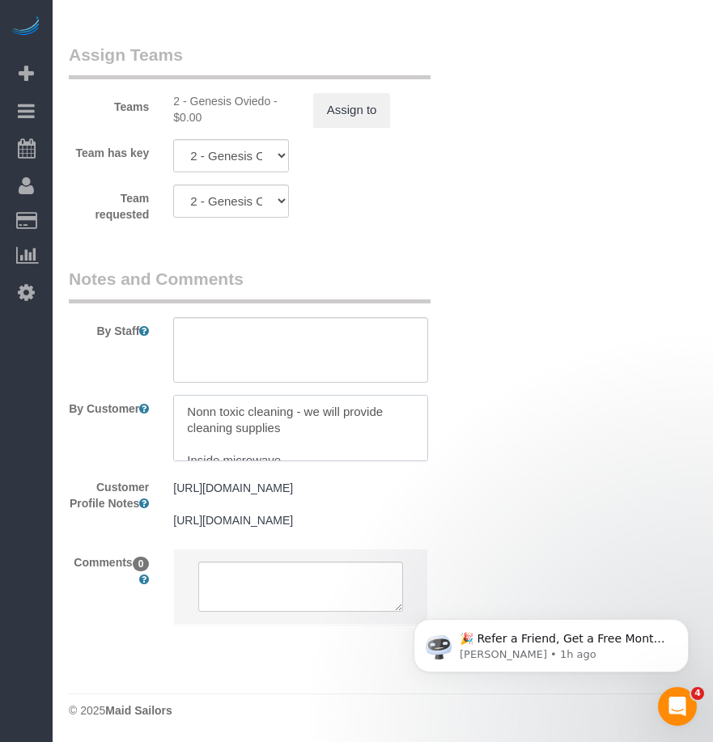
click at [224, 399] on textarea at bounding box center [300, 428] width 255 height 66
drag, startPoint x: 302, startPoint y: 402, endPoint x: 253, endPoint y: 402, distance: 48.6
click at [301, 402] on textarea at bounding box center [300, 428] width 255 height 66
click at [210, 395] on textarea at bounding box center [300, 428] width 255 height 66
click at [218, 396] on textarea at bounding box center [300, 428] width 255 height 66
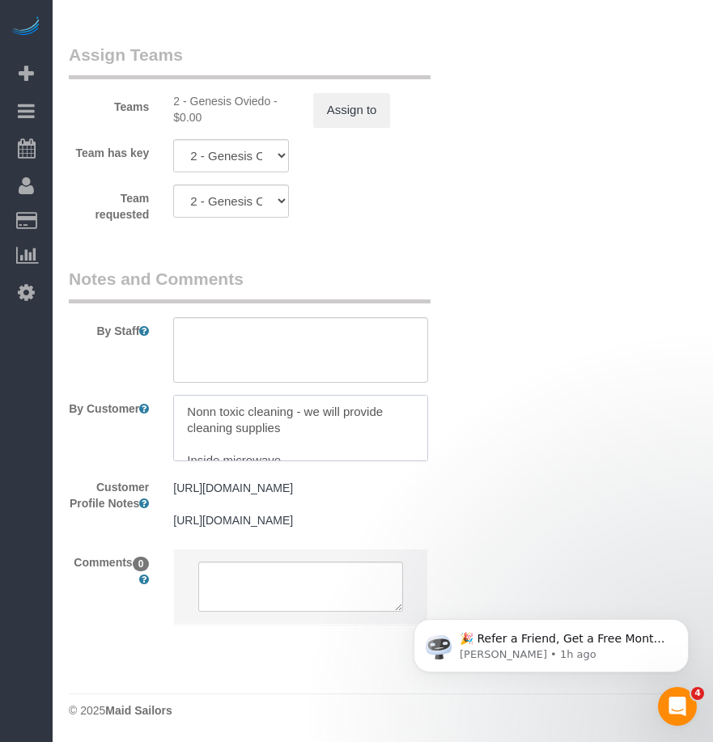
click at [214, 397] on textarea at bounding box center [300, 428] width 255 height 66
click at [221, 410] on textarea at bounding box center [300, 428] width 255 height 66
click at [312, 410] on textarea at bounding box center [300, 428] width 255 height 66
click at [190, 395] on textarea at bounding box center [300, 428] width 255 height 66
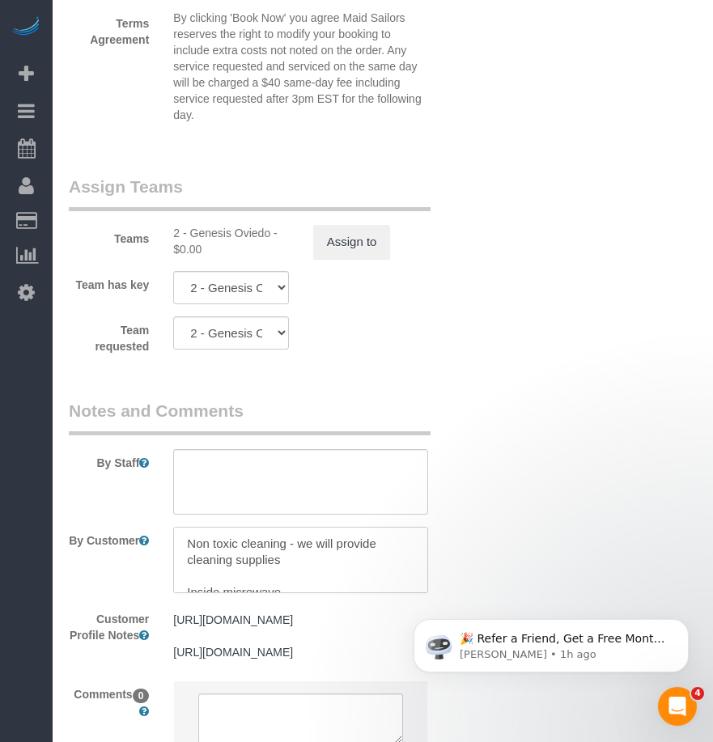
scroll to position [2415, 0]
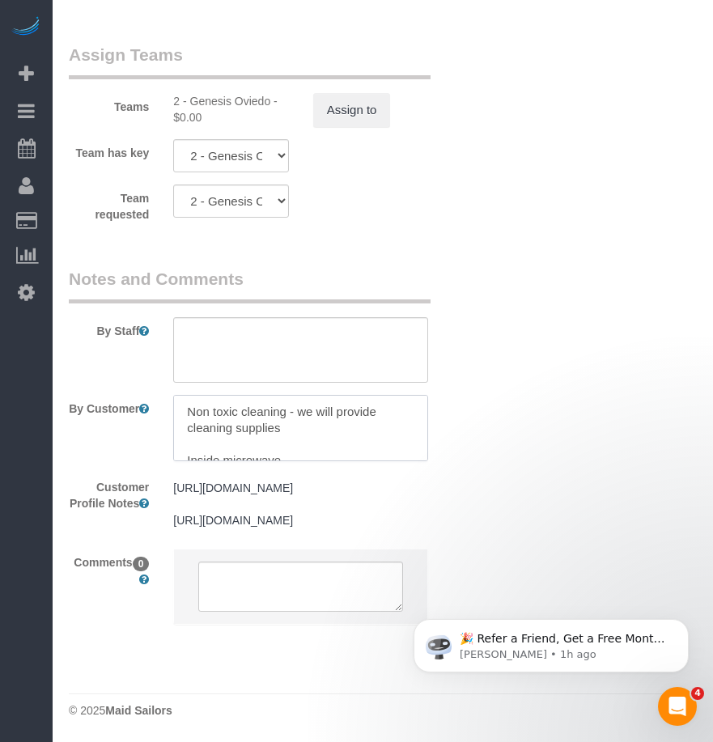
click at [222, 397] on textarea at bounding box center [300, 428] width 255 height 66
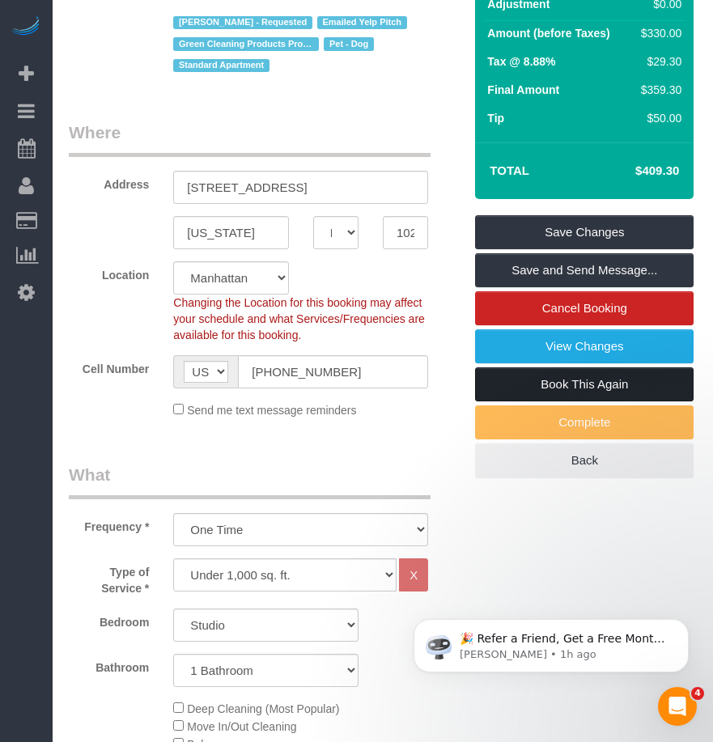
scroll to position [229, 0]
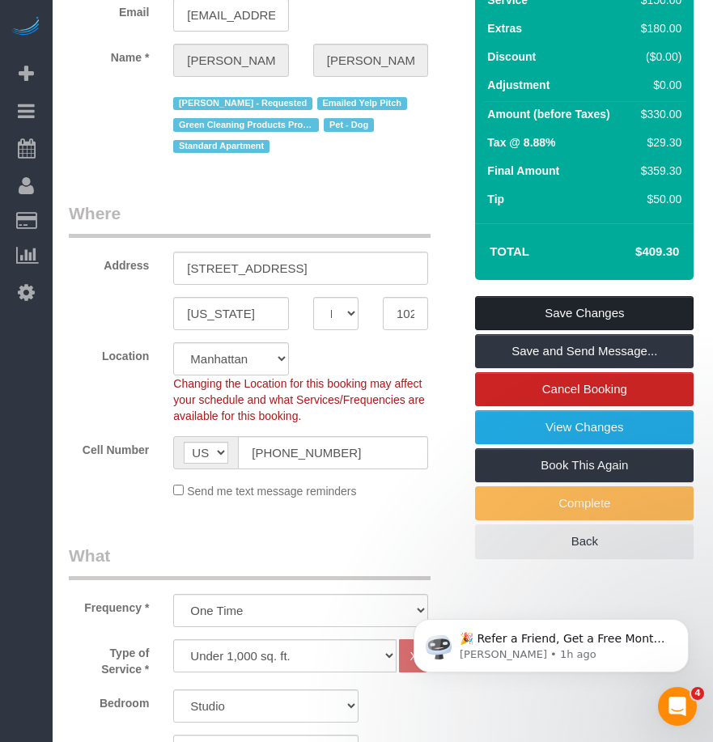
type textarea "Customer is pregnant so please make sure not to use anything toxic. They will p…"
click at [517, 310] on link "Save Changes" at bounding box center [584, 313] width 219 height 34
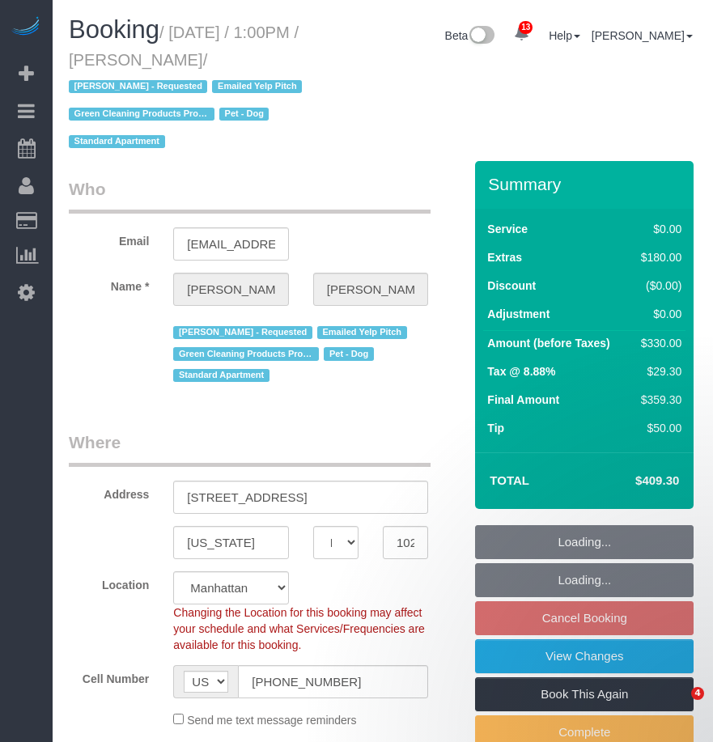
select select "NY"
select select "string:stripe-pm_1RBFiE4VGloSiKo7uWnidLkO"
select select "spot1"
select select "number:59"
select select "number:73"
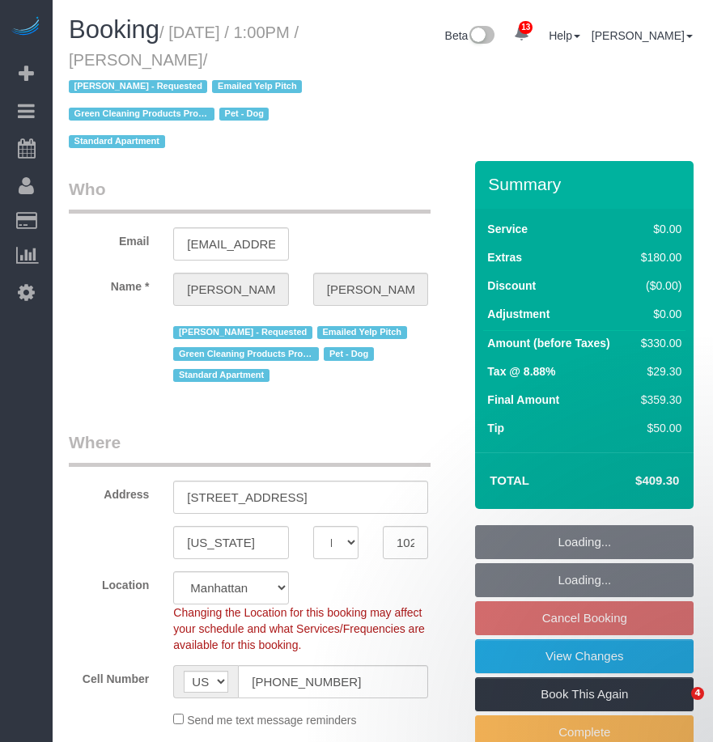
select select "number:13"
select select "number:5"
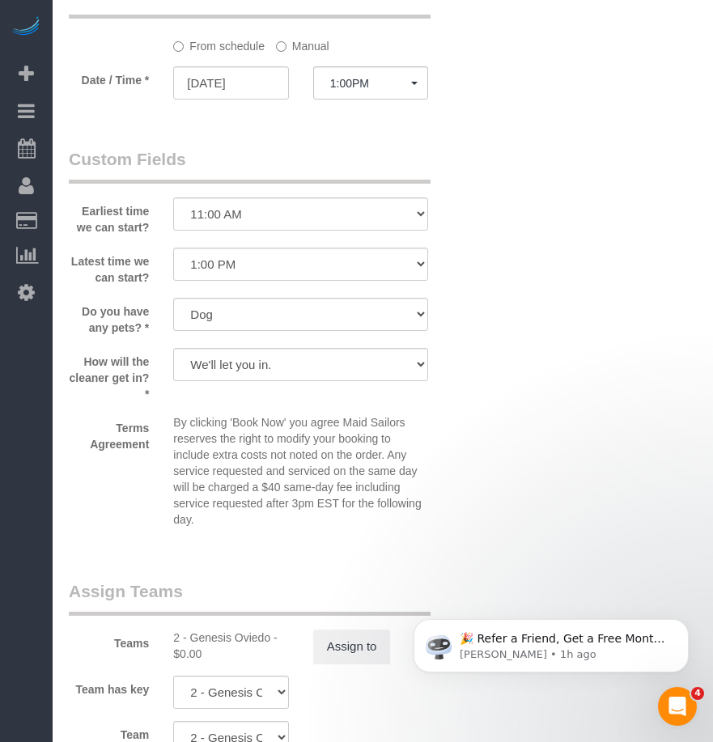
scroll to position [2105, 0]
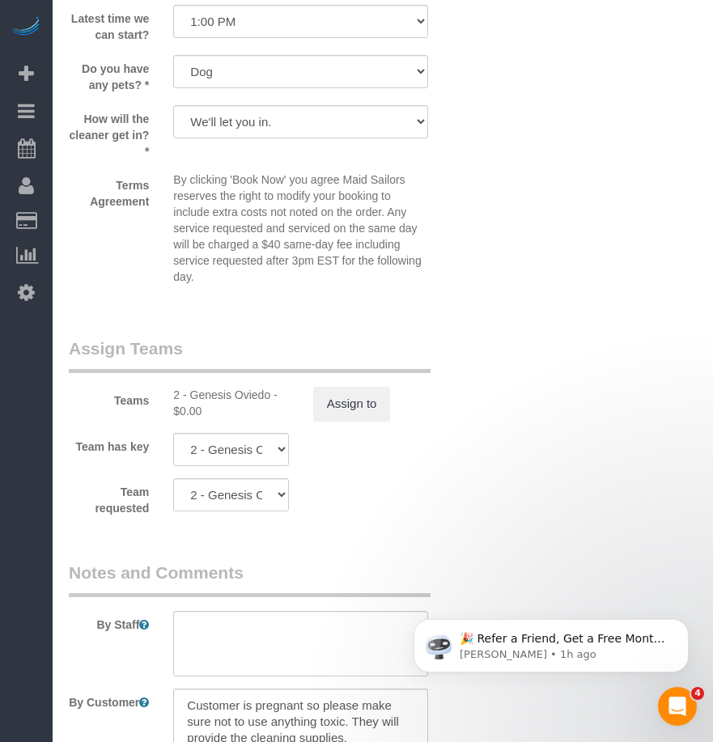
click at [219, 392] on div "2 - Genesis Oviedo - $0.00" at bounding box center [230, 403] width 115 height 32
copy div "Genesis"
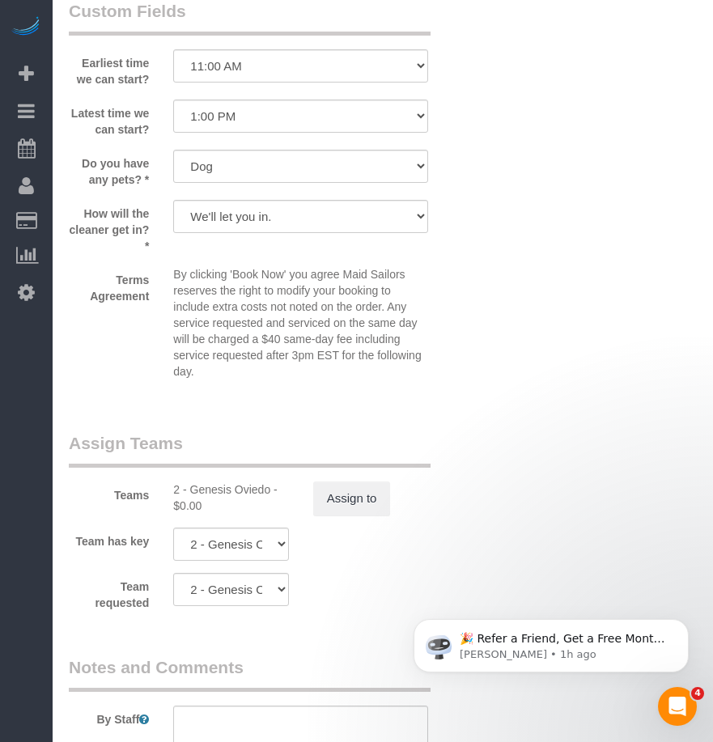
scroll to position [2334, 0]
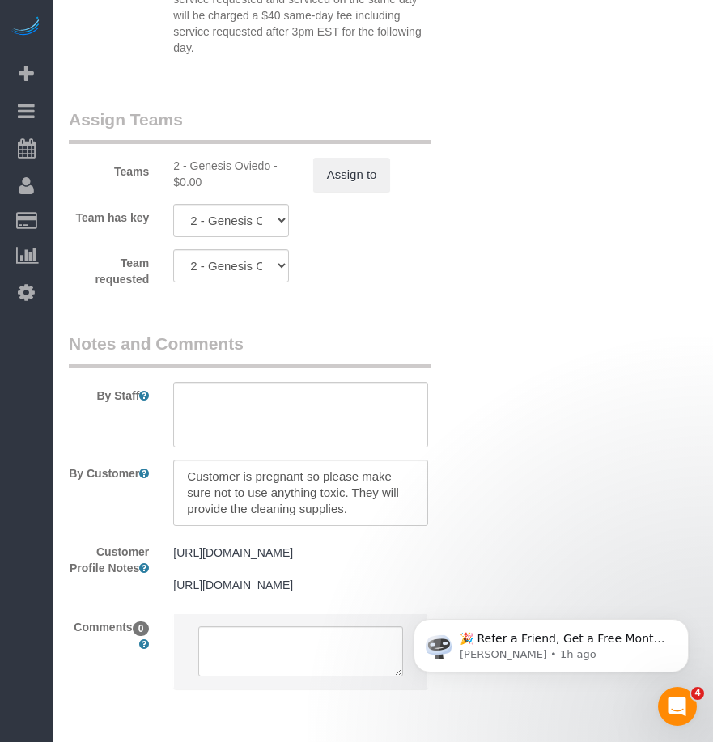
click at [206, 164] on div "2 - Genesis Oviedo - $0.00" at bounding box center [230, 174] width 115 height 32
copy div "Genesis"
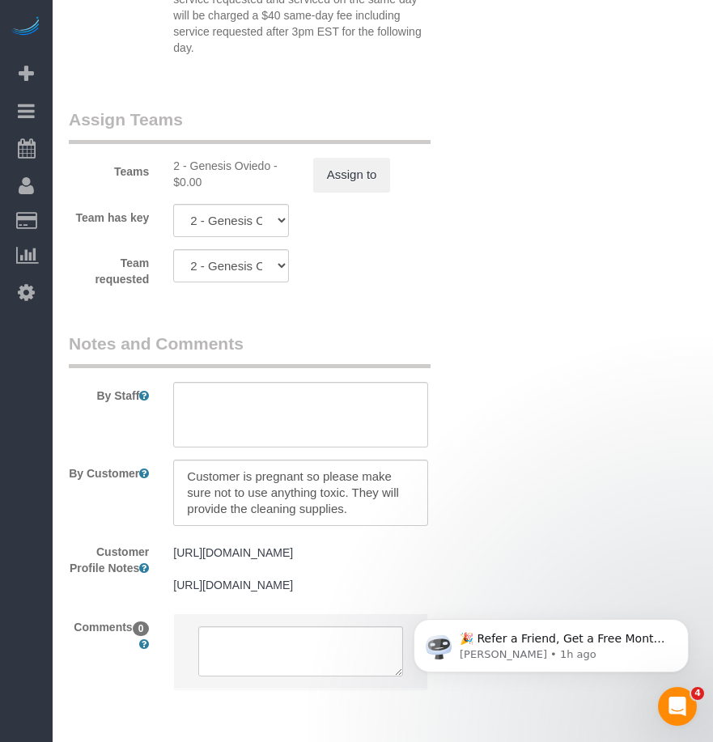
scroll to position [2253, 0]
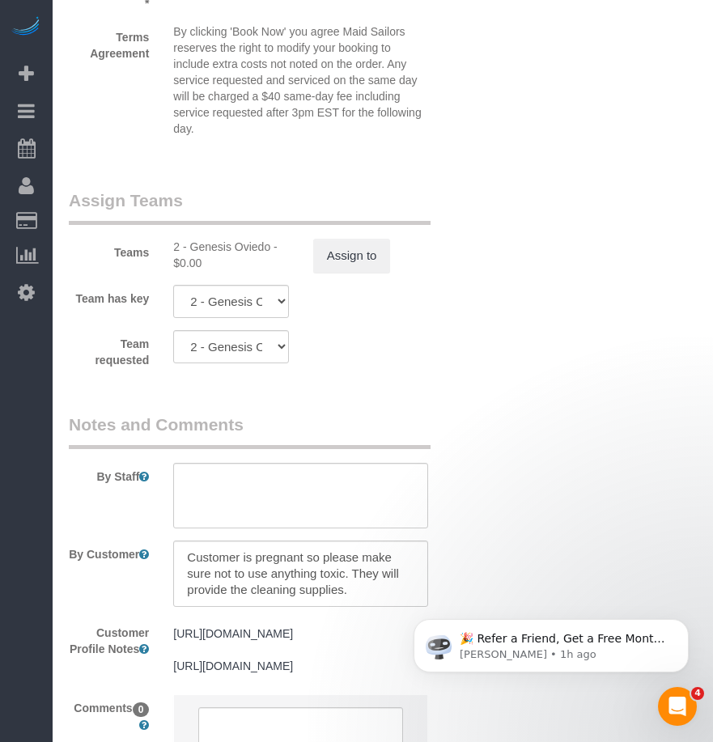
click at [211, 240] on div "2 - Genesis Oviedo - $0.00" at bounding box center [230, 255] width 115 height 32
copy div "Genesis"
click at [210, 239] on div "2 - Genesis Oviedo - $0.00" at bounding box center [230, 255] width 115 height 32
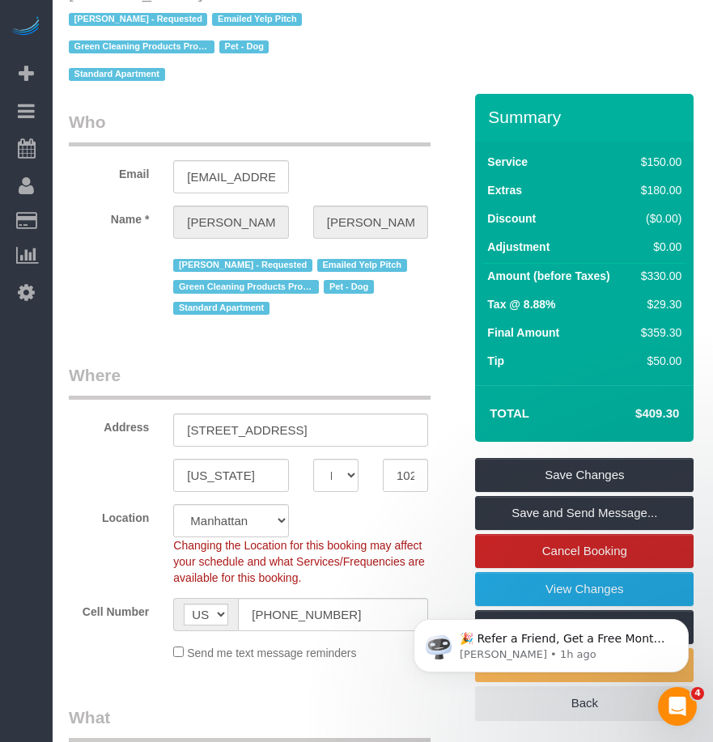
scroll to position [0, 0]
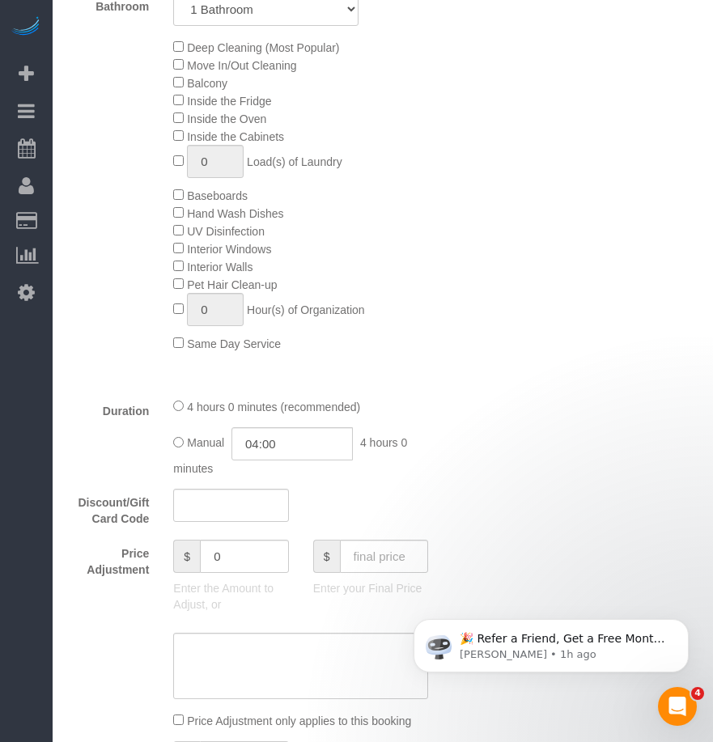
scroll to position [1133, 0]
